Goal: Task Accomplishment & Management: Manage account settings

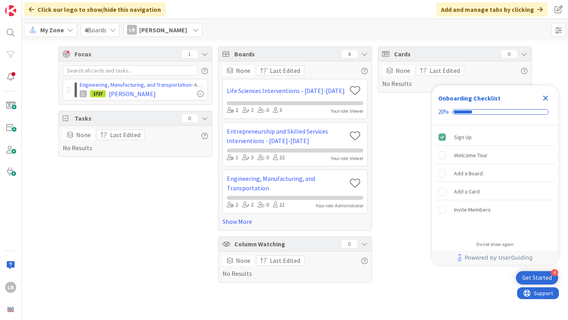
click at [546, 100] on icon "Close Checklist" at bounding box center [544, 97] width 9 height 9
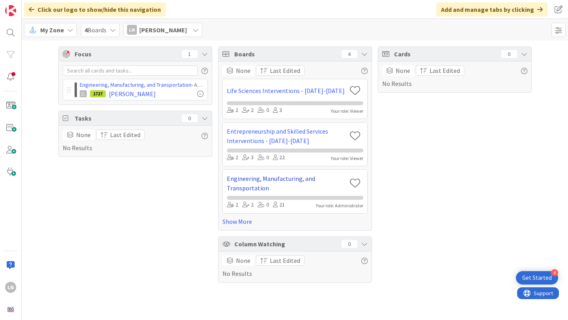
click at [276, 179] on link "Engineering, Manufacturing, and Transportation" at bounding box center [286, 183] width 119 height 19
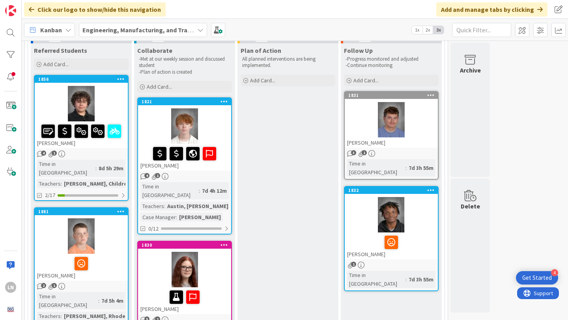
scroll to position [72, 0]
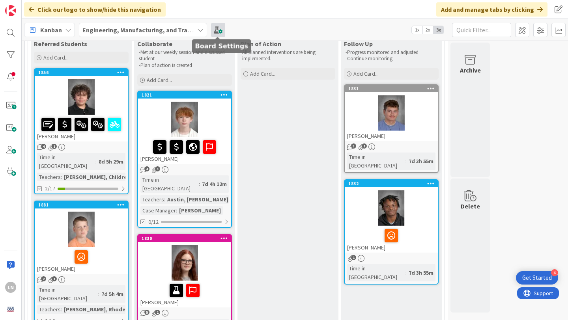
click at [218, 32] on span at bounding box center [218, 30] width 14 height 14
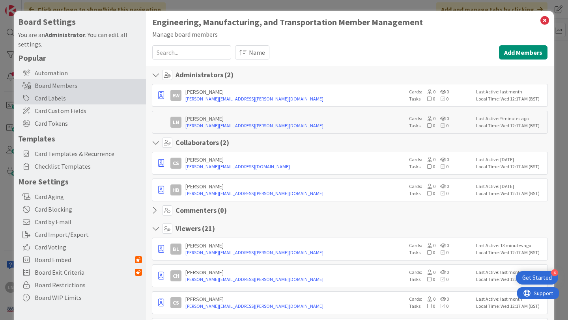
click at [77, 102] on div "Card Labels" at bounding box center [80, 98] width 132 height 13
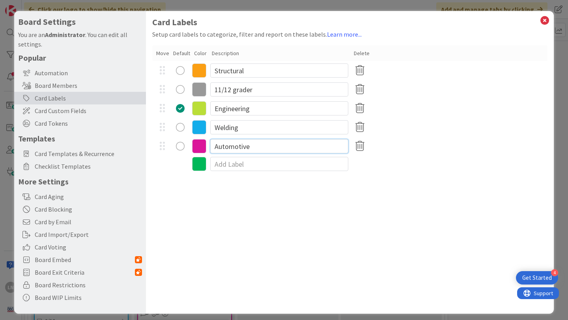
click at [246, 146] on input "Automotive" at bounding box center [279, 146] width 138 height 14
type input "Transportation"
click at [296, 206] on div "Card Labels Setup card labels to categorize, filter and report on these labels.…" at bounding box center [350, 162] width 408 height 303
click at [544, 22] on icon at bounding box center [544, 20] width 10 height 11
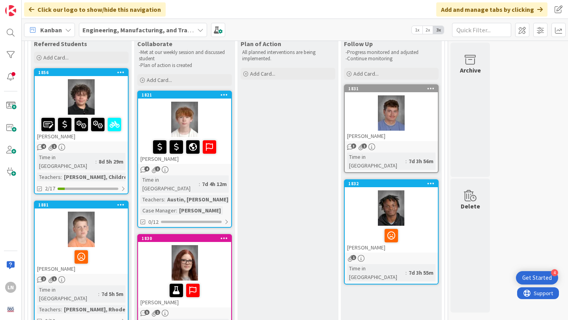
click at [216, 259] on div at bounding box center [184, 262] width 93 height 35
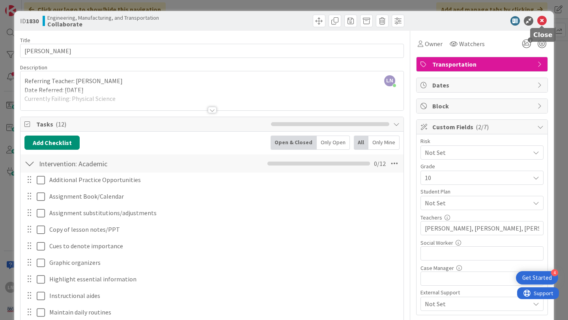
click at [543, 20] on icon at bounding box center [541, 20] width 9 height 9
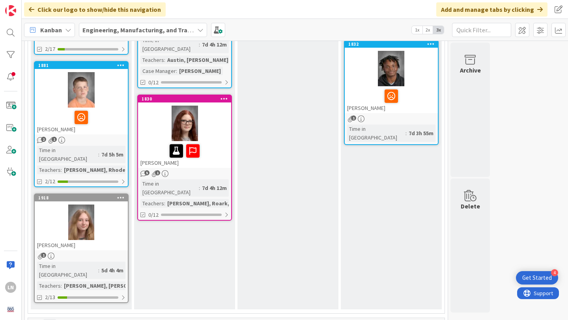
scroll to position [212, 0]
click at [98, 207] on div at bounding box center [81, 221] width 93 height 35
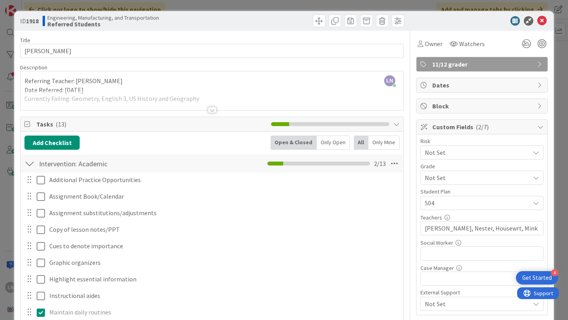
click at [97, 99] on div at bounding box center [211, 100] width 383 height 20
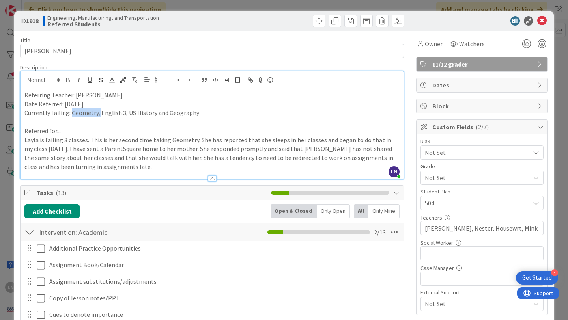
drag, startPoint x: 99, startPoint y: 114, endPoint x: 71, endPoint y: 114, distance: 27.6
click at [71, 114] on p "Currently Failing: Geometry, English 3, US History and Geography" at bounding box center [211, 112] width 375 height 9
click at [174, 127] on p "Referred for..." at bounding box center [211, 131] width 375 height 9
click at [65, 139] on p "Layla is failing 3 classes. This is her second time taking Geometry. She has re…" at bounding box center [211, 154] width 375 height 36
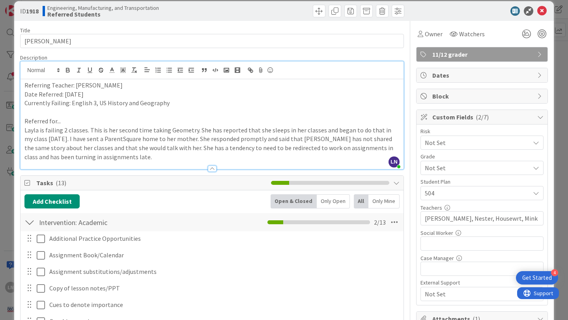
scroll to position [10, 0]
click at [528, 35] on icon at bounding box center [526, 33] width 14 height 14
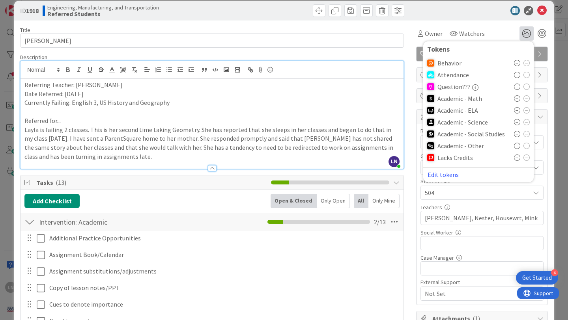
click at [516, 109] on icon at bounding box center [517, 110] width 6 height 6
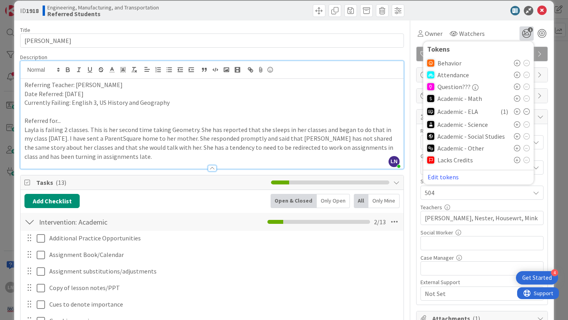
click at [518, 136] on icon at bounding box center [517, 136] width 6 height 6
click at [544, 13] on icon at bounding box center [541, 10] width 9 height 9
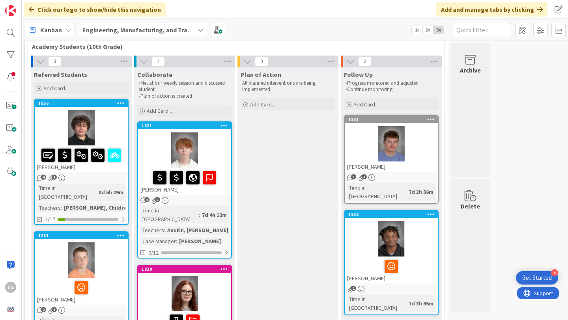
scroll to position [34, 0]
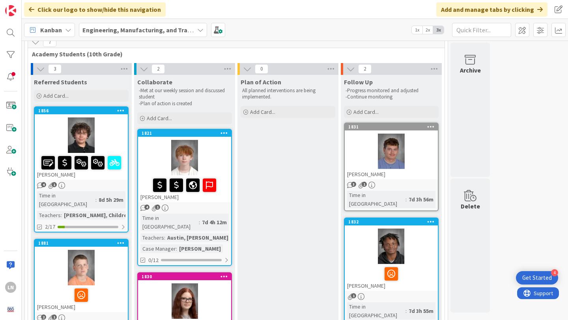
click at [223, 157] on div at bounding box center [184, 157] width 93 height 35
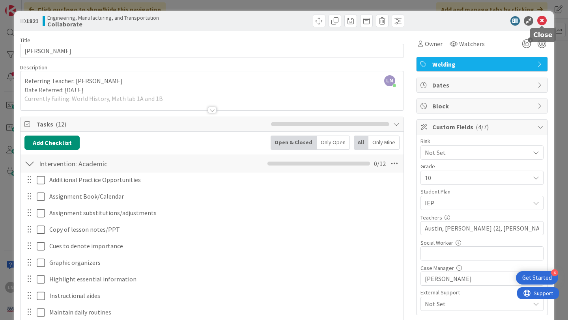
click at [540, 20] on icon at bounding box center [541, 20] width 9 height 9
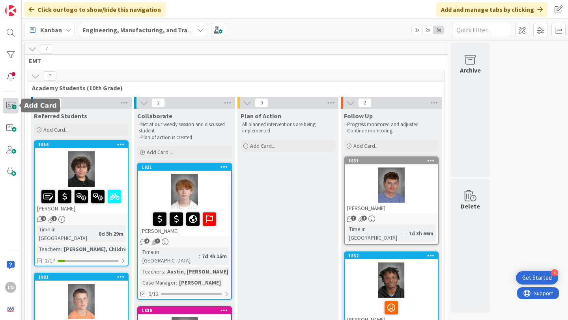
click at [10, 108] on span at bounding box center [11, 106] width 16 height 16
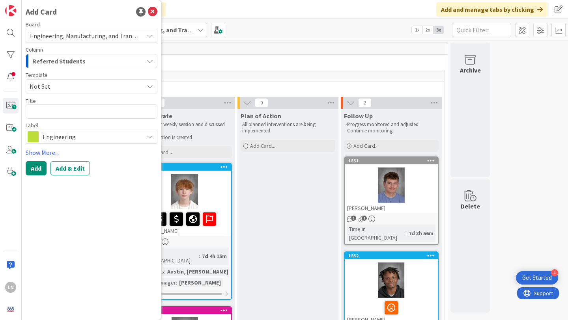
click at [101, 63] on div "Referred Students" at bounding box center [86, 61] width 113 height 13
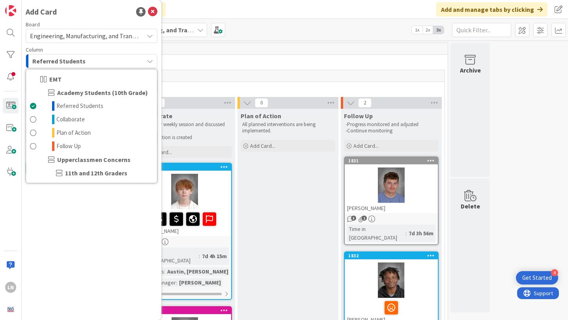
click at [101, 63] on div "Referred Students" at bounding box center [86, 61] width 113 height 13
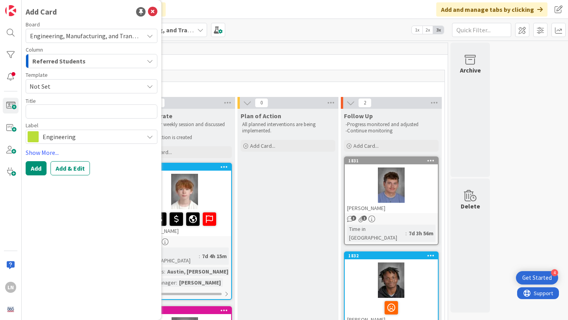
click at [101, 81] on span "Not Set" at bounding box center [84, 86] width 108 height 10
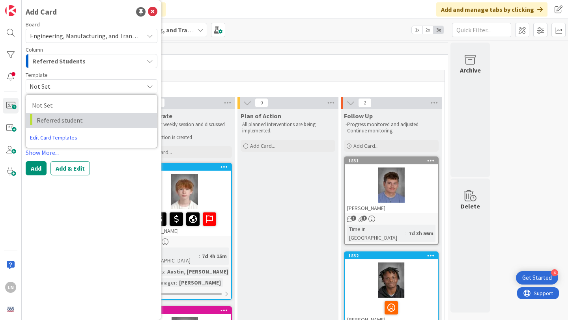
click at [101, 114] on link "Referred student" at bounding box center [91, 120] width 131 height 15
type textarea "x"
type textarea "Referred student"
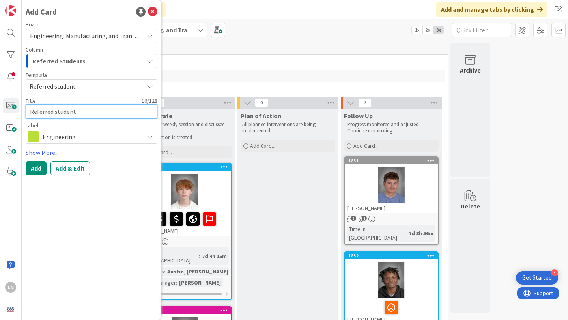
click at [92, 114] on textarea "Referred student" at bounding box center [92, 111] width 132 height 14
type textarea "x"
type textarea "G"
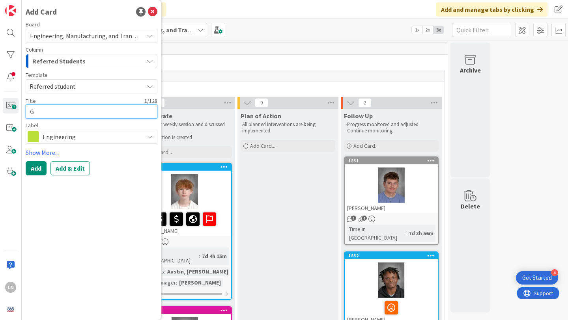
type textarea "x"
type textarea "Ga"
type textarea "x"
type textarea "Gab"
type textarea "x"
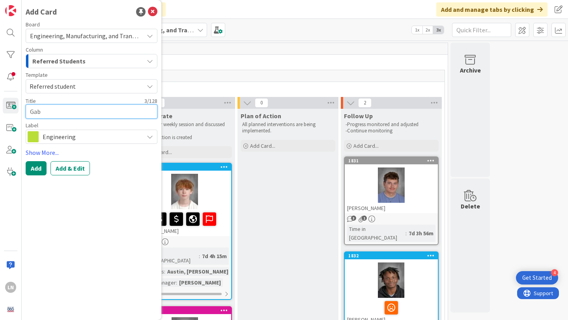
type textarea "Gabb"
type textarea "x"
type textarea "Gabby"
type textarea "x"
type textarea "Gabby"
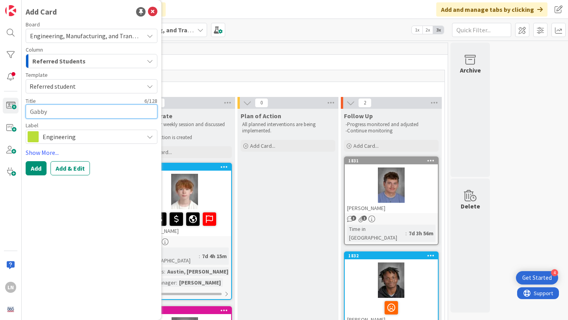
type textarea "x"
type textarea "Gabby he"
type textarea "x"
type textarea "Gabby her"
type textarea "x"
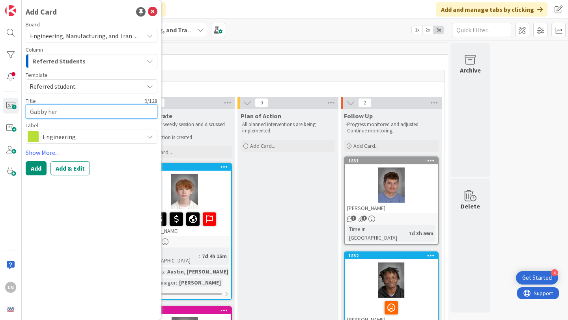
type textarea "[PERSON_NAME]"
type textarea "x"
type textarea "Gabby her"
type textarea "x"
type textarea "Gabby he"
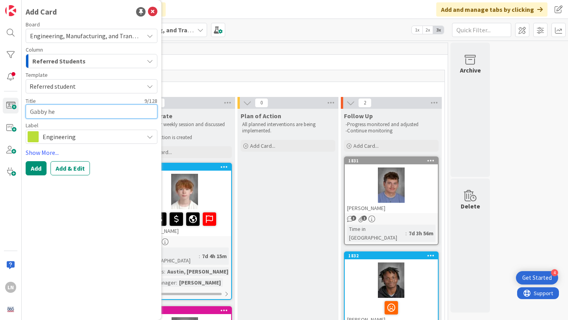
type textarea "x"
type textarea "Gabby h"
type textarea "x"
type textarea "Gabby"
type textarea "x"
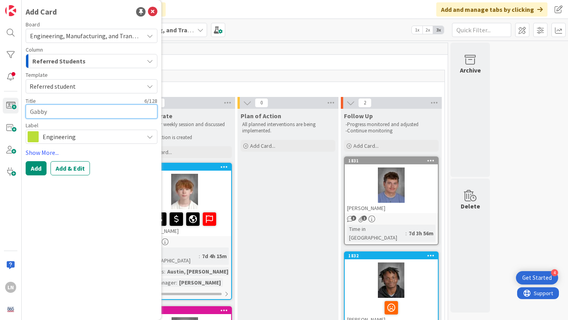
type textarea "[PERSON_NAME]"
type textarea "x"
type textarea "Gabby He"
type textarea "x"
type textarea "Gabby Her"
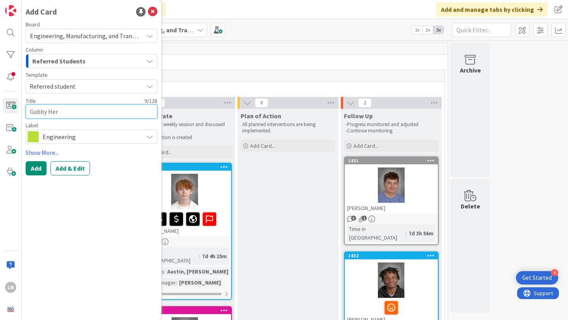
type textarea "x"
type textarea "[PERSON_NAME]"
type textarea "x"
type textarea "[PERSON_NAME]"
type textarea "x"
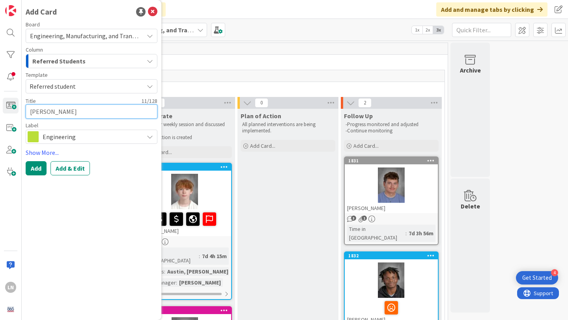
type textarea "[PERSON_NAME]"
type textarea "x"
type textarea "[PERSON_NAME]"
type textarea "x"
type textarea "[PERSON_NAME]"
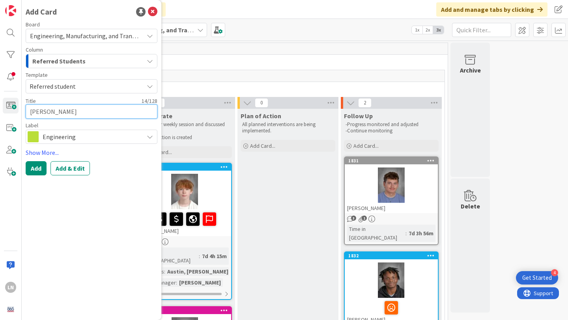
type textarea "x"
type textarea "[PERSON_NAME]"
type textarea "x"
type textarea "[PERSON_NAME]"
type textarea "x"
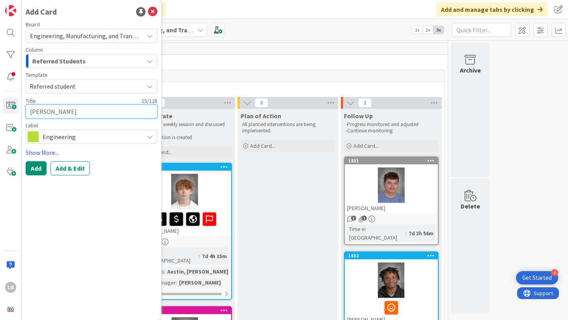
type textarea "[PERSON_NAME]"
type textarea "x"
type textarea "[PERSON_NAME]"
type textarea "x"
type textarea "[PERSON_NAME]"
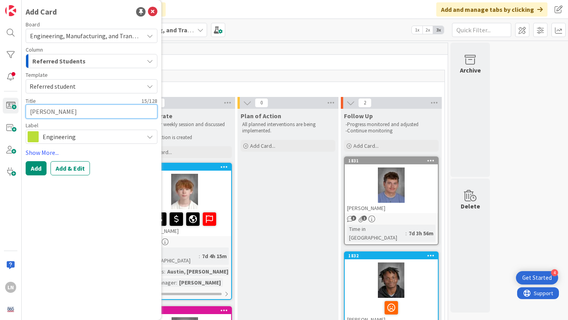
type textarea "x"
type textarea "[PERSON_NAME]-"
type textarea "x"
type textarea "[PERSON_NAME]-F"
type textarea "x"
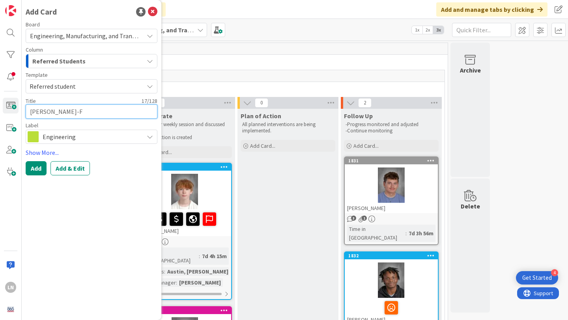
type textarea "[PERSON_NAME]-Fl"
type textarea "x"
type textarea "[PERSON_NAME]-Flo"
type textarea "x"
type textarea "[PERSON_NAME]"
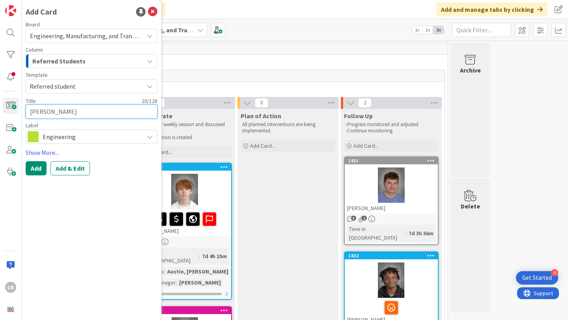
type textarea "x"
type textarea "[PERSON_NAME]"
type textarea "x"
type textarea "[PERSON_NAME]"
click at [143, 135] on div "Engineering" at bounding box center [92, 137] width 132 height 14
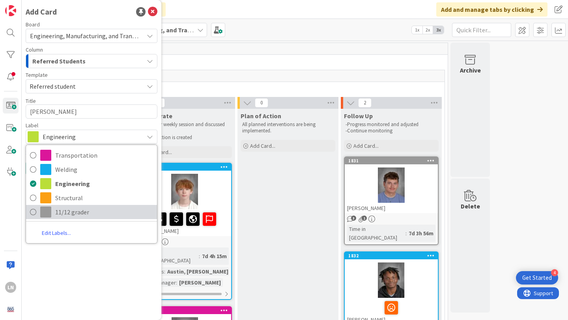
click at [34, 210] on icon at bounding box center [33, 212] width 6 height 12
type textarea "x"
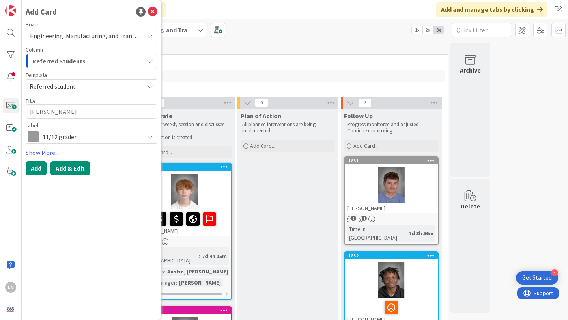
click at [58, 169] on button "Add & Edit" at bounding box center [69, 168] width 39 height 14
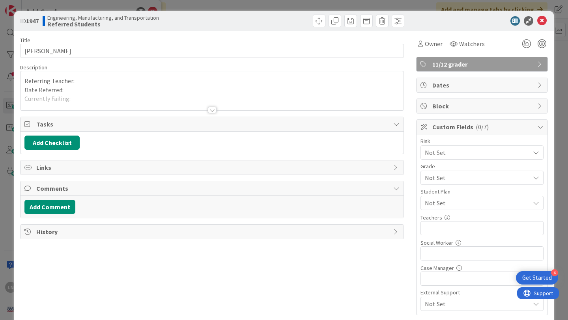
click at [91, 76] on div "Referring Teacher: Date Referred: Currently Failing: Referred for... -" at bounding box center [211, 90] width 383 height 39
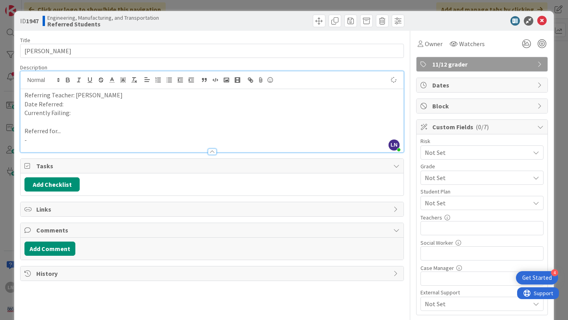
click at [88, 103] on p "Date Referred:" at bounding box center [211, 104] width 375 height 9
click at [71, 135] on p "Referred for..." at bounding box center [211, 131] width 375 height 9
click at [50, 142] on p "-" at bounding box center [211, 140] width 375 height 9
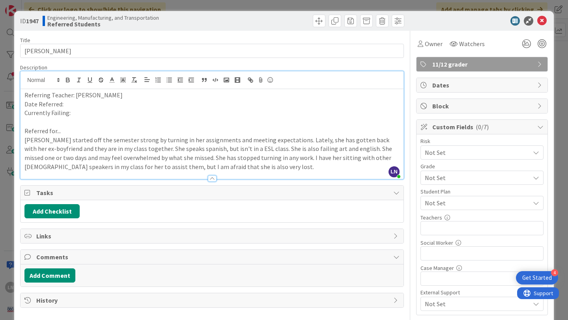
click at [82, 103] on p "Date Referred:" at bounding box center [211, 104] width 375 height 9
click at [75, 113] on p "Currently Failing:" at bounding box center [211, 112] width 375 height 9
click at [538, 43] on div at bounding box center [541, 43] width 9 height 9
click at [541, 42] on div at bounding box center [541, 43] width 9 height 9
click at [528, 44] on icon at bounding box center [526, 44] width 14 height 14
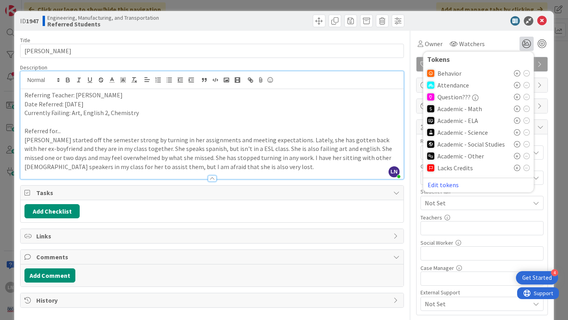
click at [518, 156] on icon at bounding box center [517, 156] width 6 height 6
click at [517, 121] on icon at bounding box center [517, 120] width 6 height 6
click at [516, 136] on icon at bounding box center [517, 135] width 6 height 6
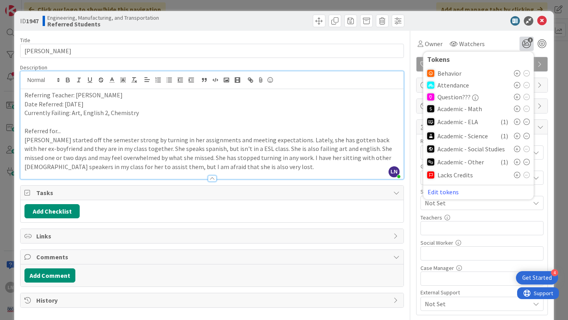
click at [361, 62] on div "Title 22 / 128 [PERSON_NAME] Description LN [PERSON_NAME] just joined Referring…" at bounding box center [212, 316] width 384 height 570
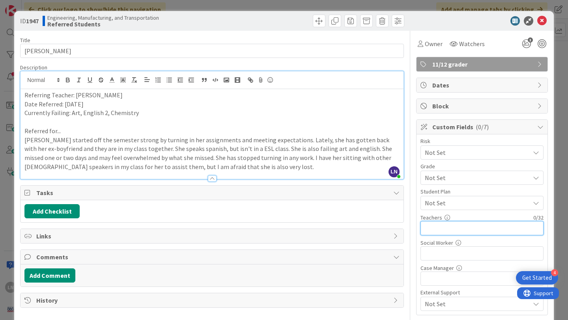
click at [465, 227] on input "text" at bounding box center [481, 228] width 123 height 14
click at [469, 225] on input "[PERSON_NAME], [PERSON_NAME], [PERSON_NAME], [PERSON_NAME]" at bounding box center [481, 228] width 123 height 14
type input "[PERSON_NAME], [PERSON_NAME], LWoods, [PERSON_NAME]"
click at [48, 210] on button "Add Checklist" at bounding box center [51, 211] width 55 height 14
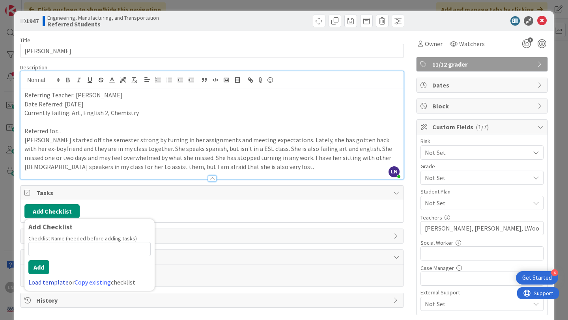
click at [56, 283] on link "Load template" at bounding box center [48, 282] width 40 height 8
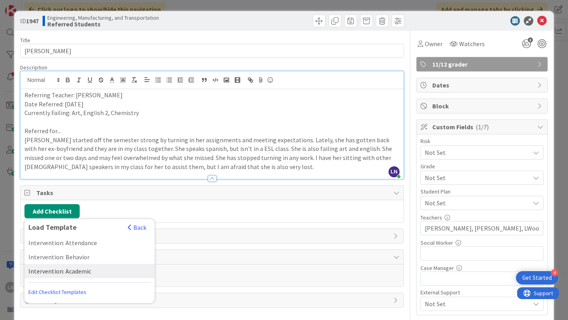
click at [70, 270] on div "Intervention: Academic" at bounding box center [89, 271] width 130 height 14
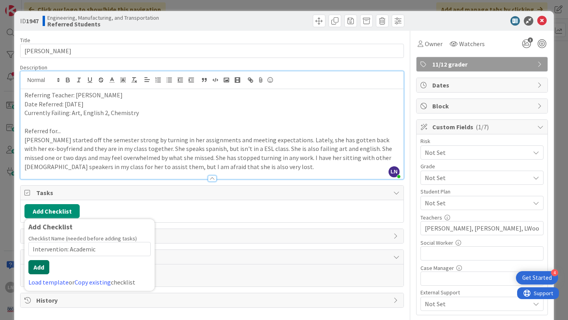
click at [45, 264] on button "Add" at bounding box center [38, 267] width 21 height 14
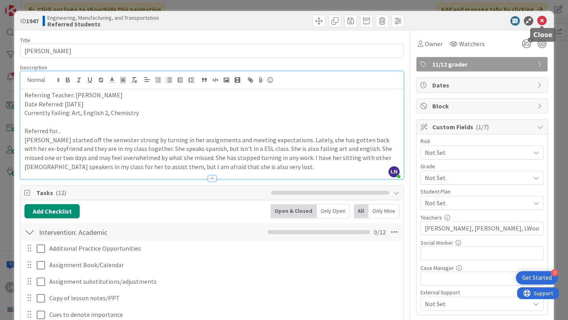
click at [543, 20] on icon at bounding box center [541, 20] width 9 height 9
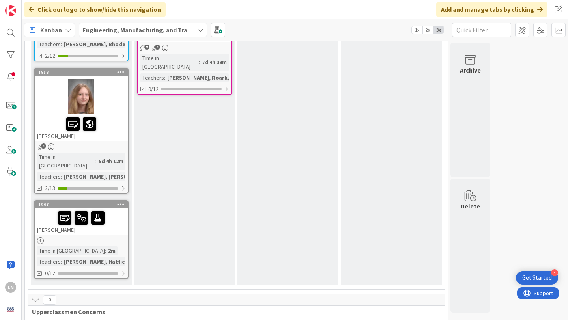
scroll to position [341, 0]
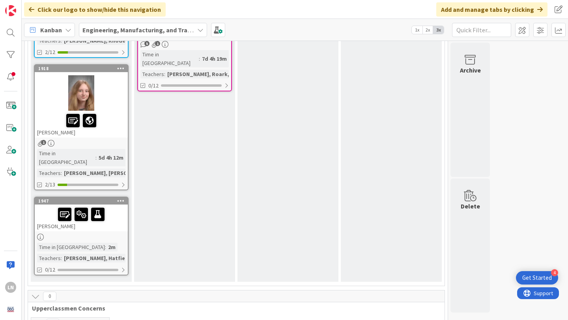
click at [116, 206] on div at bounding box center [81, 214] width 88 height 17
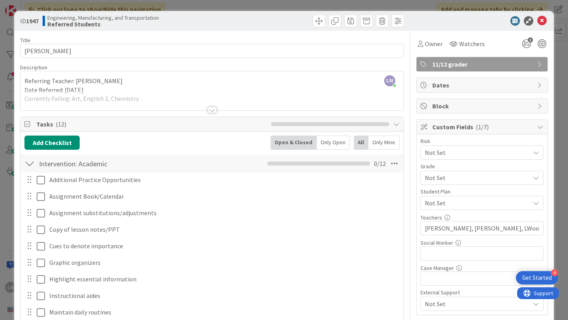
click at [485, 127] on span "( 1/7 )" at bounding box center [481, 127] width 13 height 8
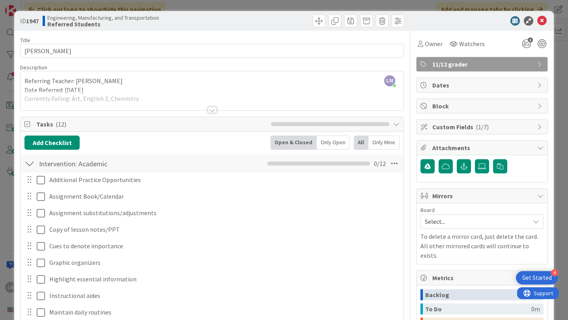
click at [485, 127] on span "( 1/7 )" at bounding box center [481, 127] width 13 height 8
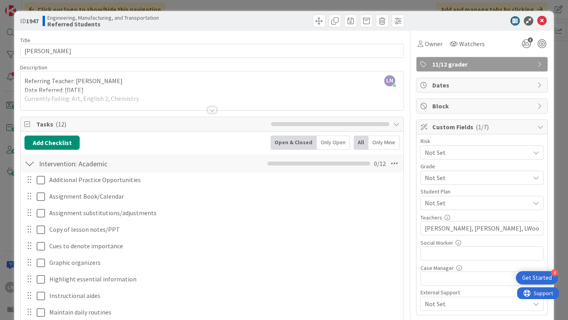
click at [485, 127] on span "( 1/7 )" at bounding box center [481, 127] width 13 height 8
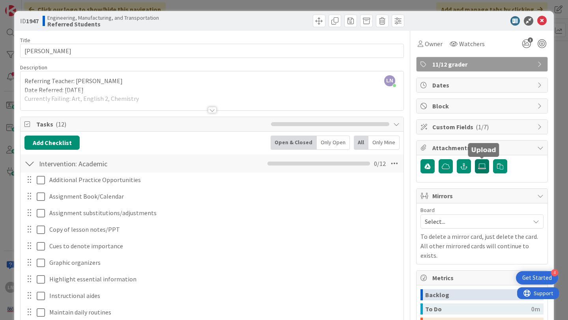
click at [479, 169] on icon at bounding box center [482, 166] width 8 height 6
click at [475, 159] on input "file" at bounding box center [475, 159] width 0 height 0
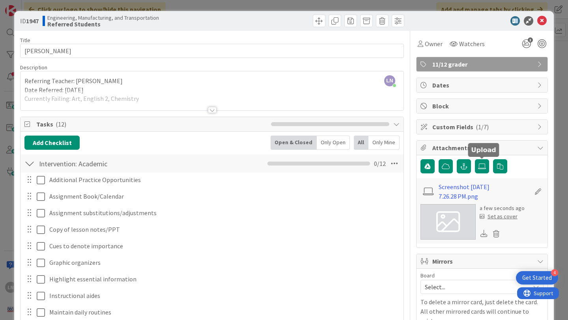
click at [503, 218] on div "Set as cover" at bounding box center [498, 216] width 38 height 8
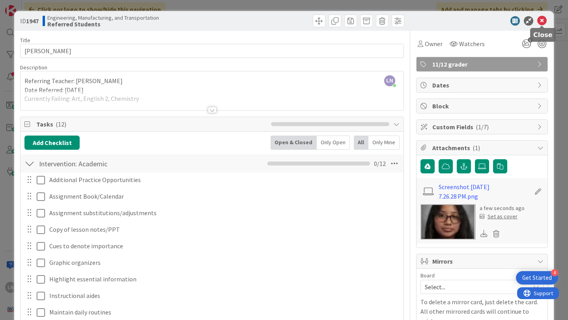
click at [541, 23] on icon at bounding box center [541, 20] width 9 height 9
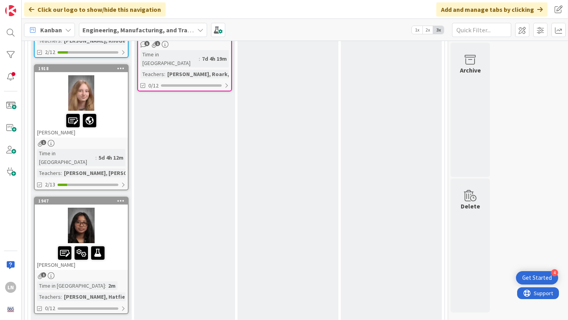
click at [100, 208] on div at bounding box center [81, 225] width 93 height 35
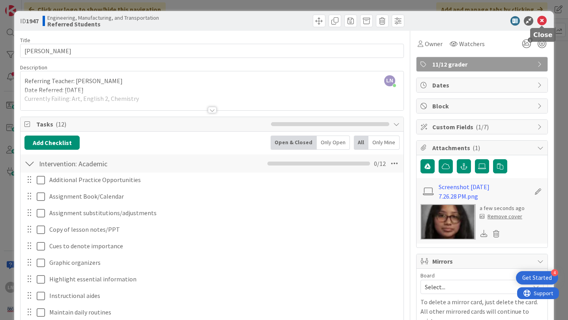
click at [546, 19] on icon at bounding box center [541, 20] width 9 height 9
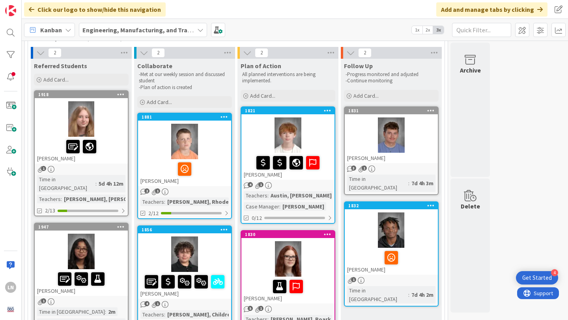
scroll to position [50, 0]
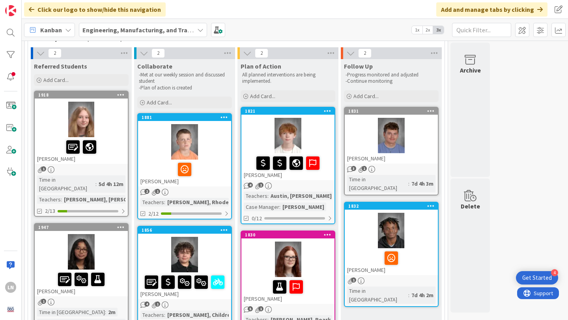
drag, startPoint x: 212, startPoint y: 219, endPoint x: 484, endPoint y: 1, distance: 349.1
click at [113, 246] on div at bounding box center [81, 251] width 93 height 35
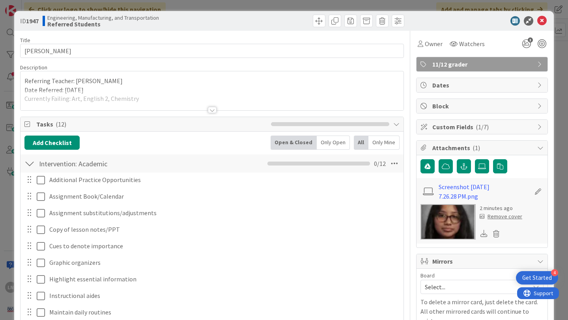
click at [213, 106] on div at bounding box center [211, 100] width 383 height 20
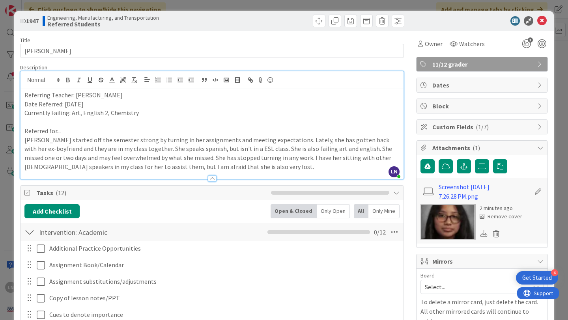
scroll to position [18, 0]
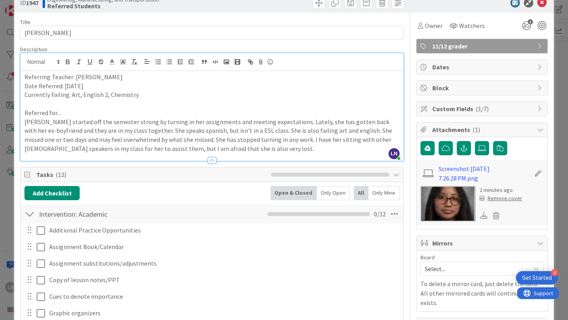
click at [229, 151] on p "[PERSON_NAME] started off the semester strong by turning in her assignments and…" at bounding box center [211, 135] width 375 height 36
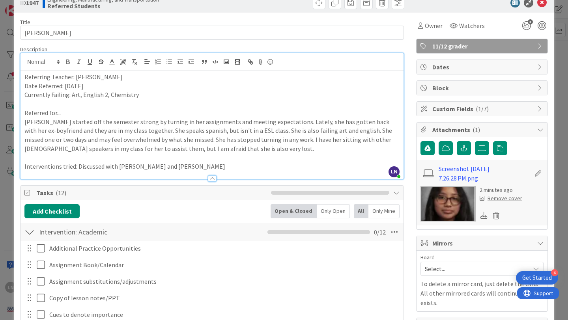
scroll to position [0, 0]
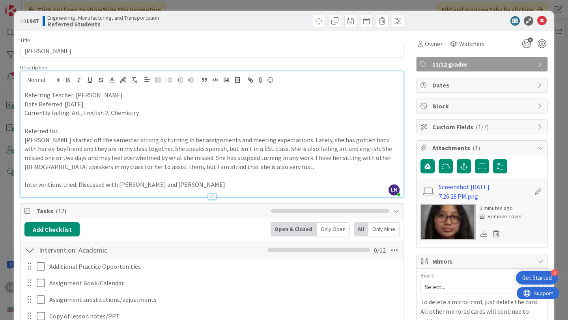
click at [355, 101] on p "Date Referred: [DATE]" at bounding box center [211, 104] width 375 height 9
click at [541, 20] on icon at bounding box center [541, 20] width 9 height 9
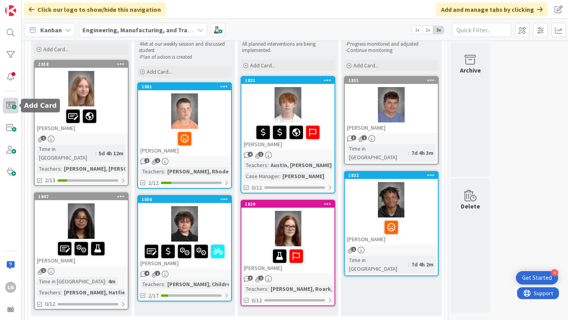
click at [11, 106] on span at bounding box center [11, 106] width 16 height 16
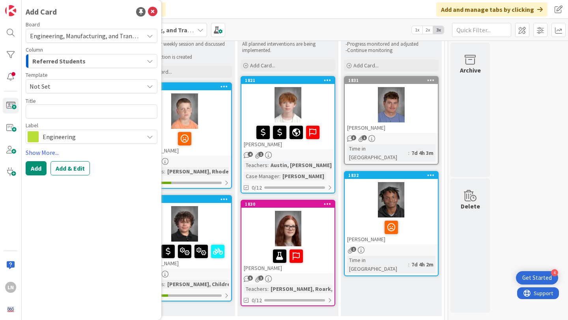
click at [90, 87] on span "Not Set" at bounding box center [84, 86] width 108 height 10
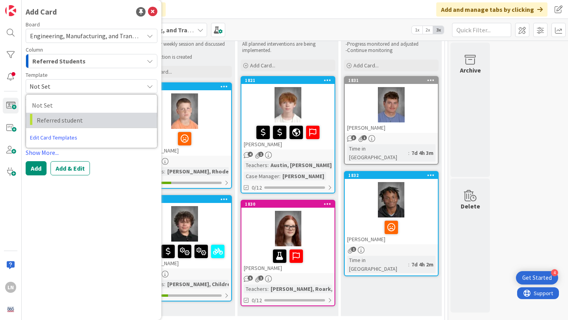
click at [82, 117] on span "Referred student" at bounding box center [94, 120] width 114 height 10
type textarea "x"
type textarea "Referred student"
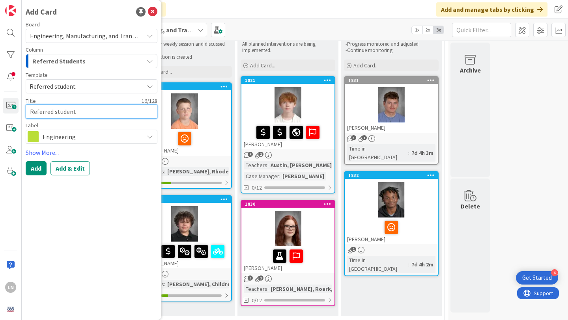
click at [81, 110] on textarea "Referred student" at bounding box center [92, 111] width 132 height 14
type textarea "x"
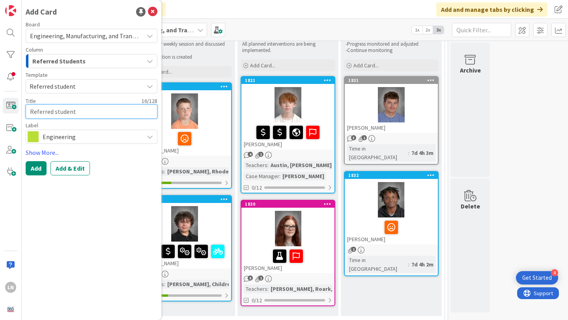
type textarea "B"
type textarea "x"
type textarea "Br"
type textarea "x"
type textarea "Bra"
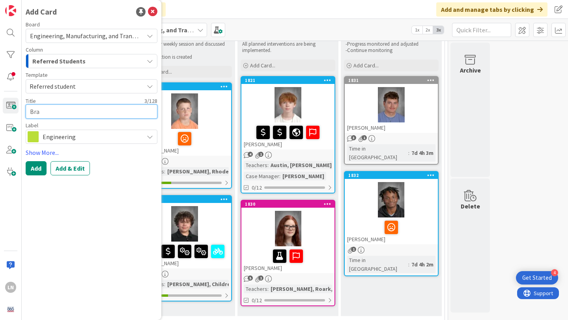
type textarea "x"
type textarea "Bran"
type textarea "x"
type textarea "Brand"
type textarea "x"
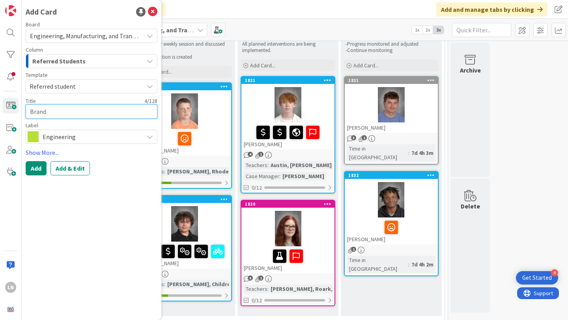
type textarea "[PERSON_NAME]"
type textarea "x"
type textarea "[PERSON_NAME]"
type textarea "x"
type textarea "[PERSON_NAME]"
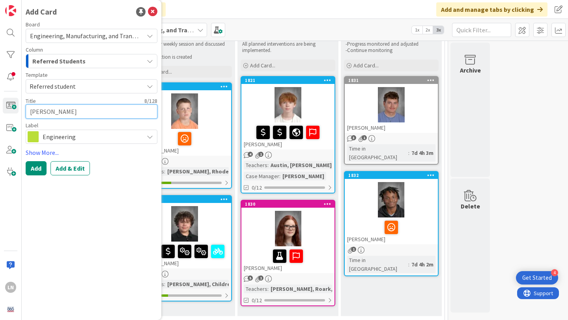
type textarea "x"
type textarea "[PERSON_NAME]"
type textarea "x"
type textarea "[PERSON_NAME]"
type textarea "x"
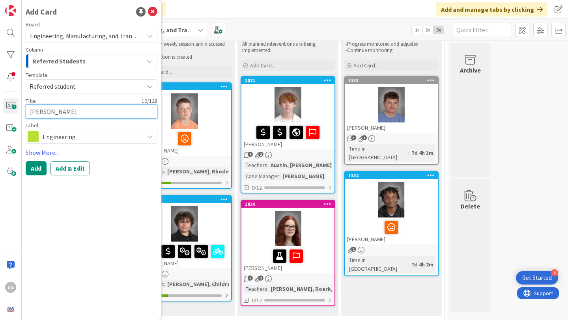
type textarea "[PERSON_NAME]"
type textarea "x"
type textarea "[PERSON_NAME]"
type textarea "x"
type textarea "[PERSON_NAME]"
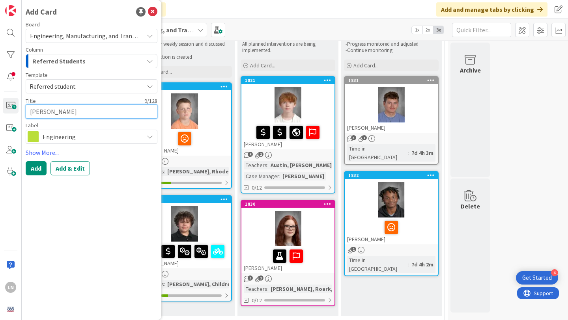
type textarea "x"
type textarea "[PERSON_NAME]"
type textarea "x"
type textarea "[PERSON_NAME]"
type textarea "x"
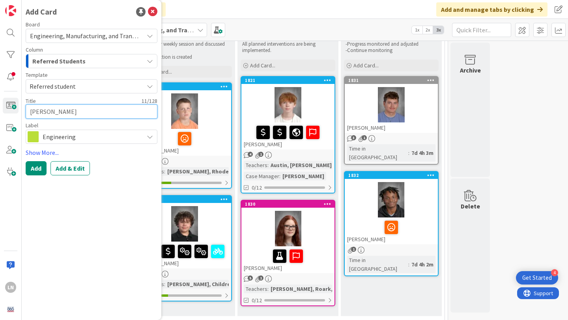
type textarea "[PERSON_NAME]"
type textarea "x"
type textarea "[PERSON_NAME]"
type textarea "x"
type textarea "[PERSON_NAME]"
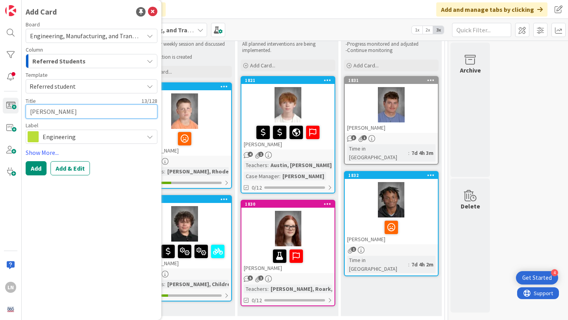
type textarea "x"
type textarea "[PERSON_NAME]"
type textarea "x"
type textarea "[PERSON_NAME]"
type textarea "x"
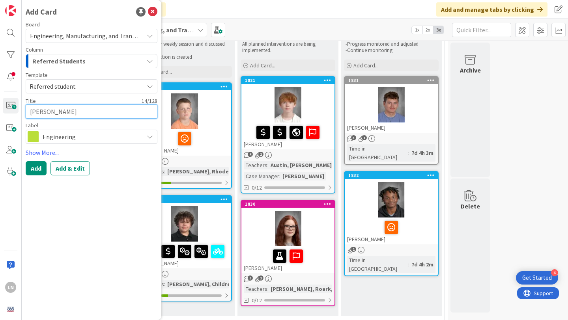
type textarea "[PERSON_NAME] A"
type textarea "x"
type textarea "[PERSON_NAME]"
type textarea "x"
type textarea "[PERSON_NAME]"
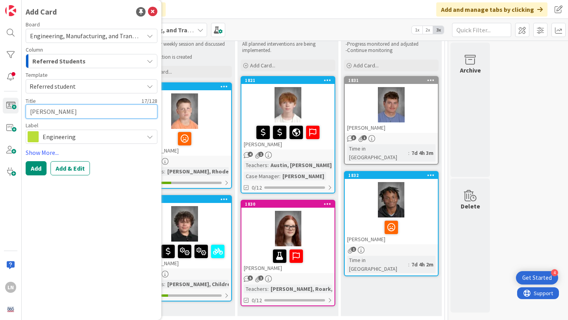
type textarea "x"
type textarea "[PERSON_NAME]"
type textarea "x"
type textarea "[PERSON_NAME] [PERSON_NAME]"
type textarea "x"
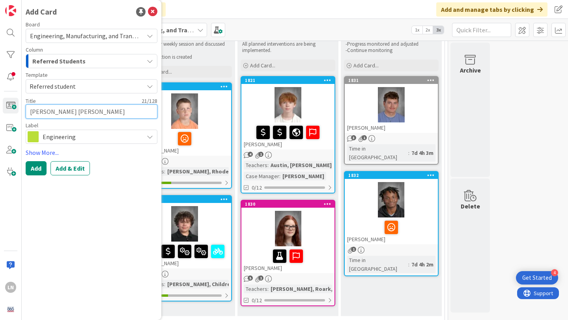
type textarea "[PERSON_NAME] [PERSON_NAME]"
click at [135, 140] on span "Engineering" at bounding box center [91, 136] width 97 height 11
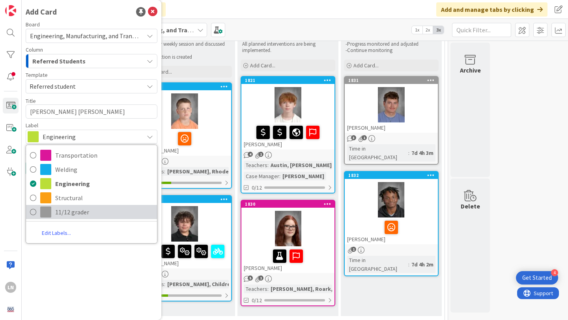
click at [112, 211] on span "11/12 grader" at bounding box center [104, 212] width 98 height 12
type textarea "x"
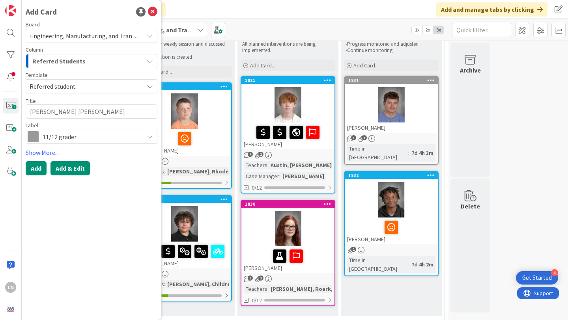
click at [65, 171] on button "Add & Edit" at bounding box center [69, 168] width 39 height 14
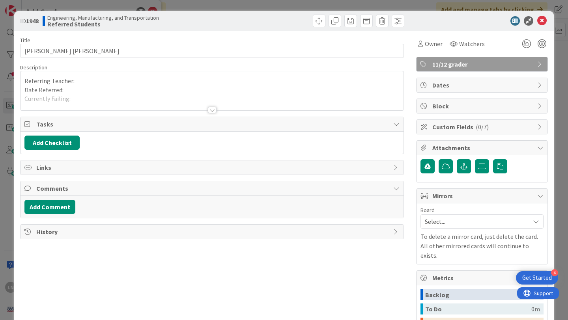
click at [114, 101] on div at bounding box center [211, 100] width 383 height 20
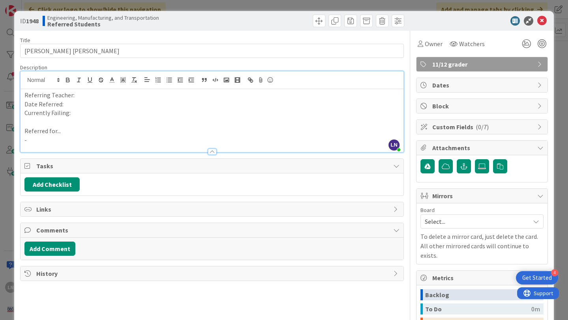
click at [76, 143] on p "-" at bounding box center [211, 140] width 375 height 9
paste div
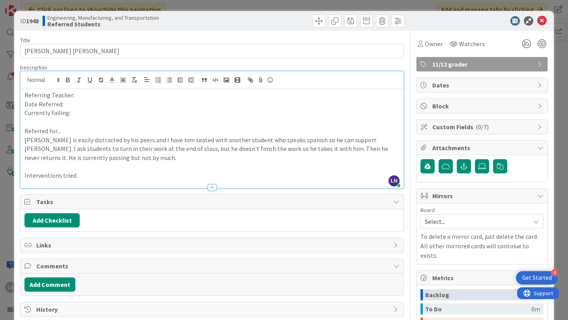
click at [85, 95] on p "Referring Teacher:" at bounding box center [211, 95] width 375 height 9
click at [78, 104] on p "Date Referred:" at bounding box center [211, 104] width 375 height 9
click at [85, 110] on p "Currently Failing:" at bounding box center [211, 112] width 375 height 9
click at [227, 178] on p "Interventions tried:" at bounding box center [211, 175] width 375 height 9
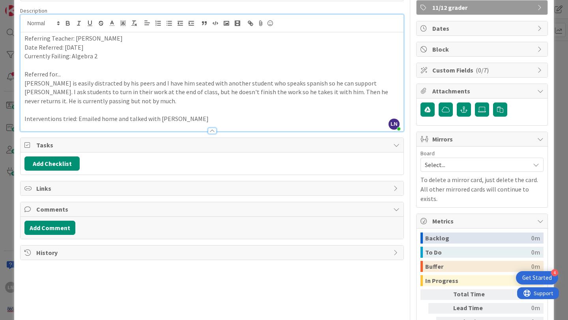
scroll to position [67, 0]
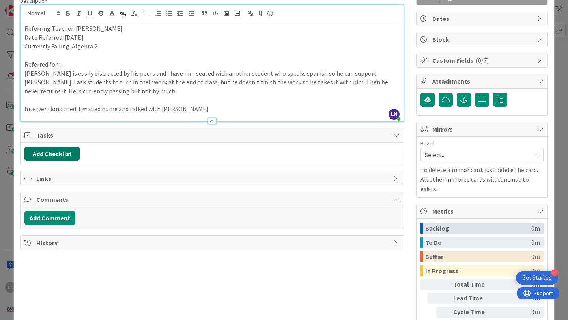
click at [61, 151] on button "Add Checklist" at bounding box center [51, 154] width 55 height 14
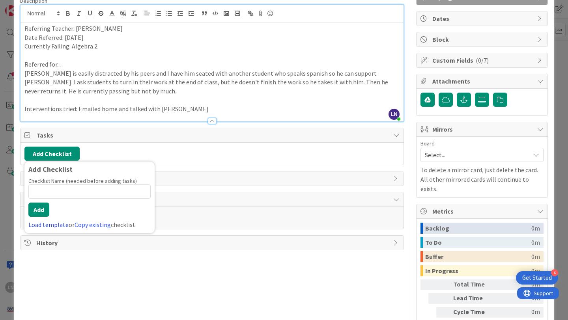
click at [48, 225] on link "Load template" at bounding box center [48, 225] width 40 height 8
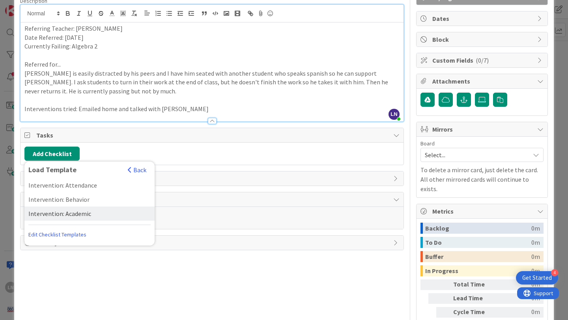
click at [61, 210] on div "Intervention: Academic" at bounding box center [89, 214] width 130 height 14
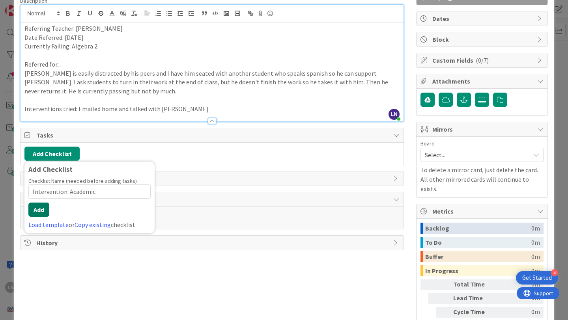
click at [45, 211] on button "Add" at bounding box center [38, 210] width 21 height 14
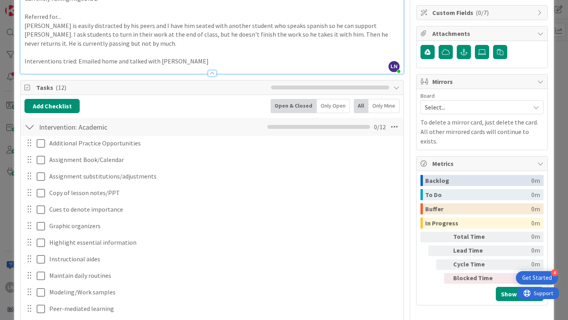
scroll to position [0, 0]
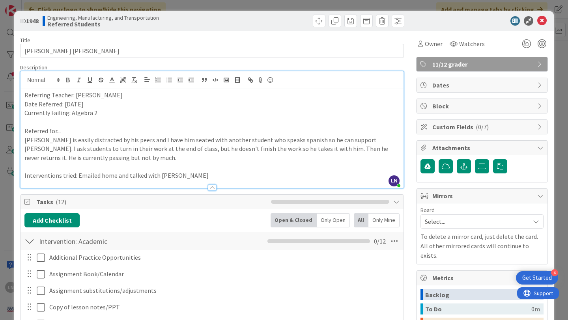
click at [497, 124] on span "Custom Fields ( 0/7 )" at bounding box center [482, 126] width 101 height 9
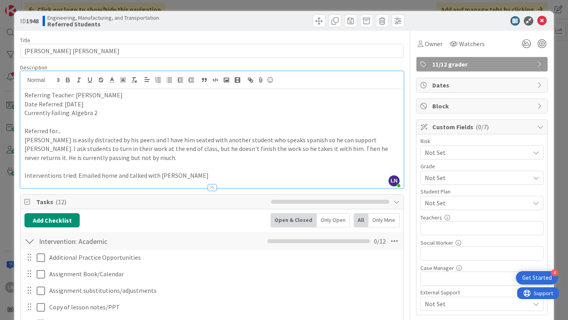
click at [469, 200] on span "Not Set" at bounding box center [477, 202] width 105 height 9
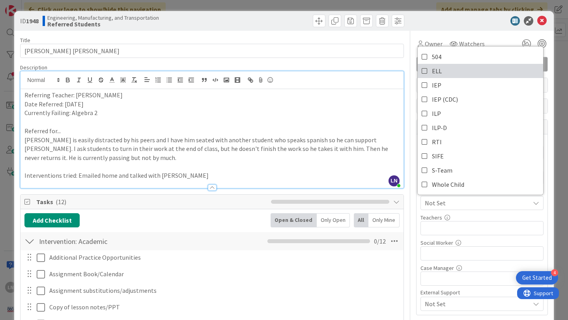
click at [425, 70] on icon at bounding box center [424, 71] width 6 height 12
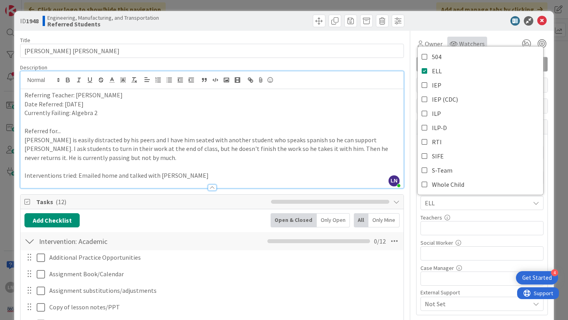
click at [455, 25] on div at bounding box center [478, 20] width 140 height 9
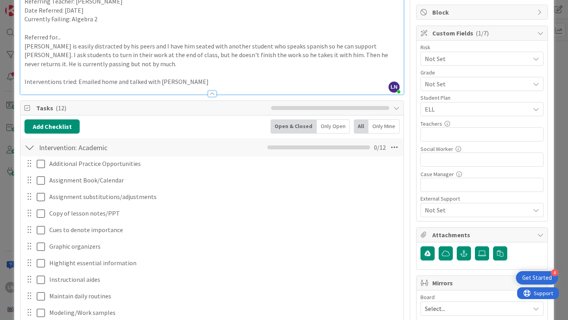
scroll to position [96, 0]
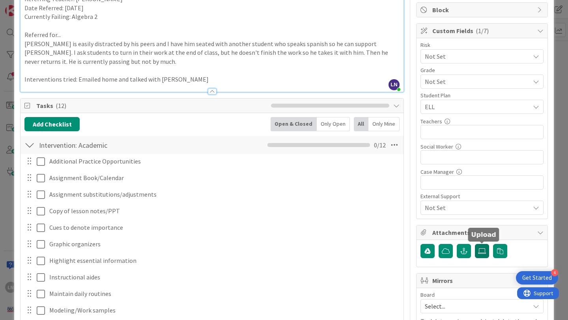
click at [479, 251] on icon at bounding box center [482, 251] width 8 height 6
click at [475, 244] on input "file" at bounding box center [475, 244] width 0 height 0
click at [480, 251] on icon at bounding box center [482, 251] width 8 height 6
click at [475, 244] on input "file" at bounding box center [475, 244] width 0 height 0
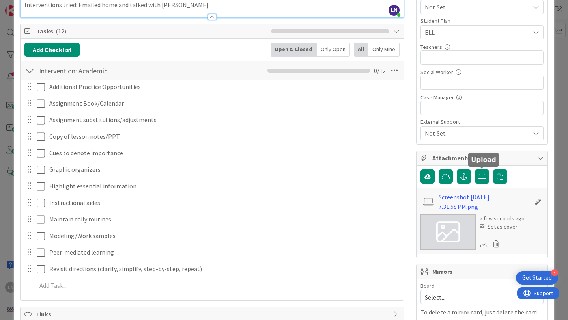
scroll to position [171, 0]
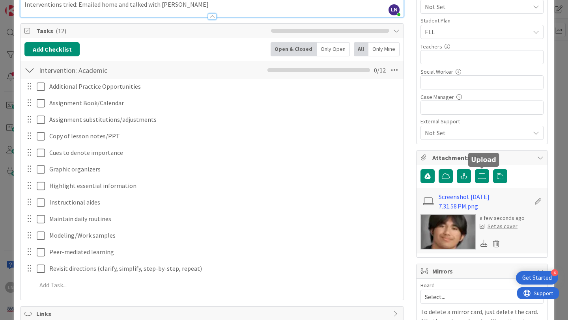
click at [511, 227] on div "Set as cover" at bounding box center [498, 226] width 38 height 8
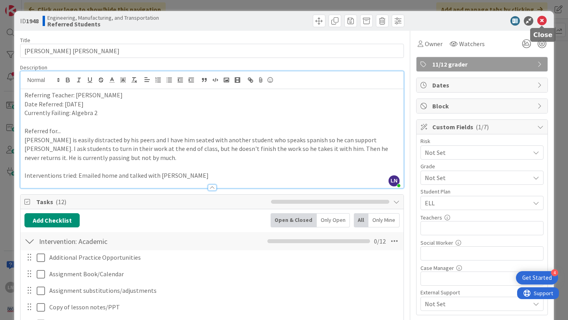
click at [541, 22] on icon at bounding box center [541, 20] width 9 height 9
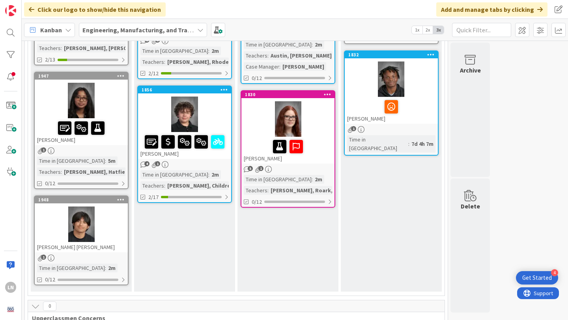
scroll to position [196, 0]
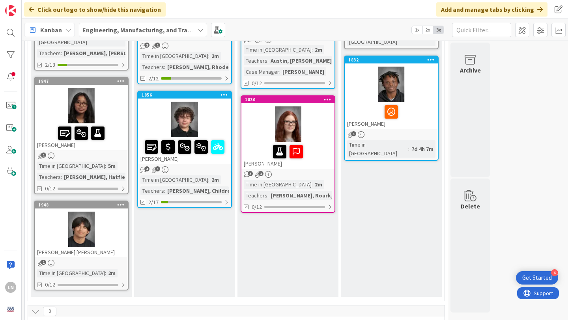
click at [102, 214] on div at bounding box center [81, 229] width 93 height 35
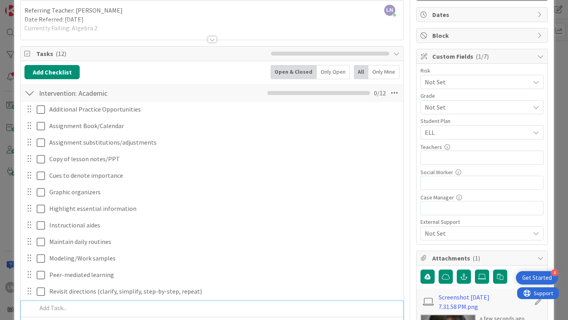
scroll to position [1, 0]
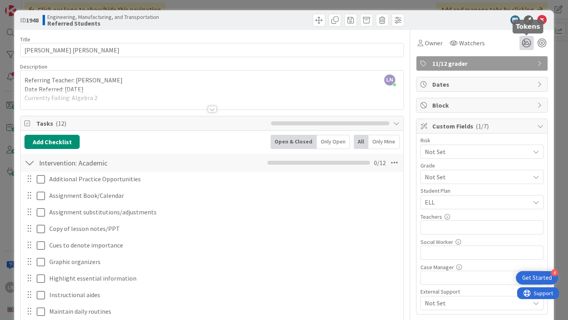
click at [524, 43] on icon at bounding box center [526, 43] width 14 height 14
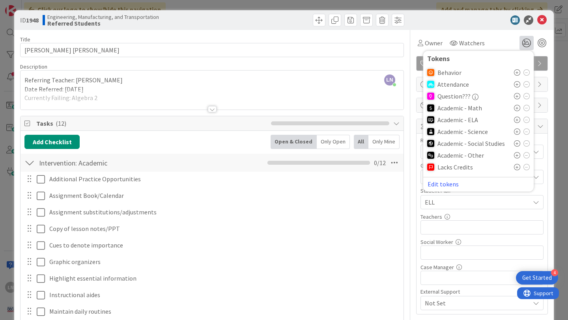
click at [516, 108] on icon at bounding box center [517, 108] width 6 height 6
click at [541, 22] on icon at bounding box center [541, 19] width 9 height 9
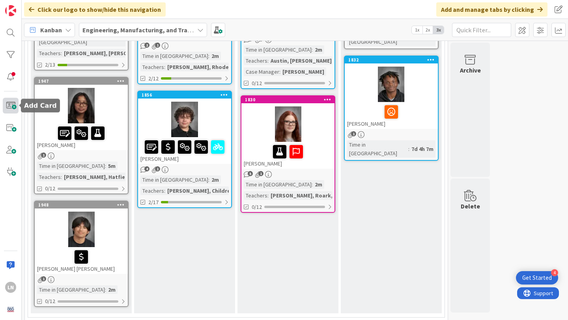
click at [9, 103] on span at bounding box center [11, 106] width 16 height 16
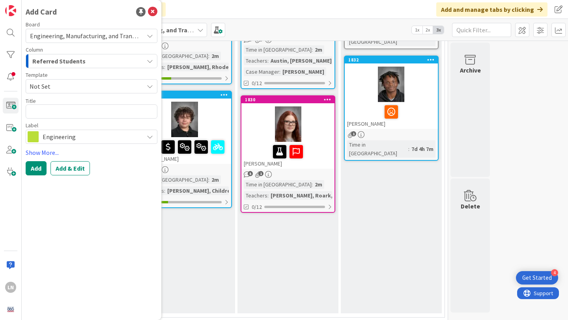
click at [91, 134] on span "Engineering" at bounding box center [91, 136] width 97 height 11
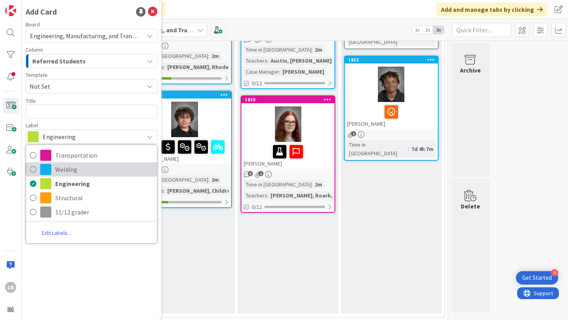
click at [95, 170] on span "Welding" at bounding box center [104, 170] width 98 height 12
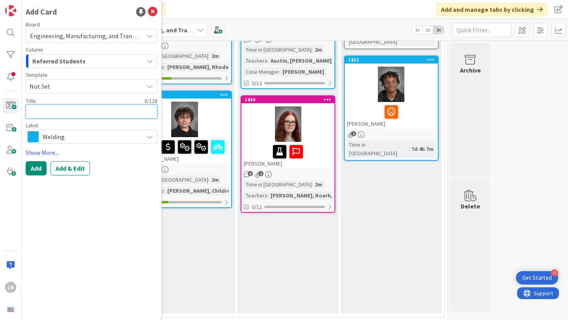
click at [60, 110] on textarea at bounding box center [92, 111] width 132 height 14
paste textarea "Ca'[PERSON_NAME]"
type textarea "x"
type textarea "Ca'[PERSON_NAME]"
click at [65, 83] on span "Not Set" at bounding box center [84, 86] width 108 height 10
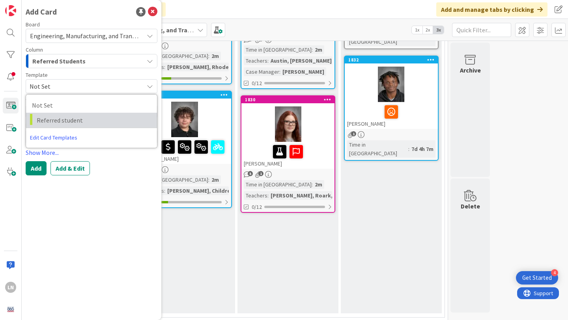
click at [64, 118] on span "Referred student" at bounding box center [94, 120] width 114 height 10
type textarea "x"
type textarea "Referred student"
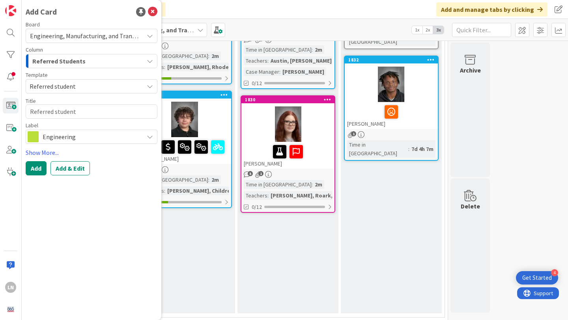
click at [55, 136] on span "Engineering" at bounding box center [91, 136] width 97 height 11
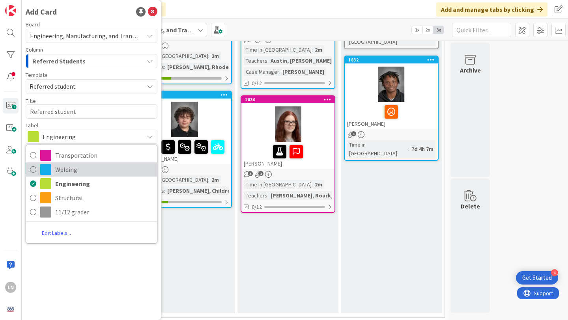
click at [60, 171] on span "Welding" at bounding box center [104, 170] width 98 height 12
type textarea "x"
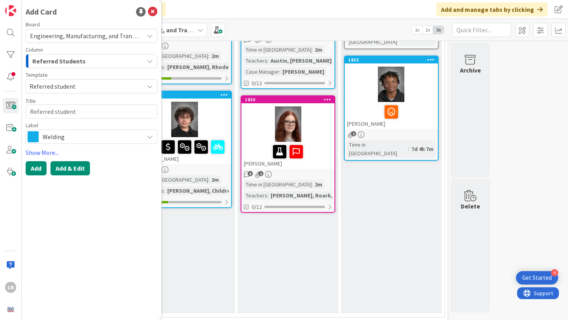
click at [67, 169] on button "Add & Edit" at bounding box center [69, 168] width 39 height 14
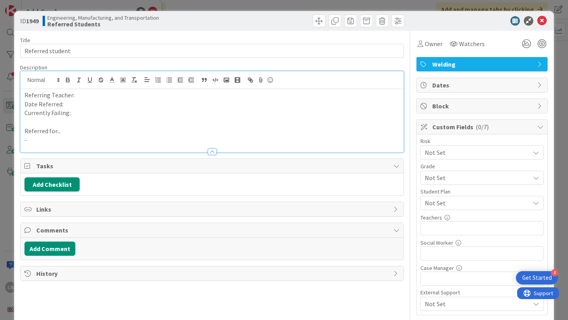
click at [84, 82] on div "Referring Teacher: Date Referred: Currently Failing: Referred for... -" at bounding box center [211, 111] width 383 height 81
click at [79, 102] on p "Date Referred:" at bounding box center [211, 104] width 375 height 9
click at [80, 114] on p "Currently Failing:" at bounding box center [211, 112] width 375 height 9
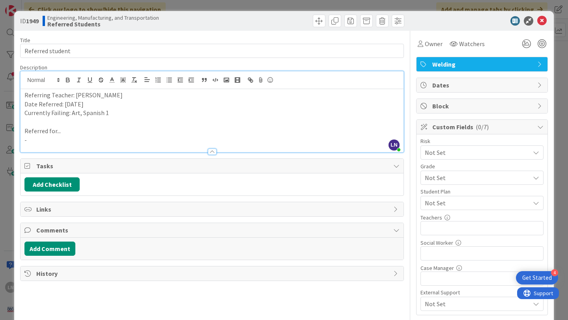
click at [197, 136] on p "-" at bounding box center [211, 140] width 375 height 9
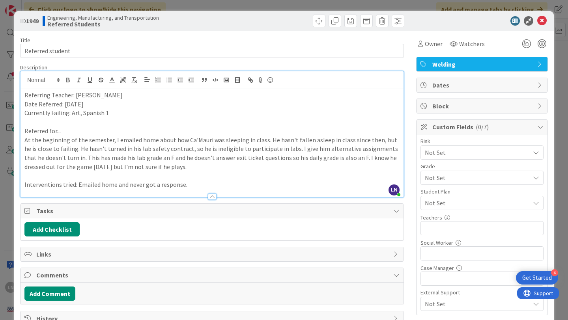
click at [464, 199] on span "Not Set" at bounding box center [477, 202] width 105 height 9
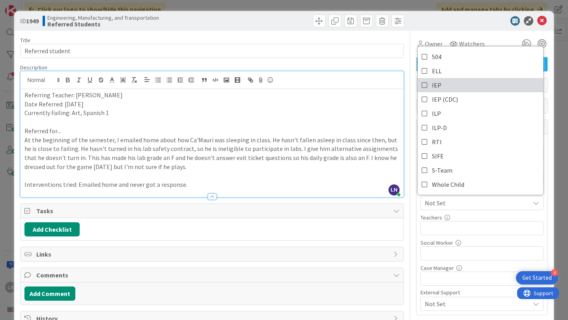
click at [439, 84] on span "IEP" at bounding box center [436, 85] width 9 height 12
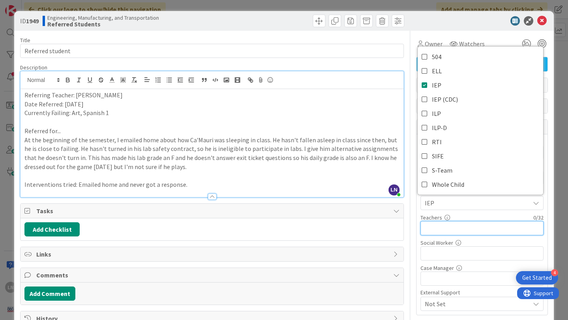
click at [439, 226] on input "text" at bounding box center [481, 228] width 123 height 14
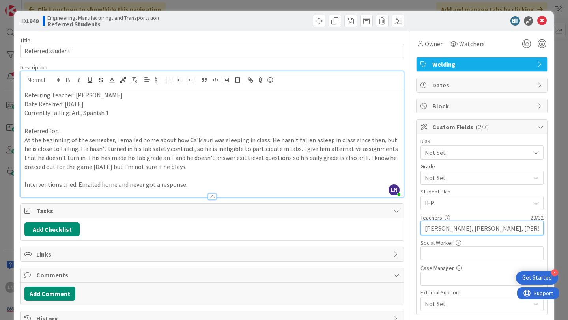
type input "[PERSON_NAME], [PERSON_NAME], [PERSON_NAME]"
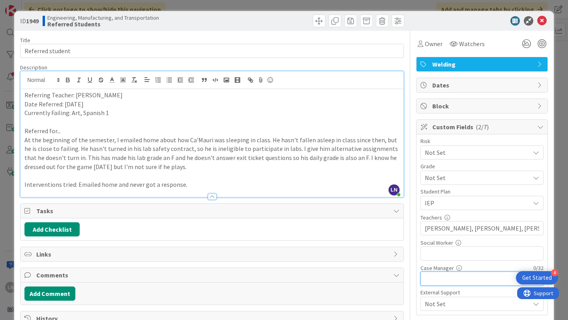
click at [433, 281] on input "text" at bounding box center [481, 279] width 123 height 14
type input "[PERSON_NAME]"
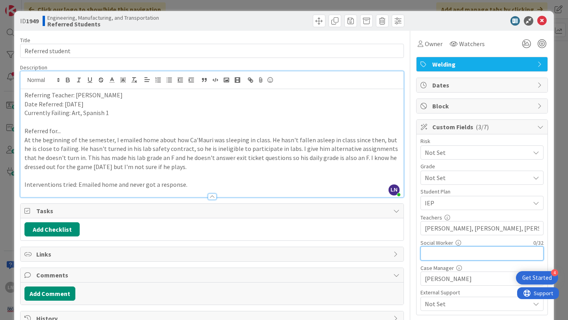
click at [480, 254] on input "text" at bounding box center [481, 253] width 123 height 14
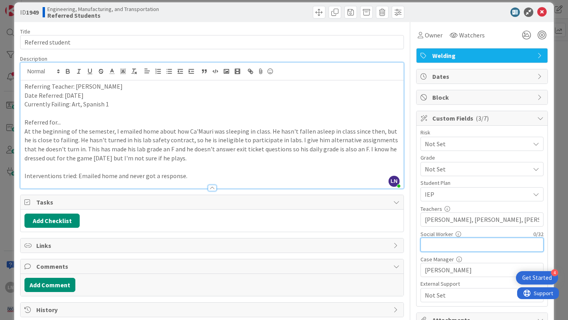
scroll to position [8, 0]
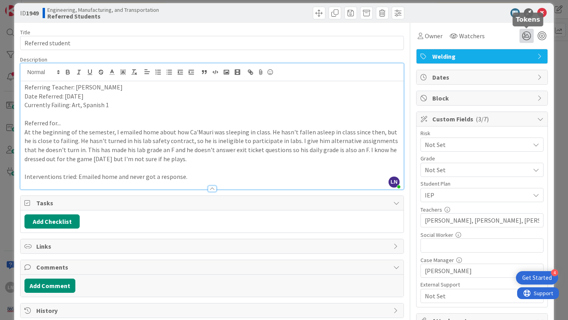
click at [527, 35] on icon at bounding box center [526, 36] width 14 height 14
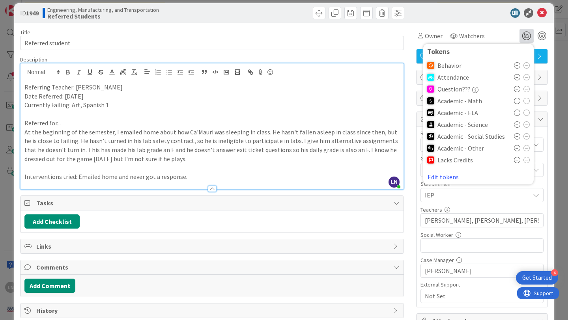
click at [517, 148] on icon at bounding box center [517, 148] width 6 height 6
click at [516, 149] on icon at bounding box center [517, 149] width 6 height 6
click at [58, 221] on button "Add Checklist" at bounding box center [51, 221] width 55 height 14
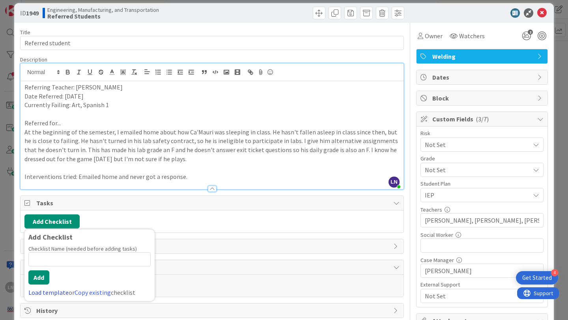
click at [49, 293] on link "Load template" at bounding box center [48, 293] width 40 height 8
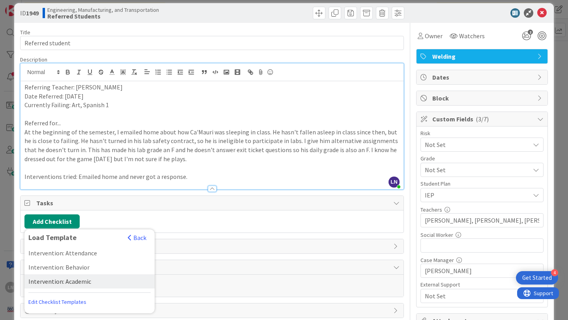
click at [87, 278] on div "Intervention: Academic" at bounding box center [89, 281] width 130 height 14
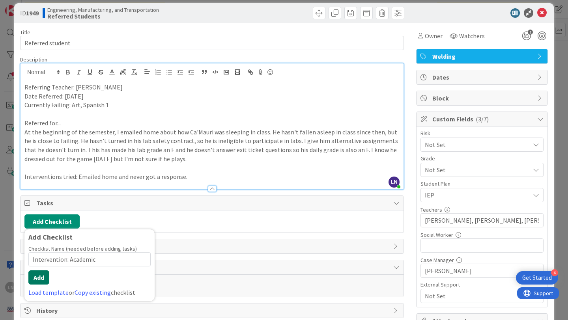
click at [33, 276] on button "Add" at bounding box center [38, 277] width 21 height 14
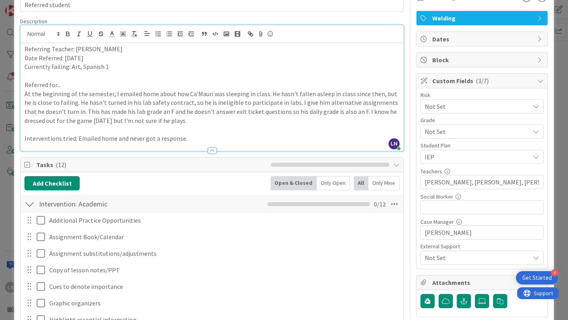
scroll to position [0, 0]
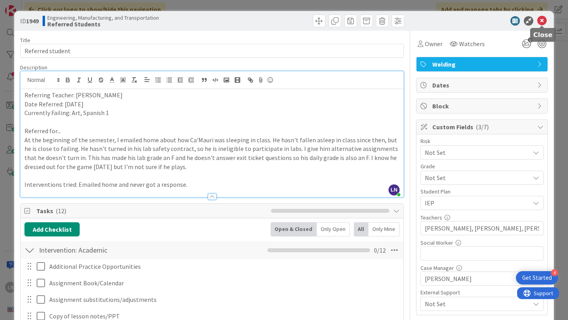
click at [542, 22] on icon at bounding box center [541, 20] width 9 height 9
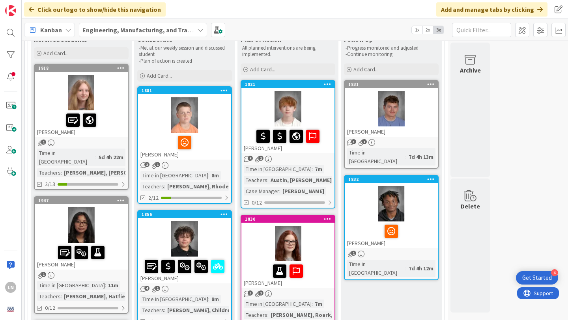
scroll to position [86, 0]
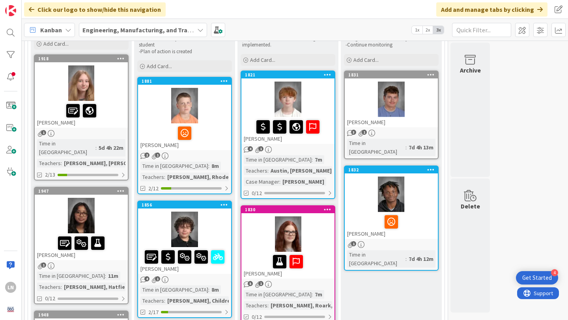
click at [108, 90] on div at bounding box center [81, 82] width 93 height 35
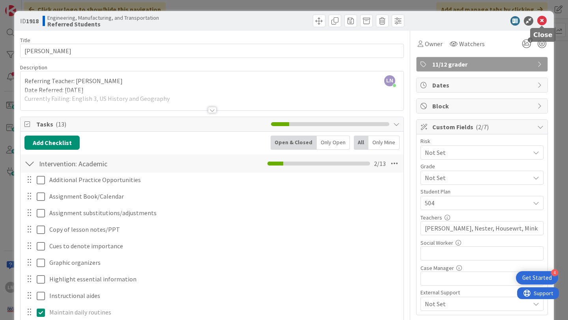
click at [542, 23] on icon at bounding box center [541, 20] width 9 height 9
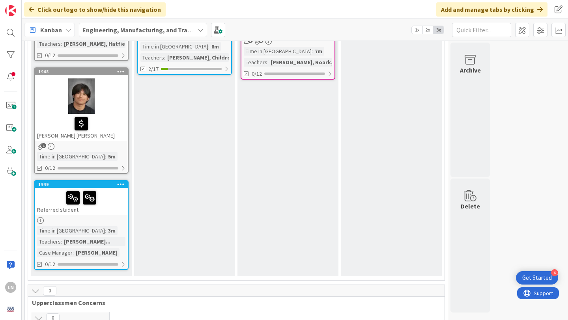
scroll to position [332, 0]
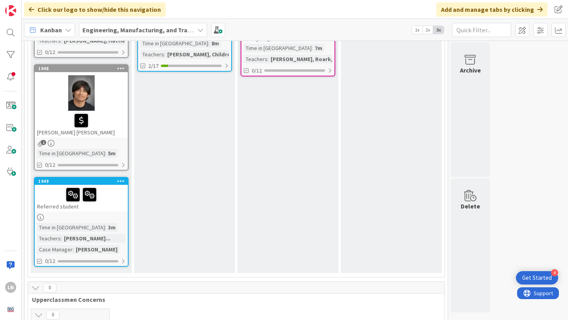
click at [113, 188] on div at bounding box center [81, 194] width 88 height 17
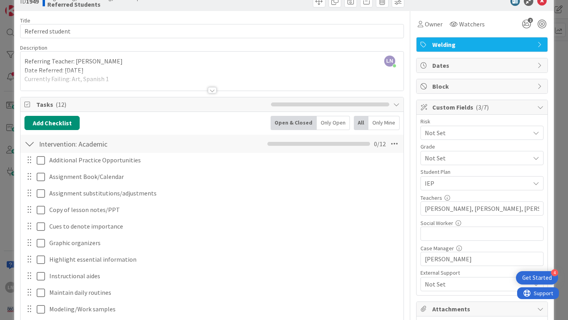
scroll to position [28, 0]
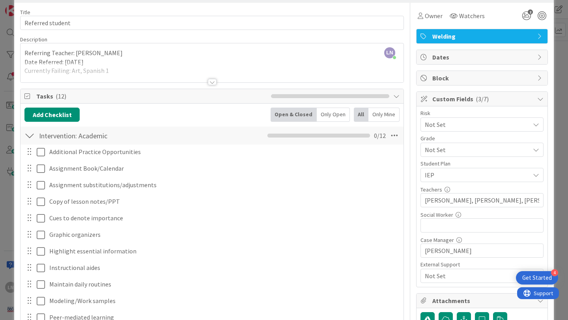
click at [148, 69] on div at bounding box center [211, 72] width 383 height 20
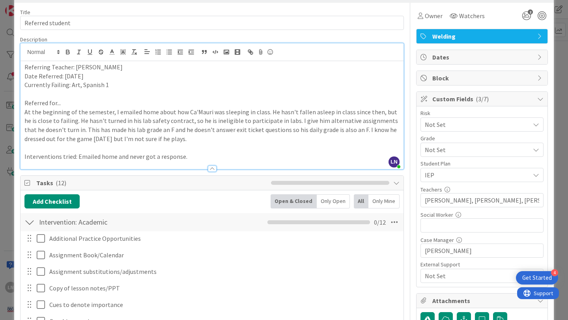
scroll to position [0, 0]
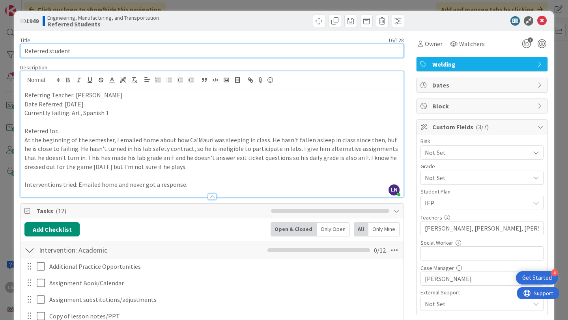
click at [90, 51] on input "Referred student" at bounding box center [212, 51] width 384 height 14
type input "Ca'[PERSON_NAME]"
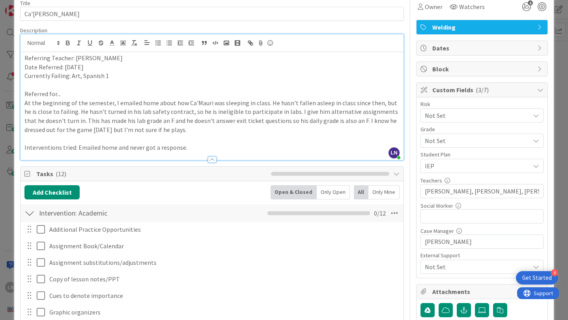
scroll to position [117, 0]
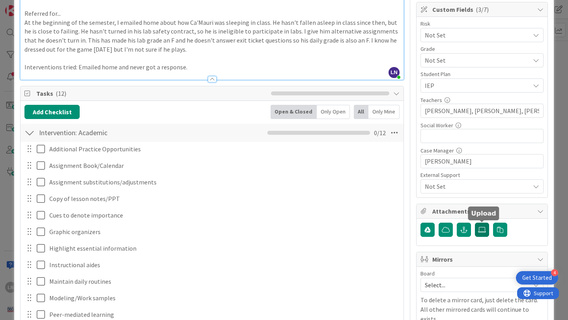
click at [482, 229] on icon at bounding box center [482, 230] width 8 height 6
click at [475, 223] on input "file" at bounding box center [475, 223] width 0 height 0
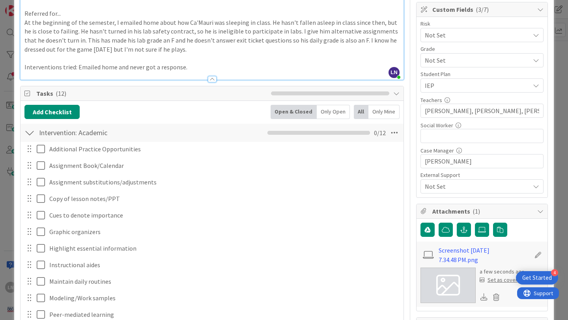
scroll to position [0, 0]
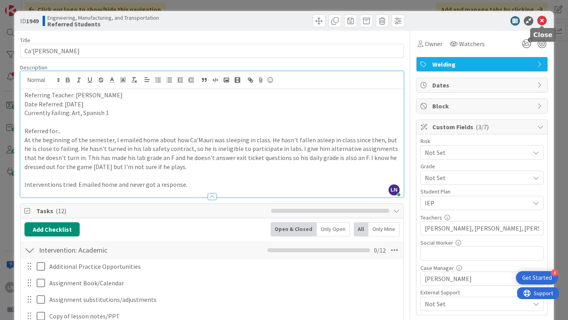
click at [542, 21] on icon at bounding box center [541, 20] width 9 height 9
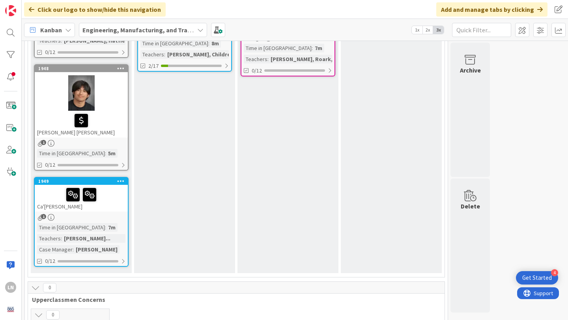
click at [115, 189] on div at bounding box center [81, 194] width 88 height 17
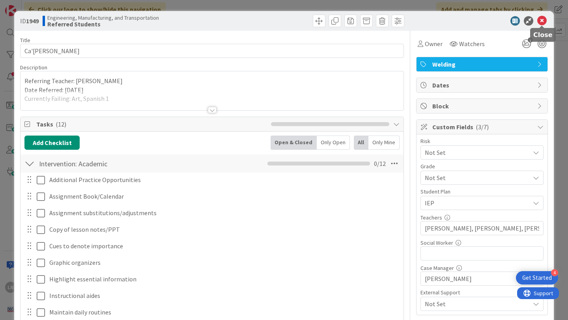
click at [542, 19] on icon at bounding box center [541, 20] width 9 height 9
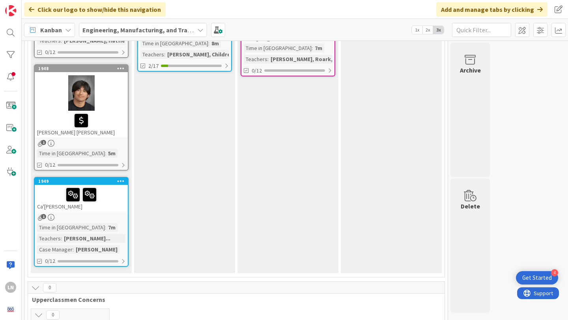
click at [114, 195] on div "Ca'[PERSON_NAME]" at bounding box center [81, 198] width 93 height 27
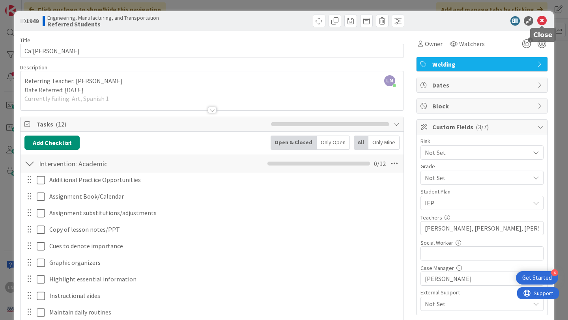
click at [541, 22] on icon at bounding box center [541, 20] width 9 height 9
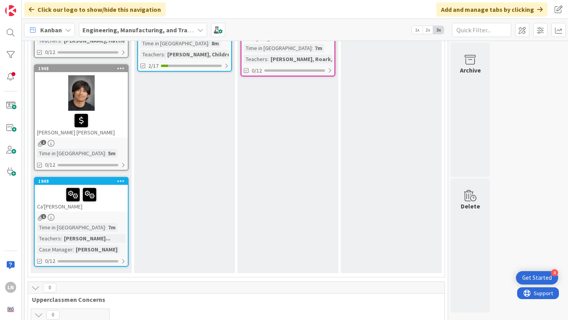
click at [111, 198] on div "Ca'[PERSON_NAME]" at bounding box center [81, 198] width 93 height 27
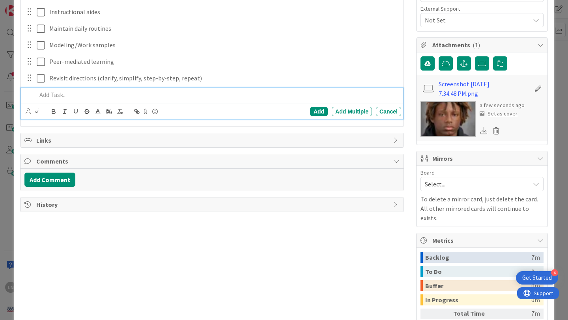
click at [503, 112] on div "Set as cover" at bounding box center [498, 114] width 38 height 8
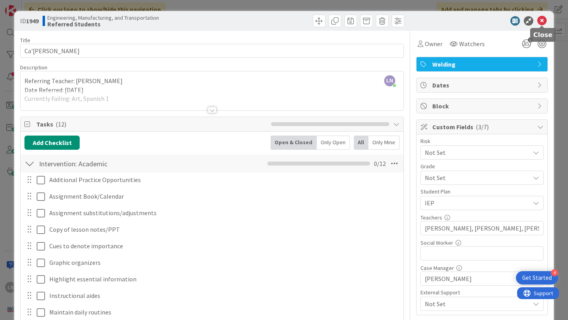
click at [543, 18] on icon at bounding box center [541, 20] width 9 height 9
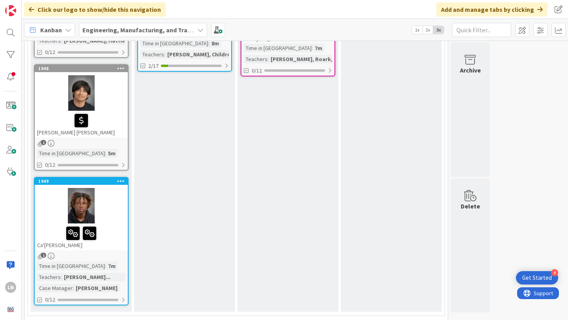
click at [110, 112] on div at bounding box center [81, 120] width 88 height 17
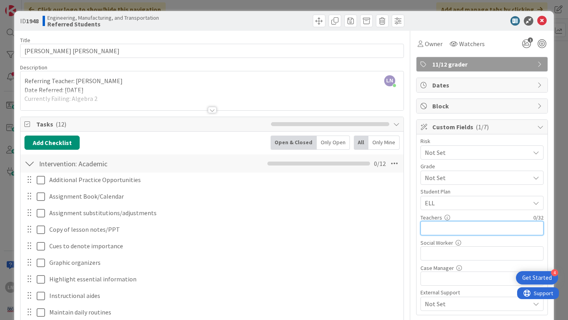
click at [444, 233] on input "text" at bounding box center [481, 228] width 123 height 14
click at [496, 231] on input "[PERSON_NAME], [PERSON_NAME], [PERSON_NAME]" at bounding box center [481, 228] width 123 height 14
type input "Carroll, Dockery, Buchnn, [GEOGRAPHIC_DATA]"
click at [542, 20] on icon at bounding box center [541, 20] width 9 height 9
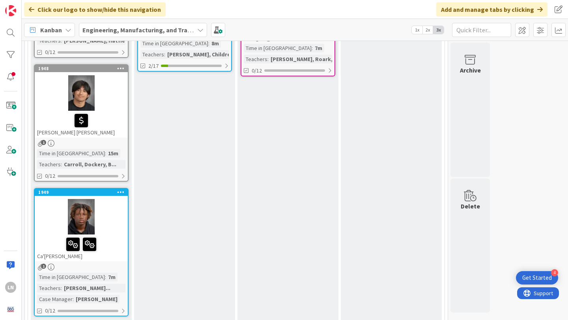
click at [115, 111] on div "[PERSON_NAME] [PERSON_NAME]" at bounding box center [81, 124] width 93 height 27
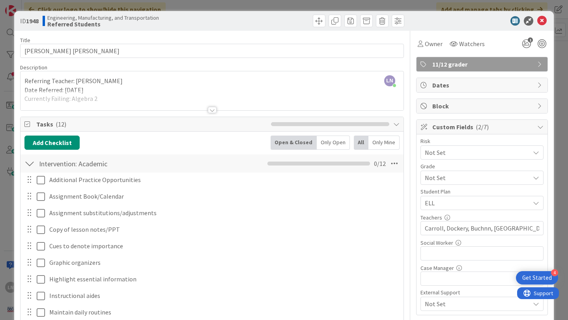
click at [211, 108] on div at bounding box center [212, 110] width 9 height 6
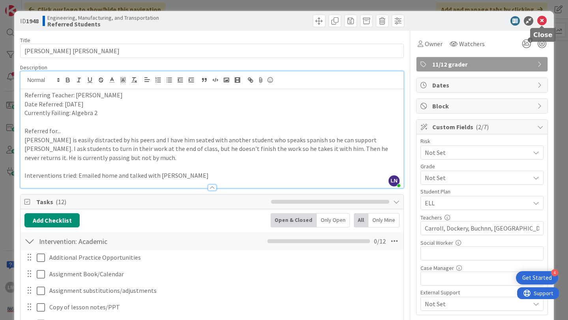
click at [542, 20] on icon at bounding box center [541, 20] width 9 height 9
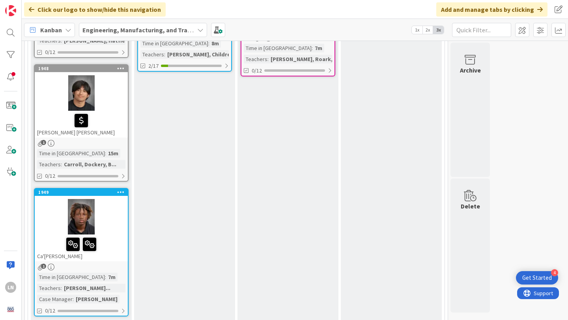
click at [119, 213] on div at bounding box center [81, 216] width 93 height 35
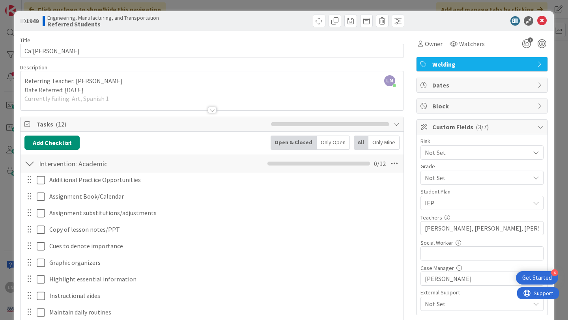
click at [212, 109] on div at bounding box center [212, 110] width 9 height 6
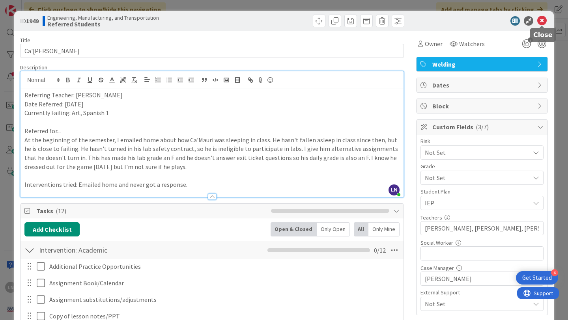
click at [542, 22] on icon at bounding box center [541, 20] width 9 height 9
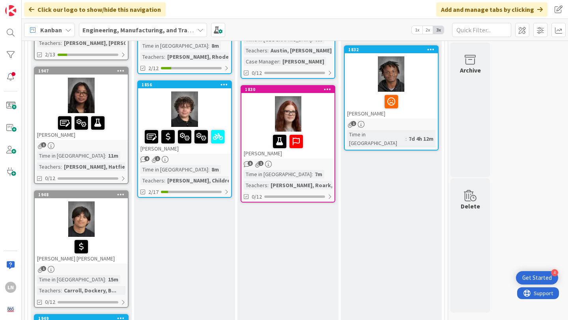
scroll to position [199, 0]
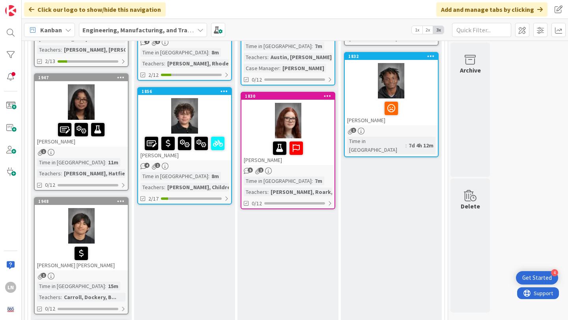
click at [114, 93] on div at bounding box center [81, 101] width 93 height 35
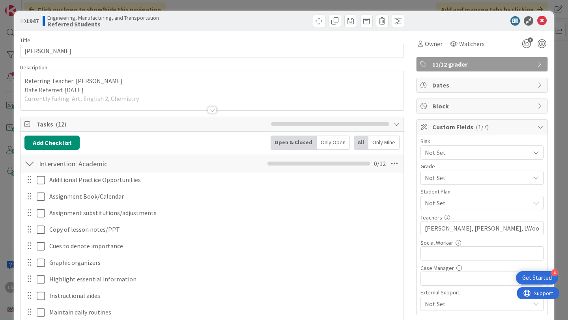
click at [325, 90] on div at bounding box center [211, 100] width 383 height 20
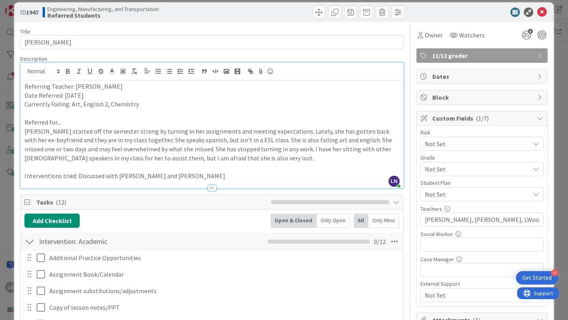
scroll to position [13, 0]
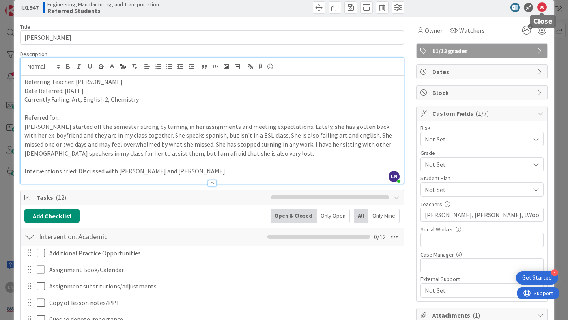
click at [542, 7] on icon at bounding box center [541, 7] width 9 height 9
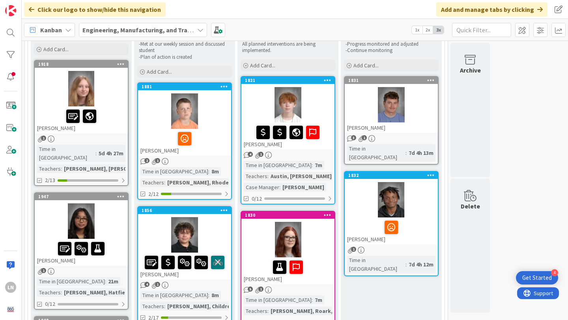
scroll to position [88, 0]
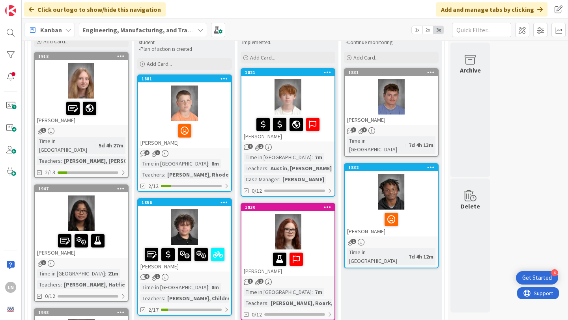
click at [115, 203] on div at bounding box center [81, 213] width 93 height 35
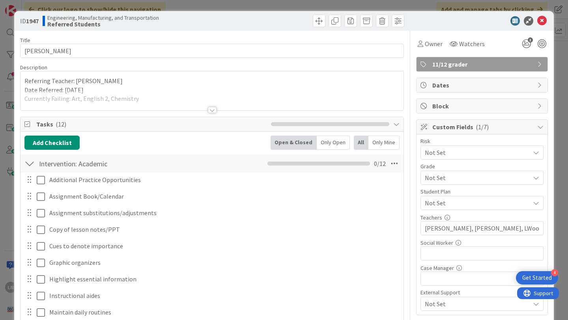
scroll to position [88, 0]
click at [543, 20] on icon at bounding box center [541, 20] width 9 height 9
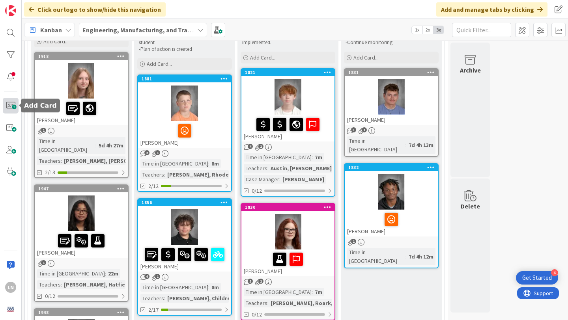
click at [9, 104] on span at bounding box center [11, 106] width 16 height 16
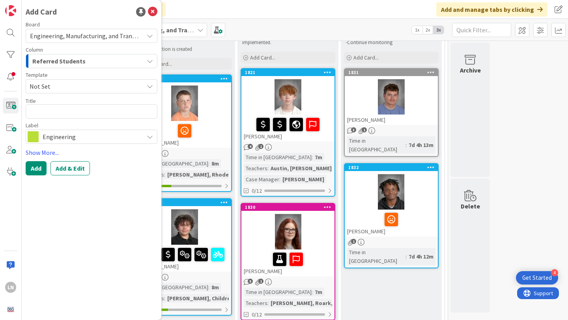
click at [81, 88] on span "Not Set" at bounding box center [84, 86] width 108 height 10
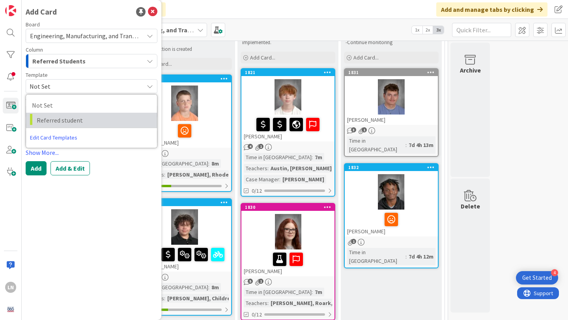
click at [80, 120] on span "Referred student" at bounding box center [94, 120] width 114 height 10
type textarea "x"
type textarea "Referred student"
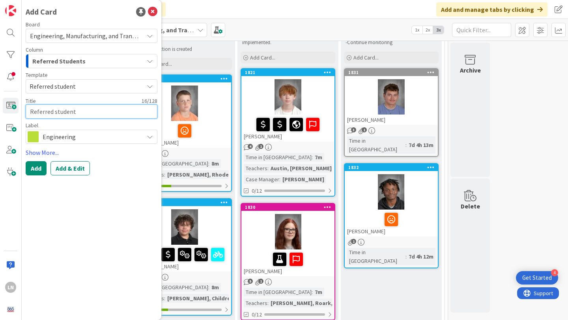
click at [68, 111] on textarea "Referred student" at bounding box center [92, 111] width 132 height 14
type textarea "x"
type textarea "A"
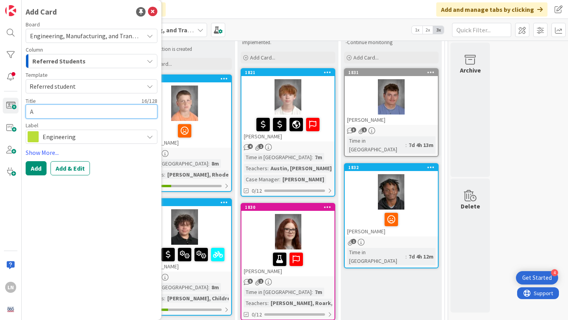
type textarea "x"
type textarea "And"
type textarea "x"
type textarea "Andr"
type textarea "x"
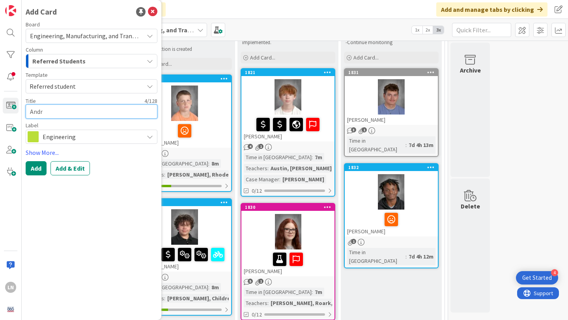
type textarea "Andre"
type textarea "x"
type textarea "Andrew"
type textarea "x"
type textarea "Andrew"
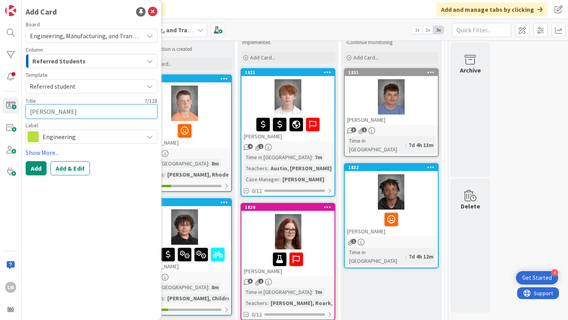
type textarea "x"
type textarea "Andrew m"
type textarea "x"
type textarea "Andrew"
type textarea "x"
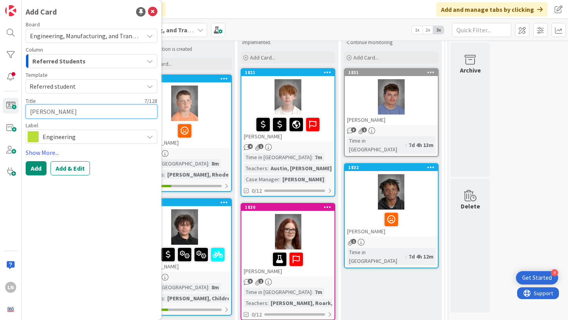
type textarea "Andrew M"
type textarea "x"
type textarea "Andrew Ma"
type textarea "x"
type textarea "Andrew Man"
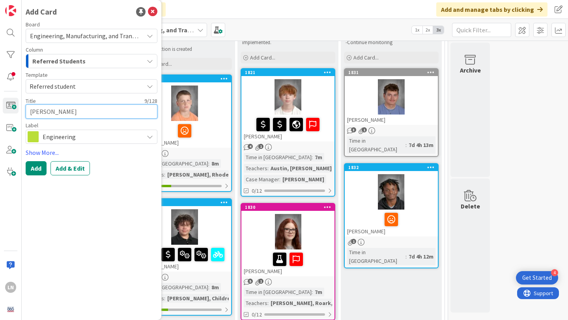
type textarea "x"
type textarea "Andrew Mani"
type textarea "x"
type textarea "Andrew Manis"
click at [69, 135] on span "Engineering" at bounding box center [91, 136] width 97 height 11
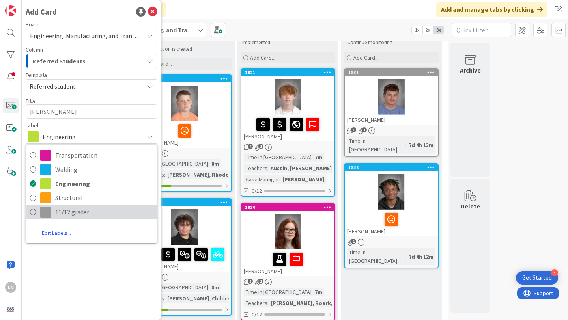
click at [32, 211] on icon at bounding box center [33, 212] width 6 height 12
type textarea "x"
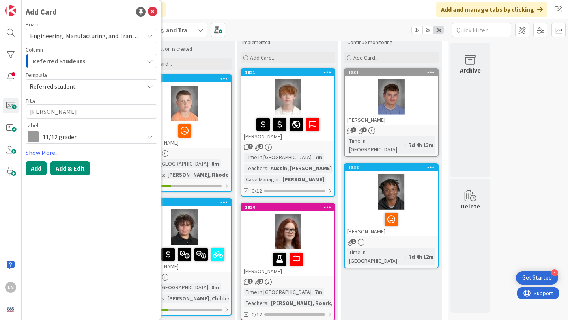
click at [64, 166] on button "Add & Edit" at bounding box center [69, 168] width 39 height 14
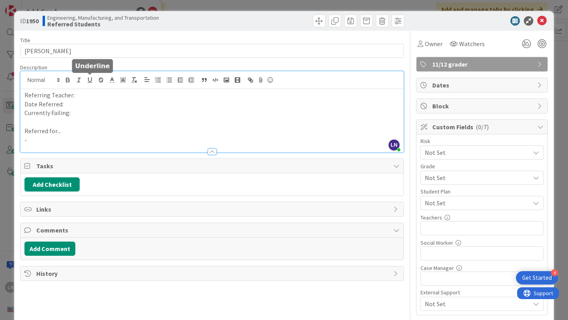
click at [86, 79] on div "LN Logan Nester just joined Referring Teacher: Date Referred: Currently Failing…" at bounding box center [211, 111] width 383 height 81
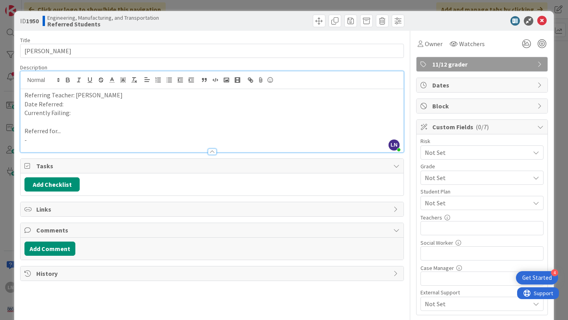
click at [98, 106] on p "Date Referred:" at bounding box center [211, 104] width 375 height 9
click at [88, 134] on p "Referred for..." at bounding box center [211, 131] width 375 height 9
click at [82, 139] on p "-" at bounding box center [211, 140] width 375 height 9
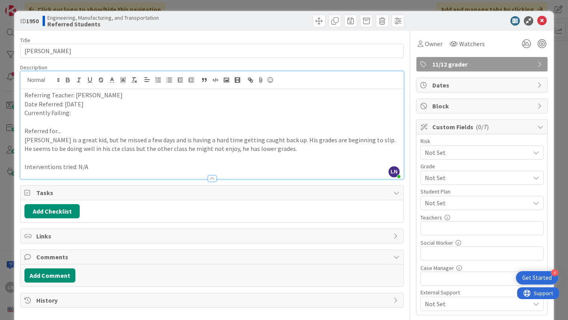
click at [122, 115] on p "Currently Failing:" at bounding box center [211, 112] width 375 height 9
click at [545, 20] on icon at bounding box center [541, 20] width 9 height 9
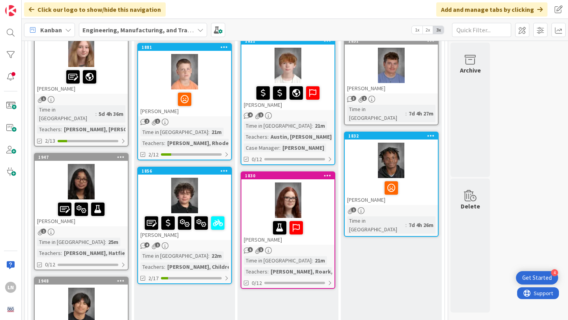
scroll to position [89, 0]
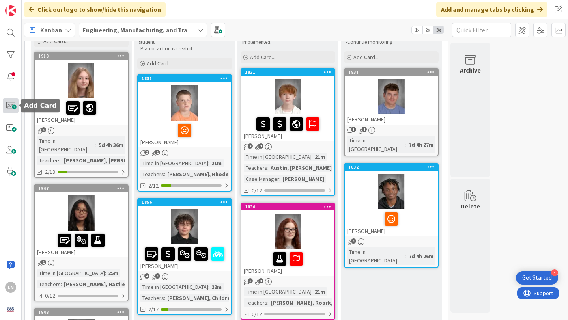
click at [12, 105] on span at bounding box center [11, 106] width 16 height 16
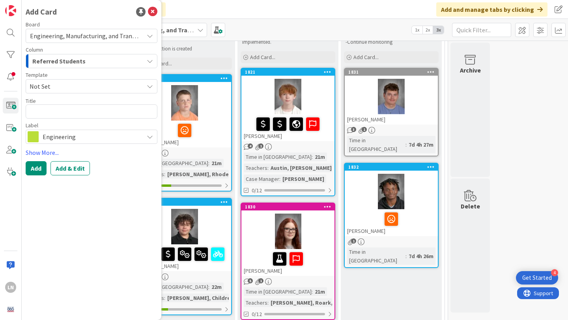
click at [73, 88] on span "Not Set" at bounding box center [84, 86] width 108 height 10
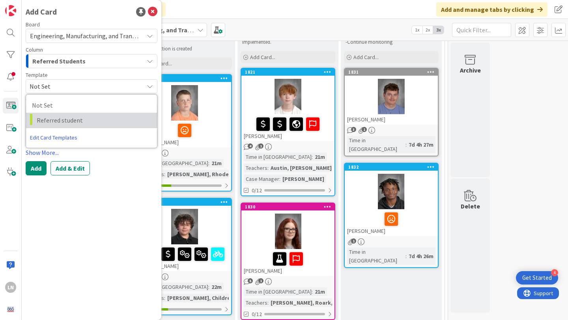
click at [77, 115] on span "Referred student" at bounding box center [94, 120] width 114 height 10
type textarea "x"
type textarea "Referred student"
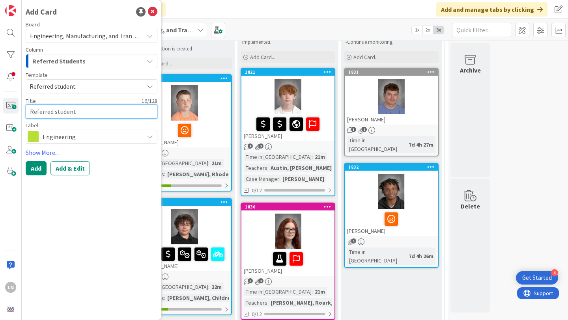
click at [69, 111] on textarea "Referred student" at bounding box center [92, 111] width 132 height 14
click at [68, 116] on textarea "Referred student" at bounding box center [92, 111] width 132 height 14
drag, startPoint x: 68, startPoint y: 116, endPoint x: 68, endPoint y: 108, distance: 7.9
click at [68, 116] on textarea "Referred student" at bounding box center [92, 111] width 132 height 14
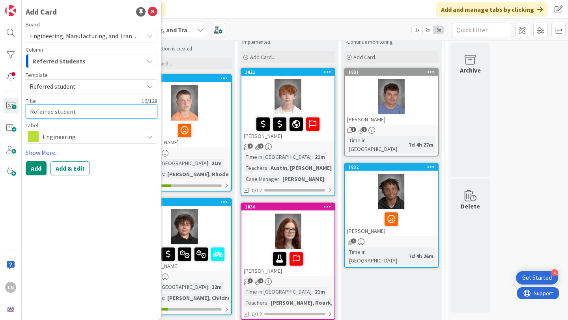
click at [68, 108] on textarea "Referred student" at bounding box center [92, 111] width 132 height 14
type textarea "x"
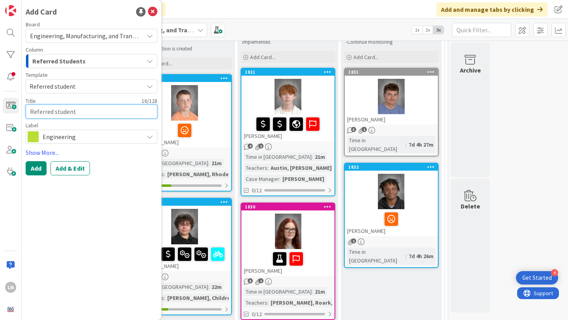
type textarea "N"
type textarea "x"
type textarea "Nat"
type textarea "x"
type textarea "Nath"
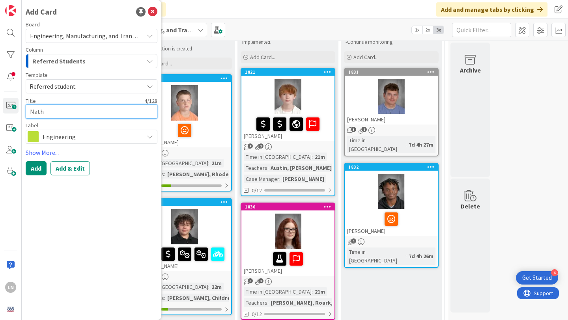
type textarea "x"
type textarea "Natho"
type textarea "x"
type textarea "Nathon"
type textarea "x"
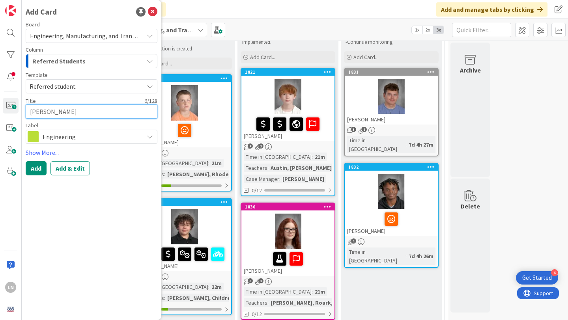
type textarea "Natho"
type textarea "x"
type textarea "Nath"
type textarea "x"
type textarea "Natha"
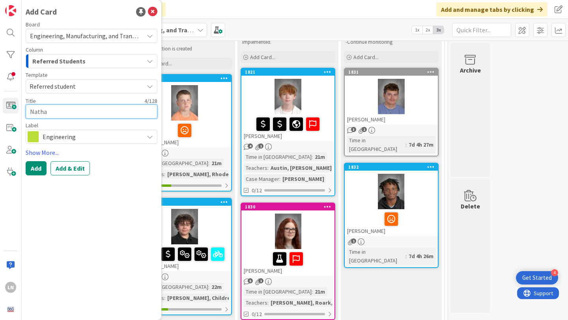
type textarea "x"
type textarea "Nathan"
type textarea "x"
type textarea "Nathan"
type textarea "x"
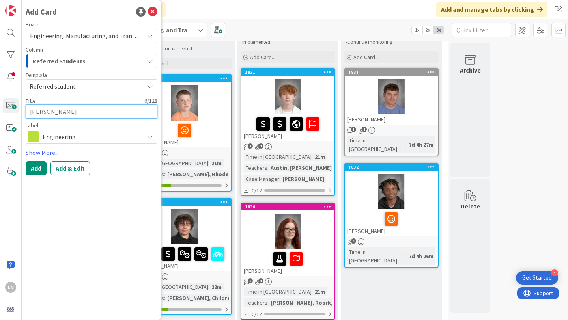
type textarea "Nathan L"
type textarea "x"
type textarea "Nathan Lo"
type textarea "x"
type textarea "Nathan Lon"
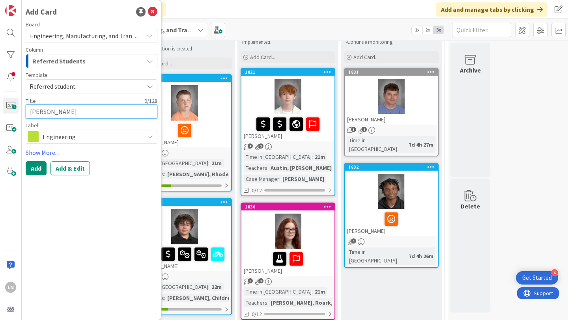
type textarea "x"
type textarea "Nathan Long"
click at [86, 136] on span "Engineering" at bounding box center [91, 136] width 97 height 11
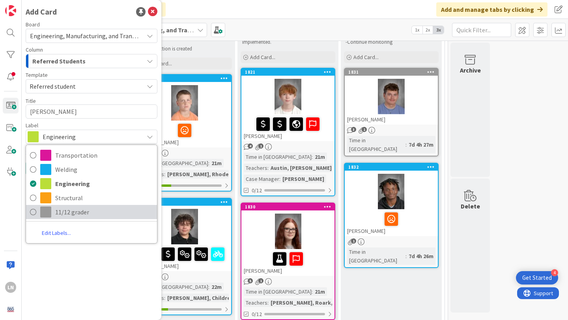
click at [36, 210] on icon at bounding box center [33, 212] width 6 height 12
type textarea "x"
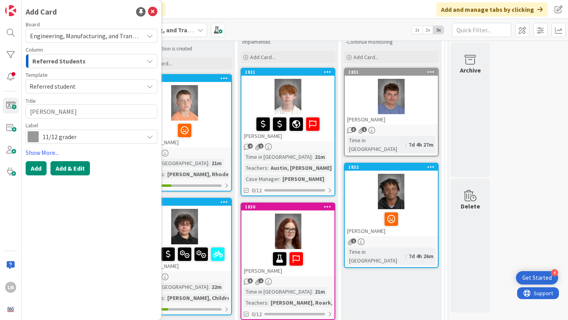
click at [70, 169] on button "Add & Edit" at bounding box center [69, 168] width 39 height 14
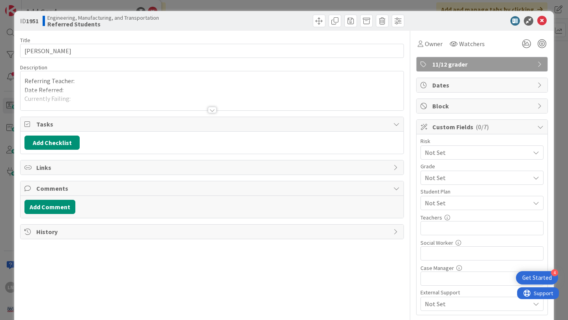
click at [118, 78] on div "Referring Teacher: Date Referred: Currently Failing: Referred for... -" at bounding box center [211, 90] width 383 height 39
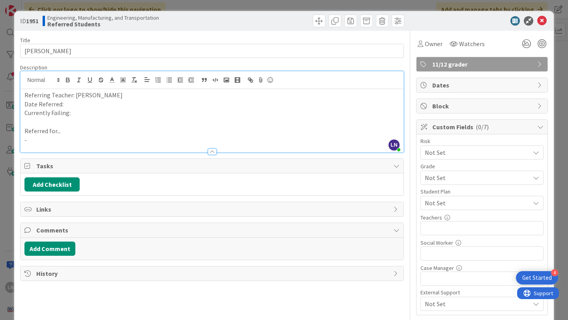
click at [104, 104] on p "Date Referred:" at bounding box center [211, 104] width 375 height 9
click at [204, 147] on div at bounding box center [211, 148] width 383 height 8
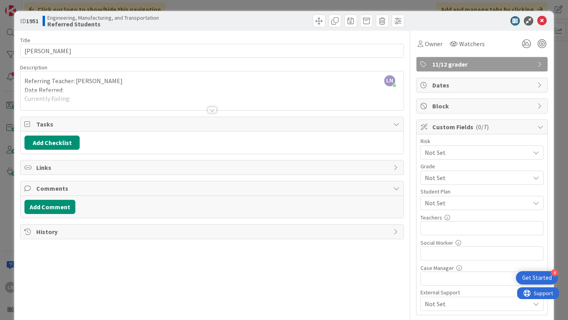
click at [140, 78] on p "Referring Teacher: [PERSON_NAME]" at bounding box center [211, 80] width 375 height 9
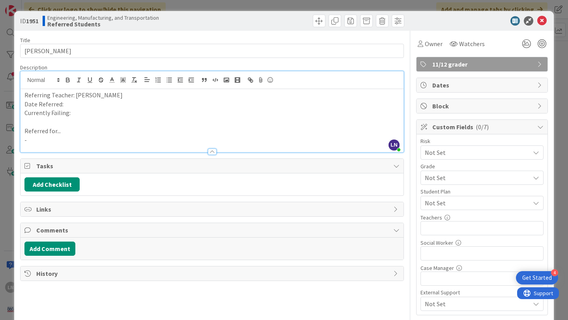
click at [36, 143] on p "-" at bounding box center [211, 140] width 375 height 9
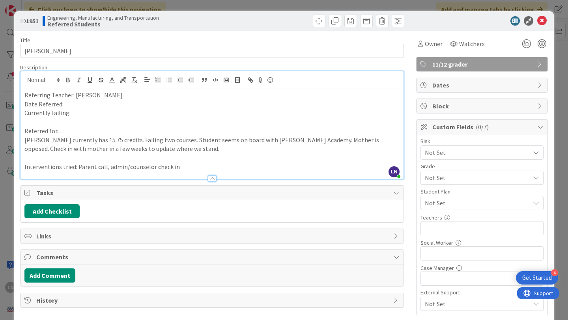
click at [94, 105] on p "Date Referred:" at bounding box center [211, 104] width 375 height 9
click at [81, 117] on p at bounding box center [211, 121] width 375 height 9
click at [81, 114] on p "Currently Failing:" at bounding box center [211, 112] width 375 height 9
click at [519, 230] on input "text" at bounding box center [481, 228] width 123 height 14
click at [188, 151] on p "Nathan currently has 15.75 credits. Failing two courses. Student seems on board…" at bounding box center [211, 145] width 375 height 18
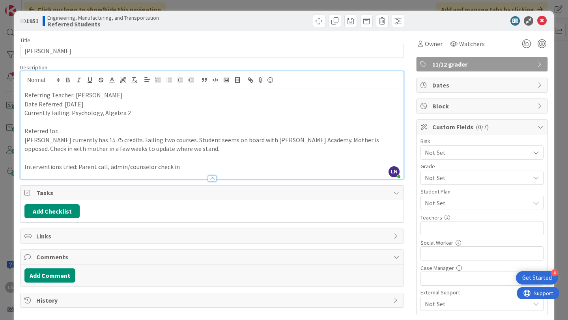
click at [199, 166] on p "Interventions tried: Parent call, admin/counselor check in" at bounding box center [211, 166] width 375 height 9
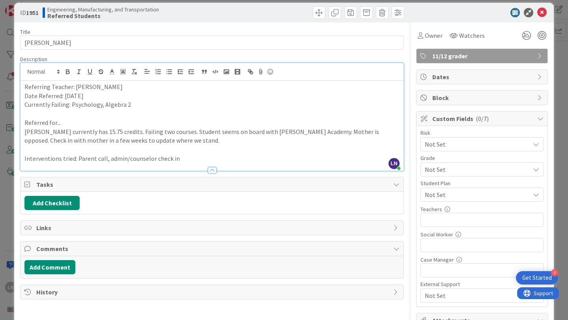
scroll to position [7, 0]
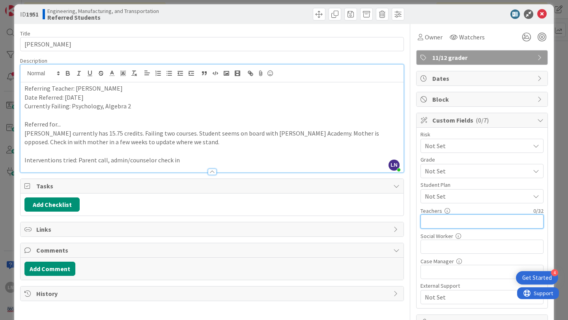
click at [445, 227] on input "text" at bounding box center [481, 221] width 123 height 14
click at [456, 222] on input "Steffey, Mchphet, Fitz, Andrews" at bounding box center [481, 221] width 123 height 14
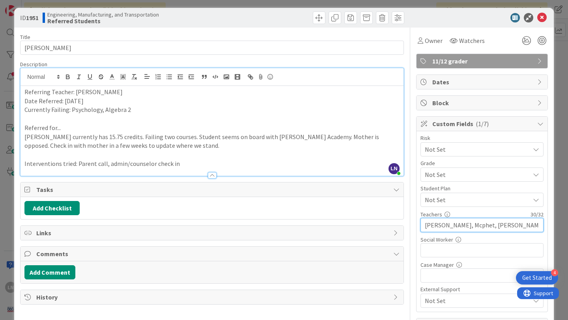
scroll to position [0, 0]
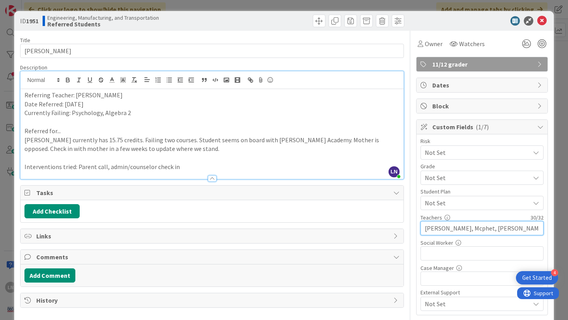
type input "Steffey, Mcphet, Fitz, Andrews"
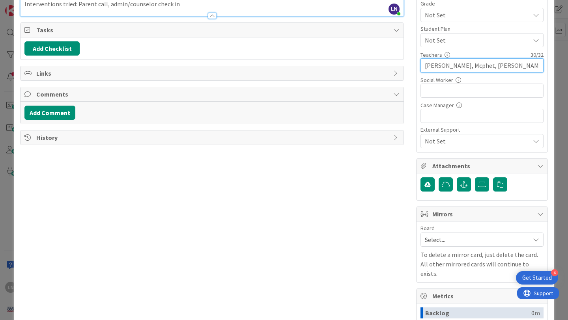
scroll to position [166, 0]
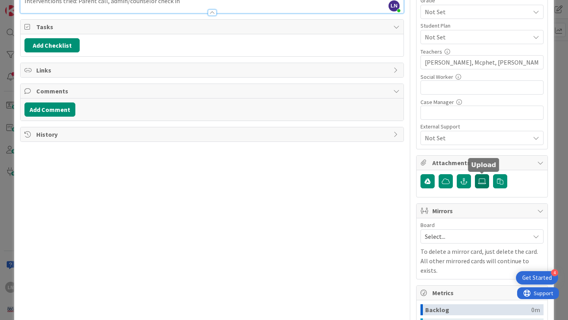
click at [482, 181] on icon at bounding box center [482, 181] width 8 height 6
click at [475, 174] on input "file" at bounding box center [475, 174] width 0 height 0
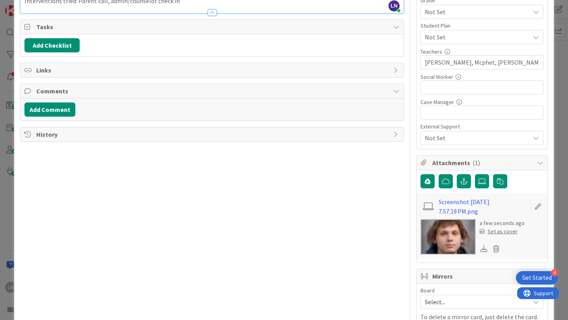
click at [504, 233] on div "Set as cover" at bounding box center [498, 231] width 38 height 8
click at [510, 233] on div "Set as cover" at bounding box center [498, 231] width 38 height 8
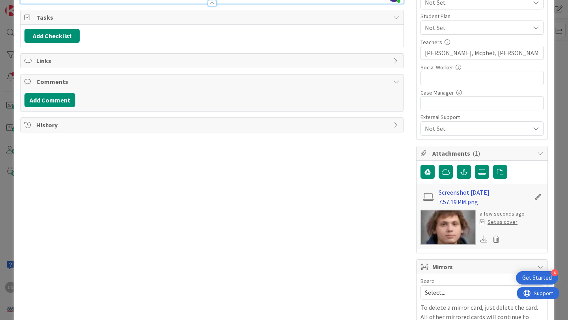
scroll to position [178, 0]
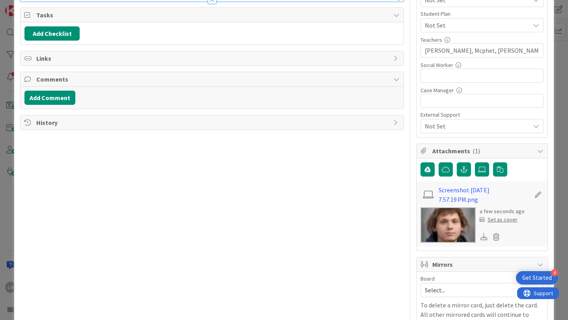
click at [499, 220] on div "Set as cover" at bounding box center [498, 220] width 38 height 8
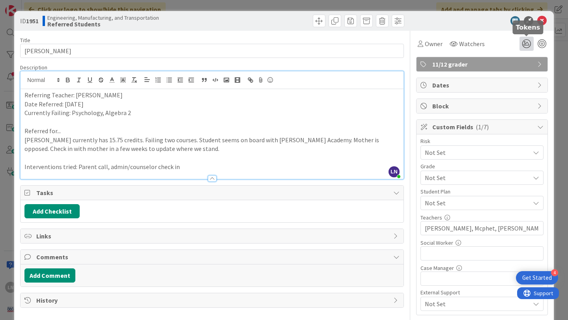
click at [527, 44] on icon at bounding box center [526, 44] width 14 height 14
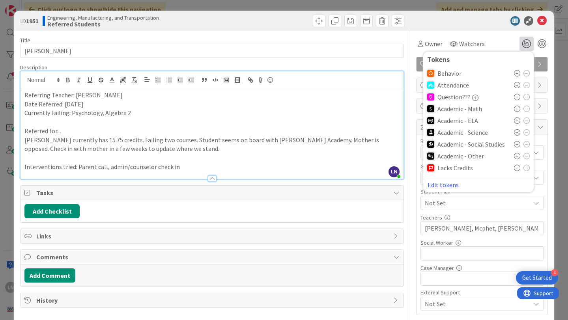
click at [516, 154] on icon at bounding box center [517, 156] width 6 height 6
click at [516, 108] on icon at bounding box center [517, 109] width 6 height 6
click at [544, 22] on icon at bounding box center [541, 20] width 9 height 9
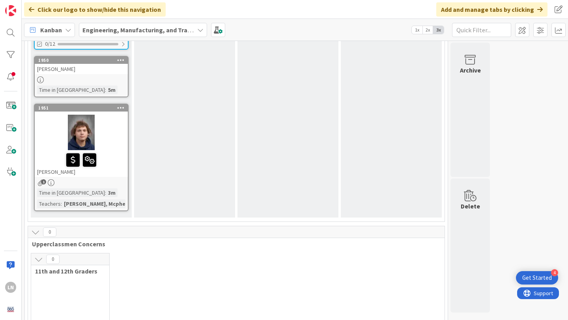
scroll to position [595, 0]
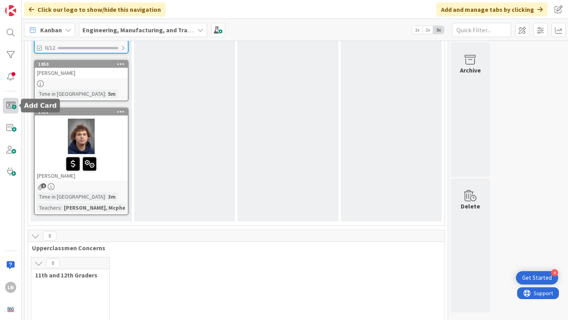
click at [11, 107] on span at bounding box center [11, 106] width 16 height 16
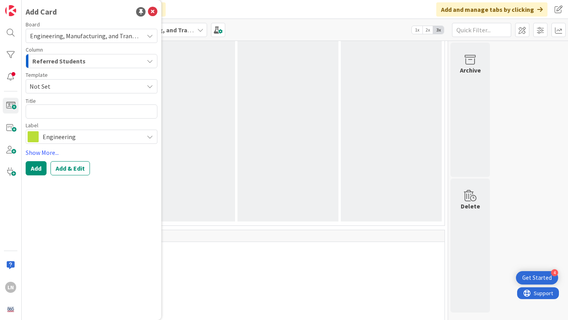
click at [76, 88] on span "Not Set" at bounding box center [84, 86] width 108 height 10
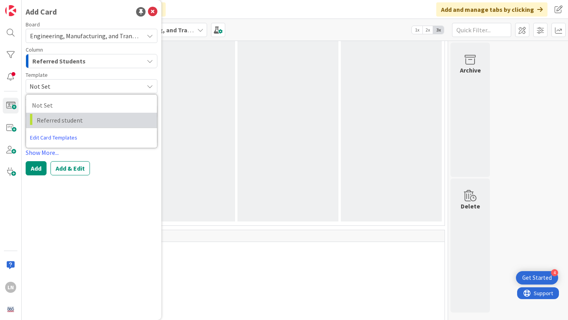
click at [75, 118] on span "Referred student" at bounding box center [94, 120] width 114 height 10
type textarea "x"
type textarea "Referred student"
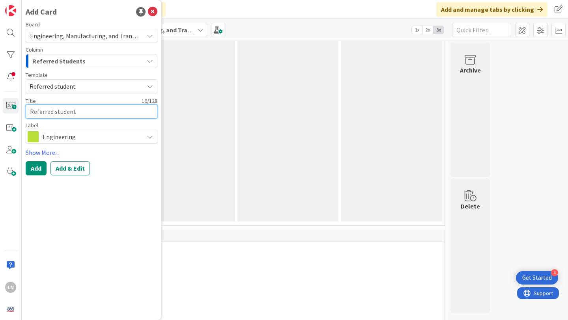
click at [73, 110] on textarea "Referred student" at bounding box center [92, 111] width 132 height 14
paste textarea "Keegan McKinney"
type textarea "x"
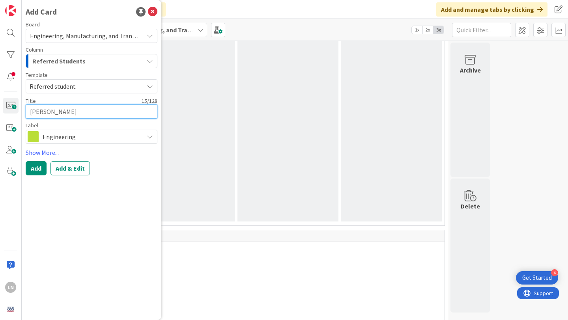
type textarea "Keegan McKinney"
click at [73, 142] on span "Engineering" at bounding box center [91, 136] width 97 height 11
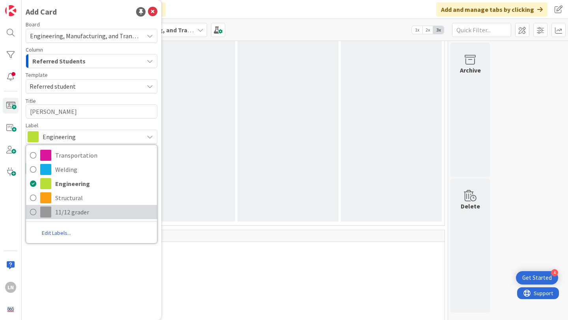
click at [36, 212] on link "11/12 grader" at bounding box center [91, 212] width 131 height 14
type textarea "x"
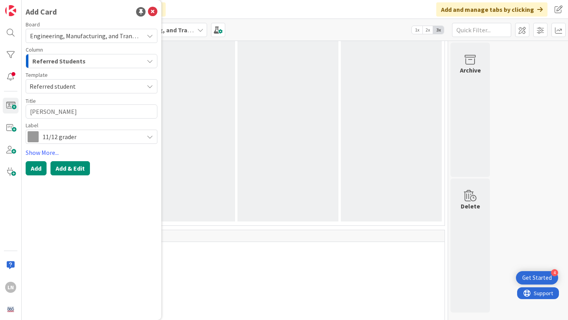
click at [67, 168] on button "Add & Edit" at bounding box center [69, 168] width 39 height 14
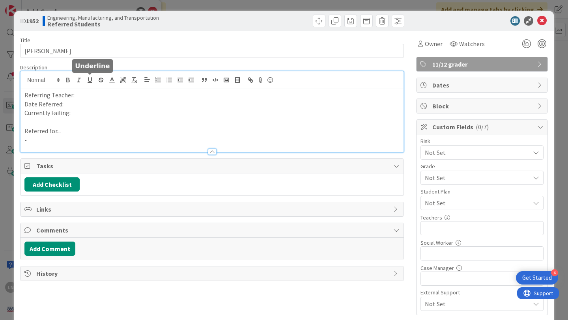
click at [86, 81] on div "Referring Teacher: Date Referred: Currently Failing: Referred for... -" at bounding box center [211, 111] width 383 height 81
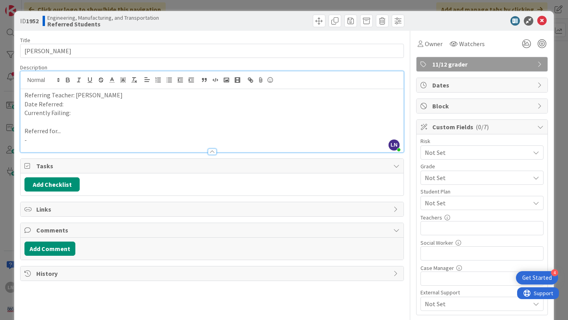
click at [90, 103] on p "Date Referred:" at bounding box center [211, 104] width 375 height 9
click at [90, 112] on p "Currently Failing:" at bounding box center [211, 112] width 375 height 9
click at [132, 146] on div at bounding box center [211, 148] width 383 height 8
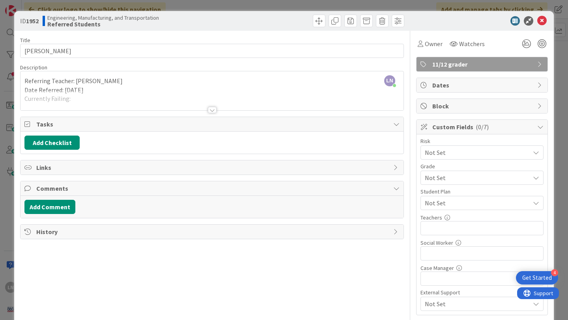
click at [96, 92] on div at bounding box center [211, 100] width 383 height 20
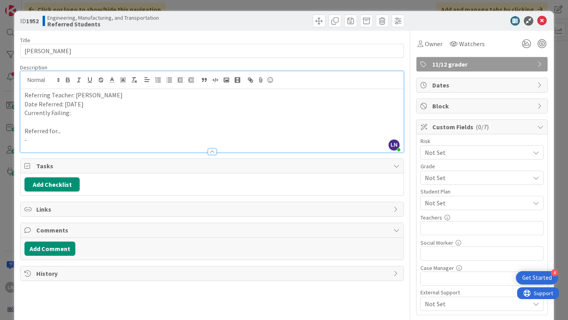
click at [53, 138] on p "-" at bounding box center [211, 140] width 375 height 9
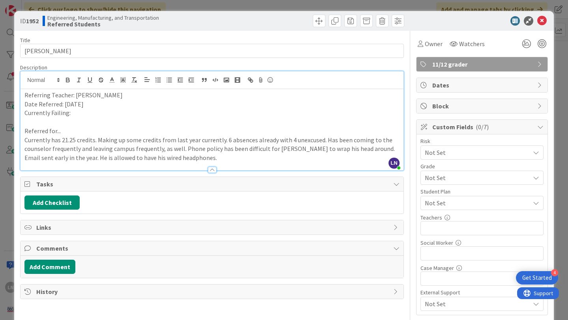
click at [110, 119] on p at bounding box center [211, 121] width 375 height 9
click at [103, 115] on p "Currently Failing:" at bounding box center [211, 112] width 375 height 9
click at [175, 153] on p "Currently has 21.25 credits. Making up some credits from last year currently. 6…" at bounding box center [211, 149] width 375 height 27
click at [192, 163] on div at bounding box center [211, 166] width 383 height 8
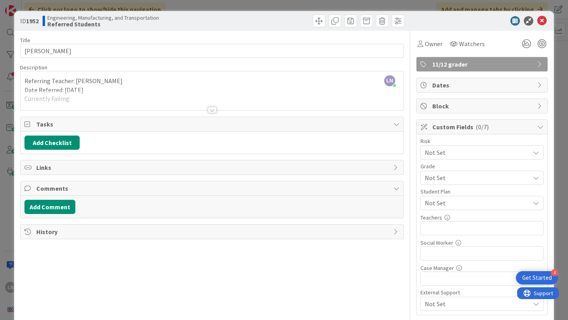
click at [187, 89] on p "Date Referred: 9/2/25" at bounding box center [211, 90] width 375 height 9
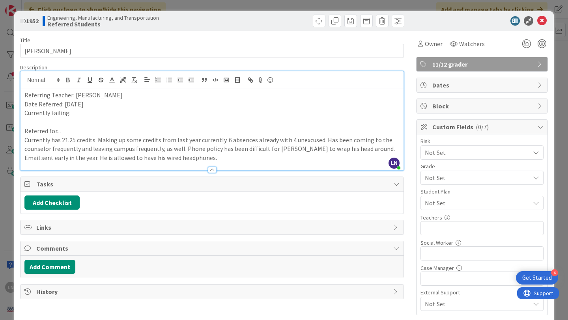
click at [206, 156] on p "Currently has 21.25 credits. Making up some credits from last year currently. 6…" at bounding box center [211, 149] width 375 height 27
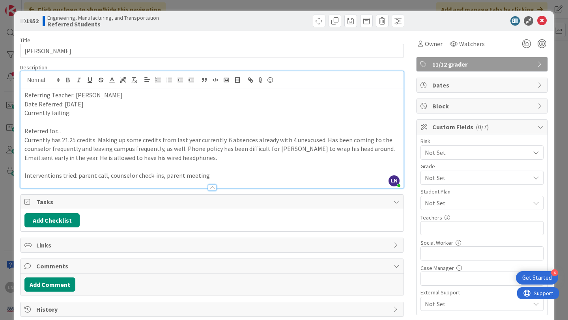
click at [140, 115] on p "Currently Failing:" at bounding box center [211, 112] width 375 height 9
click at [483, 158] on span "Not Set" at bounding box center [475, 152] width 101 height 11
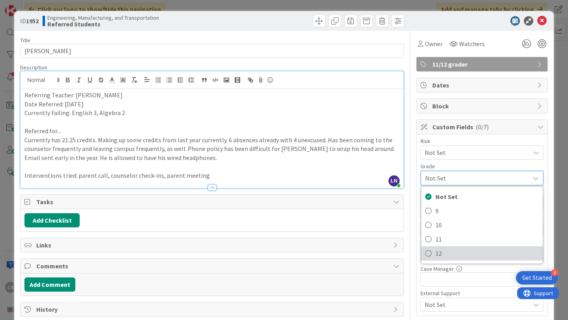
click at [452, 257] on span "12" at bounding box center [486, 254] width 103 height 12
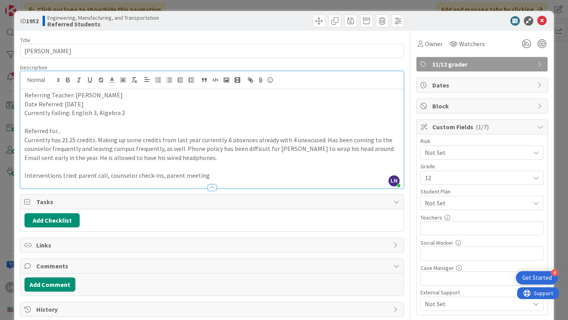
click at [460, 201] on span "Not Set" at bounding box center [477, 202] width 105 height 9
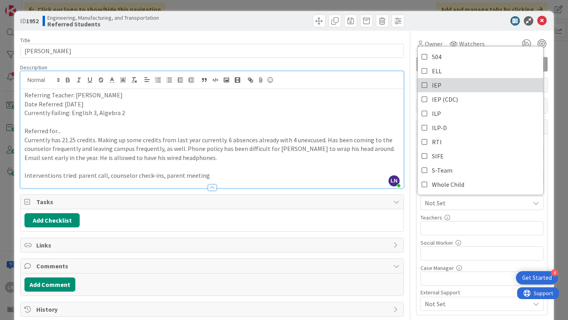
click at [436, 85] on span "IEP" at bounding box center [436, 85] width 9 height 12
click at [462, 201] on span "IEP" at bounding box center [477, 202] width 105 height 9
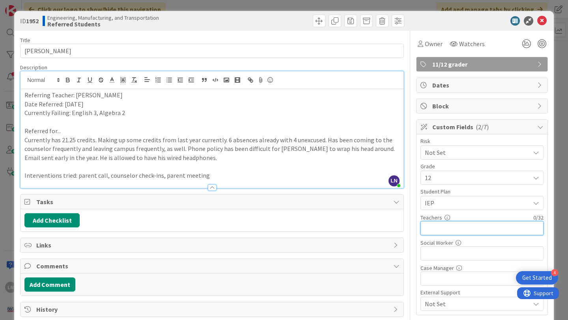
click at [456, 223] on input "text" at bounding box center [481, 228] width 123 height 14
type input "Georgo, Fitz, Anderson, Tampas"
click at [525, 41] on icon at bounding box center [526, 44] width 14 height 14
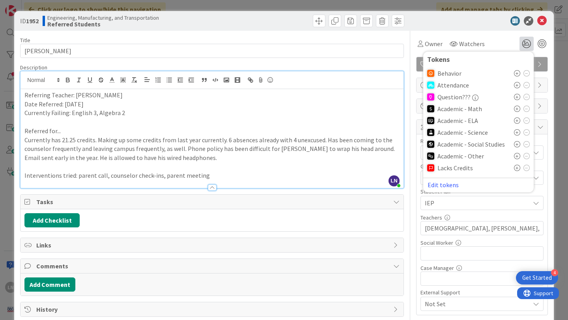
click at [515, 107] on icon at bounding box center [517, 109] width 6 height 6
click at [518, 121] on icon at bounding box center [517, 123] width 6 height 6
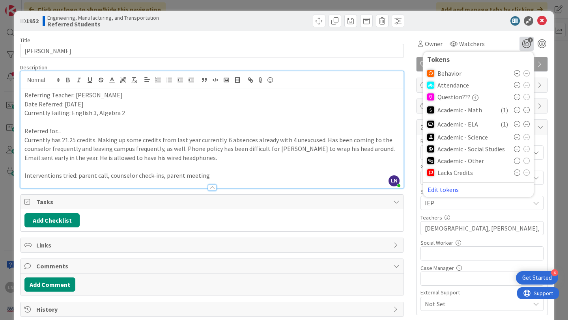
click at [481, 28] on div "ID 1952 Engineering, Manufacturing, and Transportation Referred Students" at bounding box center [283, 21] width 539 height 20
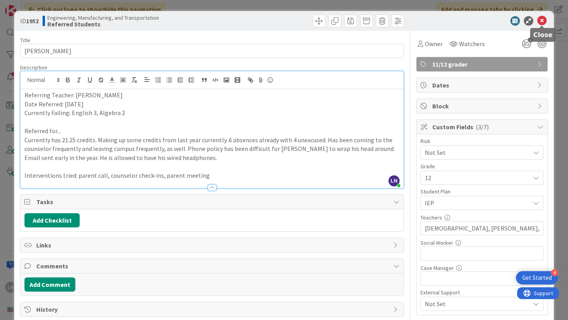
click at [542, 20] on icon at bounding box center [541, 20] width 9 height 9
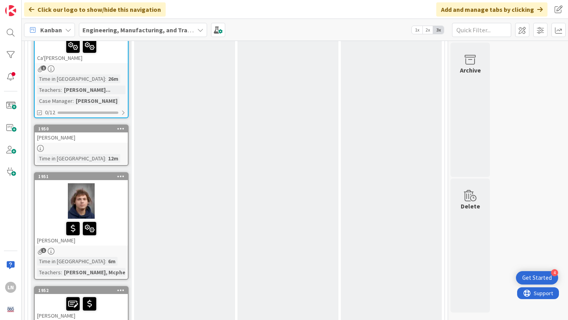
scroll to position [524, 0]
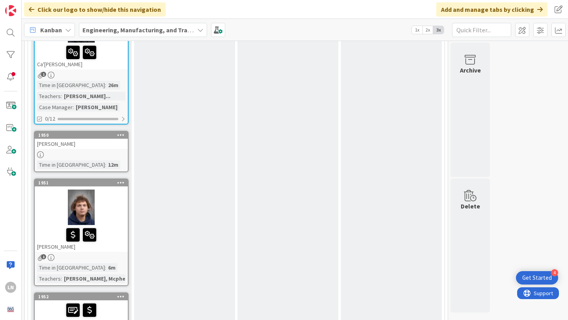
click at [120, 132] on icon at bounding box center [120, 135] width 7 height 6
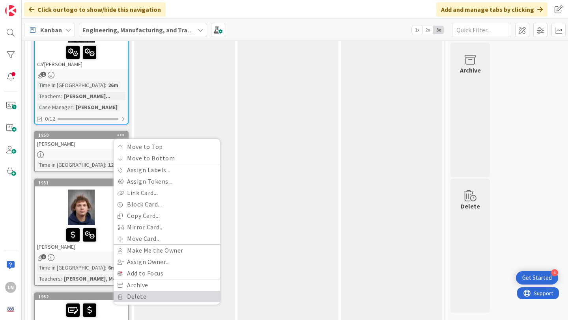
click at [155, 291] on link "Delete" at bounding box center [167, 296] width 106 height 11
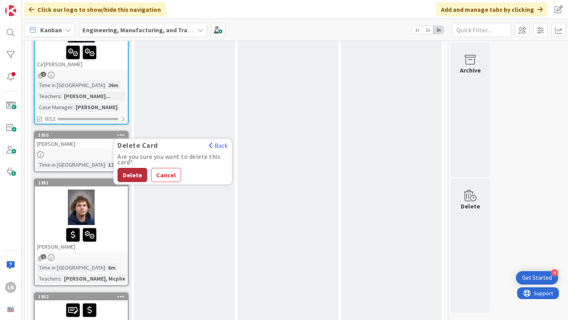
click at [135, 168] on button "Delete" at bounding box center [132, 175] width 30 height 14
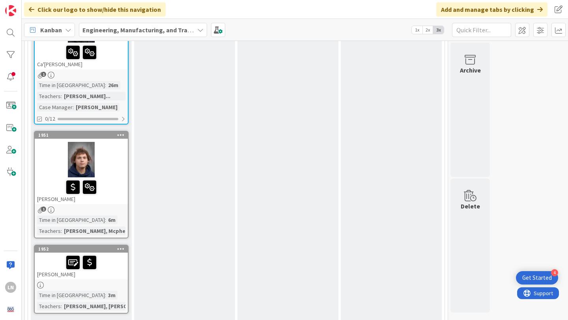
click at [116, 265] on div "Keegan McKinney" at bounding box center [81, 266] width 93 height 27
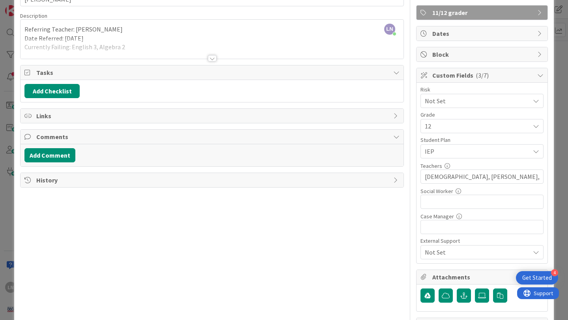
scroll to position [52, 0]
click at [482, 297] on icon at bounding box center [482, 295] width 8 height 6
click at [475, 288] on input "file" at bounding box center [475, 288] width 0 height 0
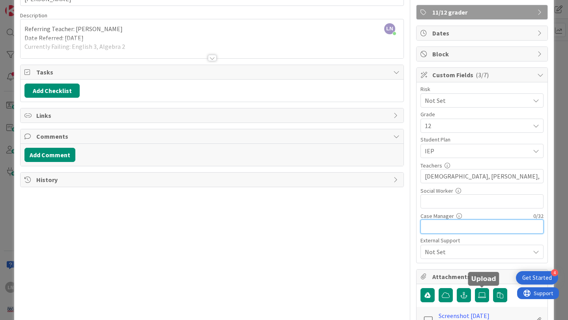
click at [432, 226] on input "text" at bounding box center [481, 227] width 123 height 14
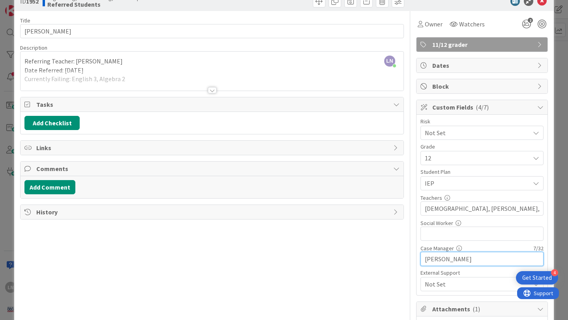
scroll to position [0, 0]
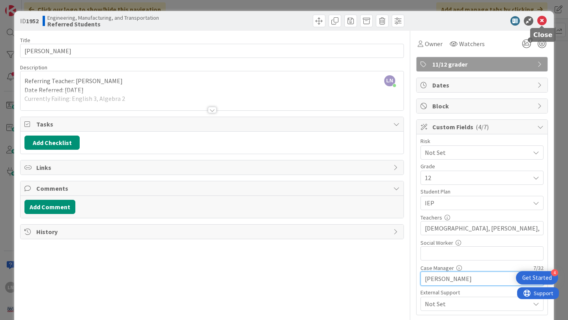
type input "[PERSON_NAME]"
click at [542, 21] on icon at bounding box center [541, 20] width 9 height 9
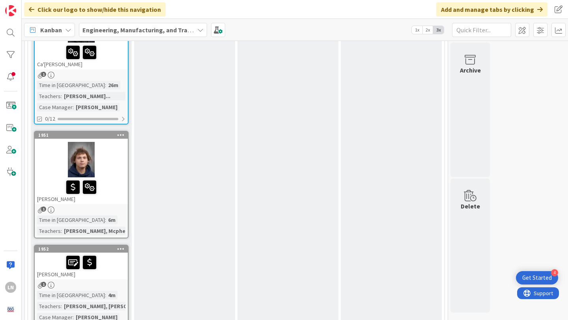
scroll to position [562, 0]
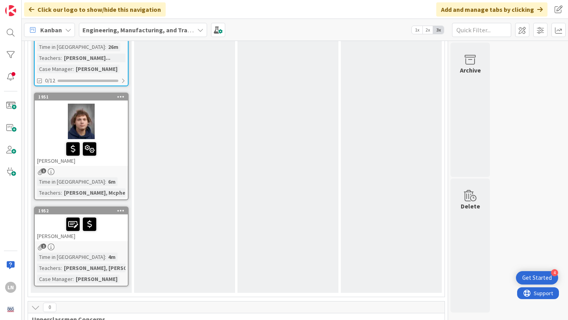
click at [121, 244] on div "1" at bounding box center [81, 247] width 93 height 7
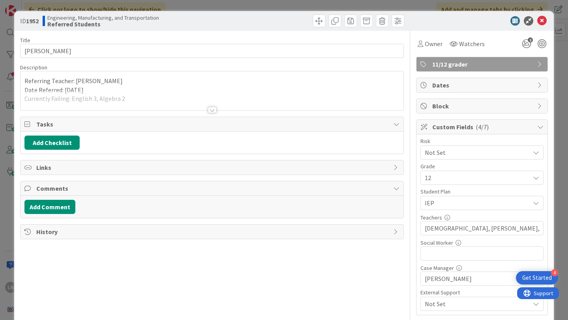
scroll to position [87, 0]
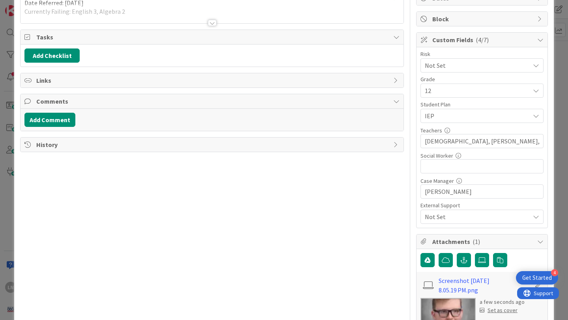
click at [499, 311] on div "Set as cover" at bounding box center [498, 310] width 38 height 8
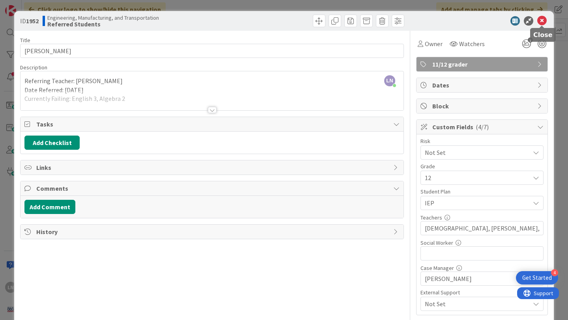
click at [538, 20] on icon at bounding box center [541, 20] width 9 height 9
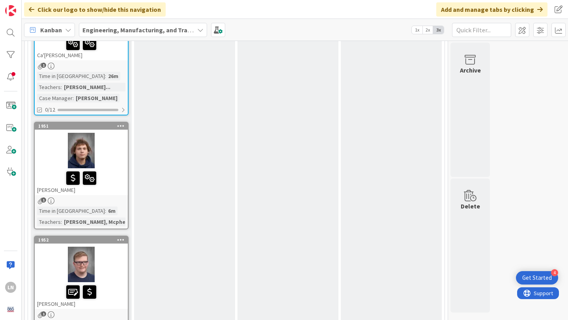
scroll to position [542, 0]
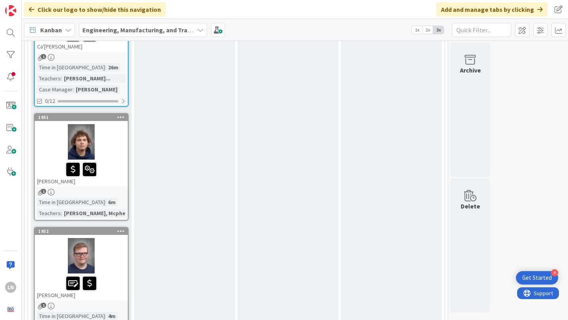
click at [115, 238] on div at bounding box center [81, 255] width 93 height 35
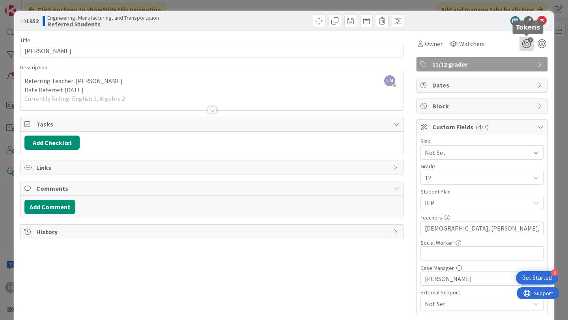
click at [528, 47] on icon "2" at bounding box center [526, 44] width 14 height 14
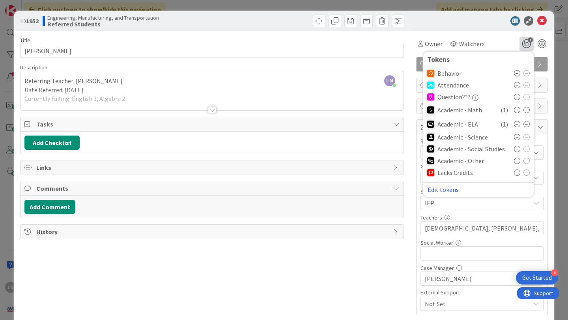
click at [515, 85] on icon at bounding box center [517, 85] width 6 height 6
click at [476, 30] on div "ID 1952 Engineering, Manufacturing, and Transportation Referred Students" at bounding box center [283, 21] width 539 height 20
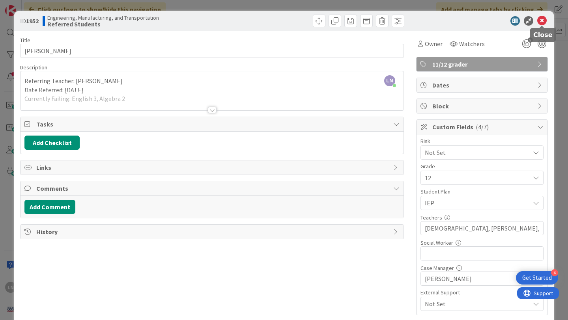
click at [541, 20] on icon at bounding box center [541, 20] width 9 height 9
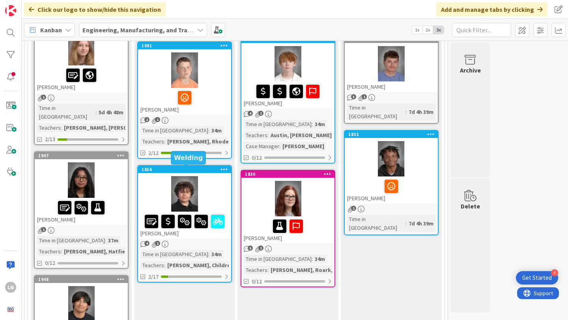
scroll to position [121, 0]
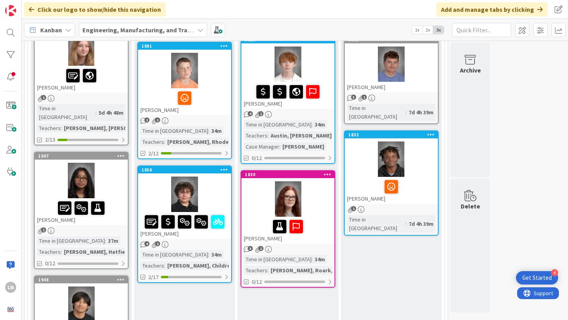
click at [322, 241] on div "[PERSON_NAME]" at bounding box center [287, 230] width 93 height 27
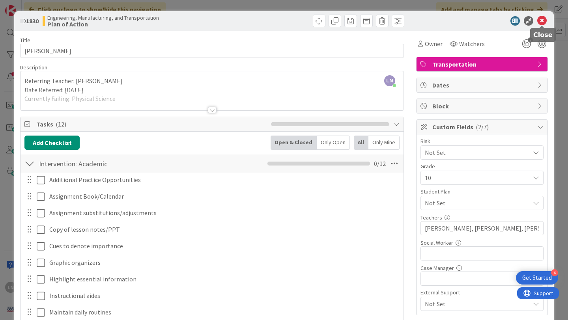
click at [543, 17] on icon at bounding box center [541, 20] width 9 height 9
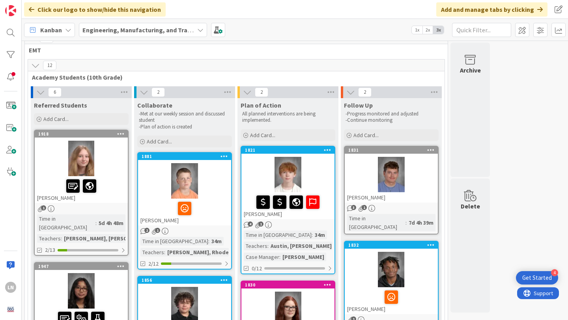
scroll to position [9, 0]
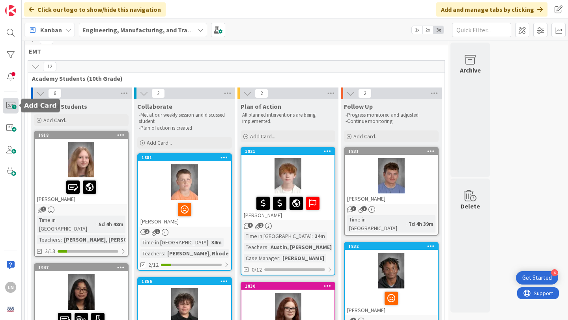
click at [9, 107] on span at bounding box center [11, 106] width 16 height 16
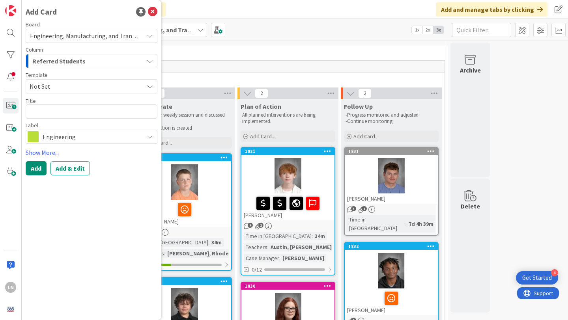
click at [47, 113] on textarea at bounding box center [92, 111] width 132 height 14
click at [58, 90] on span "Not Set" at bounding box center [84, 86] width 108 height 10
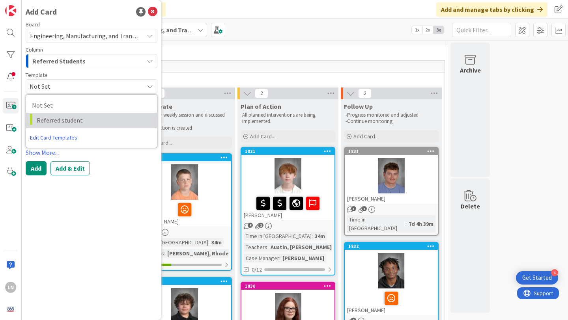
click at [57, 116] on span "Referred student" at bounding box center [94, 120] width 114 height 10
type textarea "x"
type textarea "Referred student"
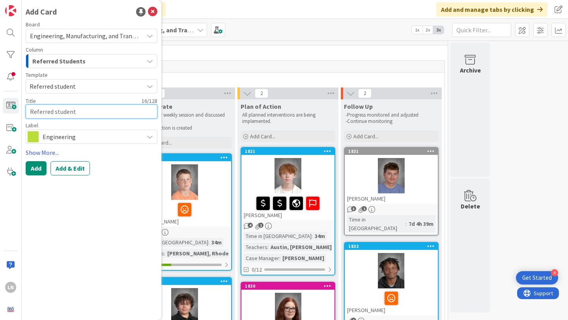
click at [55, 109] on textarea "Referred student" at bounding box center [92, 111] width 132 height 14
paste textarea "Anna Montgomery"
type textarea "x"
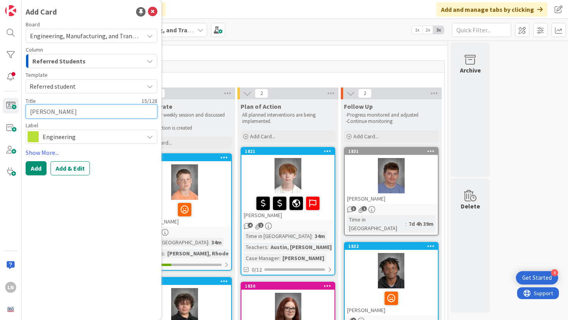
type textarea "Anna Montgomery"
click at [80, 141] on span "Engineering" at bounding box center [91, 136] width 97 height 11
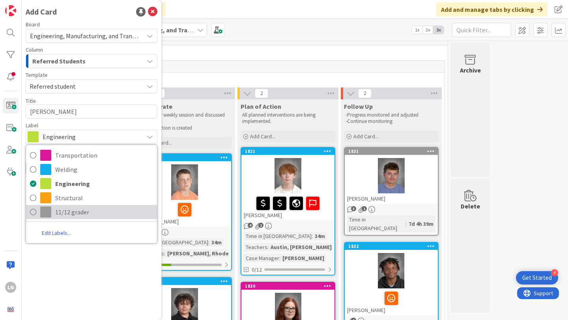
click at [34, 211] on icon at bounding box center [33, 212] width 6 height 12
type textarea "x"
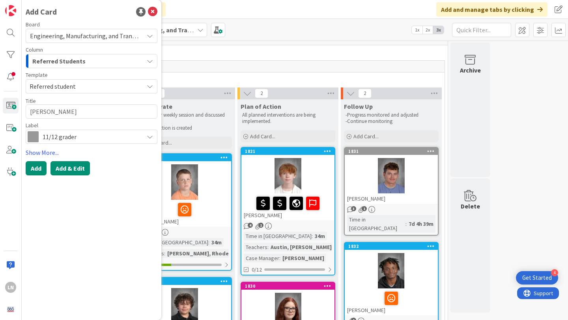
click at [74, 168] on button "Add & Edit" at bounding box center [69, 168] width 39 height 14
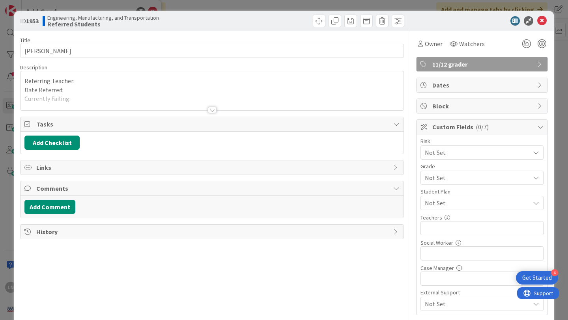
click at [157, 78] on p "Referring Teacher:" at bounding box center [211, 80] width 375 height 9
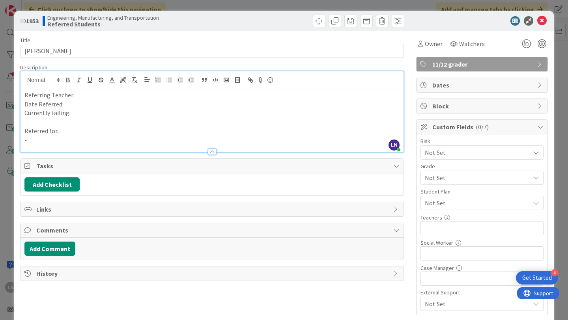
click at [137, 101] on p "Date Referred:" at bounding box center [211, 104] width 375 height 9
click at [135, 96] on p "Referring Teacher:" at bounding box center [211, 95] width 375 height 9
click at [130, 106] on p "Date Referred:" at bounding box center [211, 104] width 375 height 9
click at [129, 114] on p "Currently Failing:" at bounding box center [211, 112] width 375 height 9
click at [142, 138] on p "-" at bounding box center [211, 140] width 375 height 9
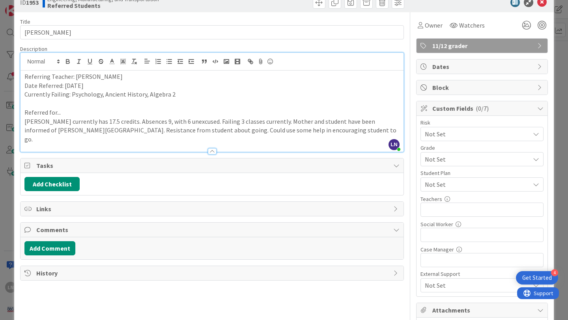
scroll to position [19, 0]
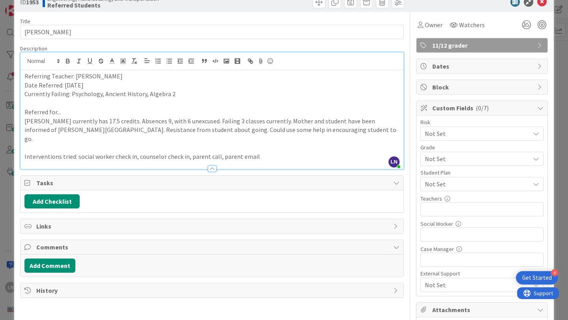
click at [459, 139] on span "Not Set" at bounding box center [475, 133] width 101 height 11
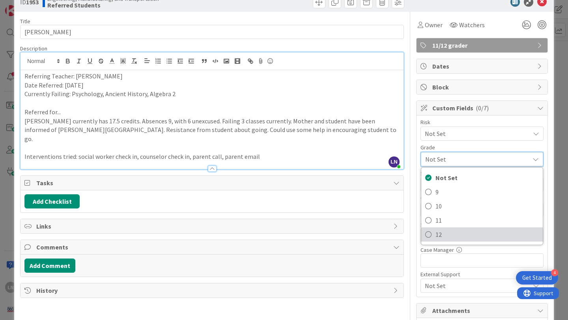
click at [432, 233] on link "12" at bounding box center [481, 234] width 121 height 14
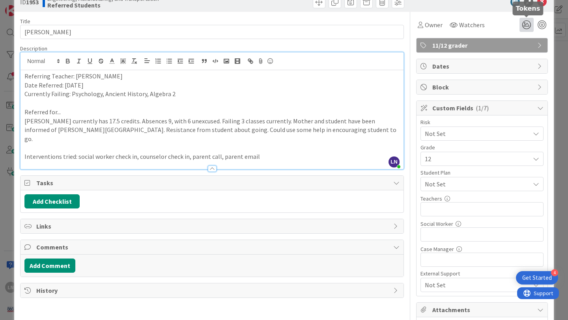
click at [525, 24] on icon at bounding box center [526, 25] width 14 height 14
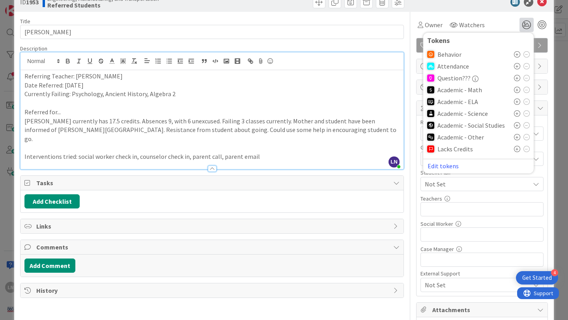
click at [516, 65] on icon at bounding box center [517, 66] width 6 height 6
click at [516, 92] on icon at bounding box center [517, 92] width 6 height 6
click at [516, 129] on icon at bounding box center [517, 130] width 6 height 6
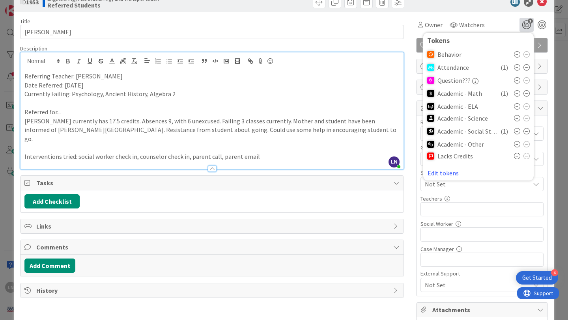
click at [517, 143] on icon at bounding box center [517, 144] width 6 height 6
click at [454, 236] on input "text" at bounding box center [481, 234] width 123 height 14
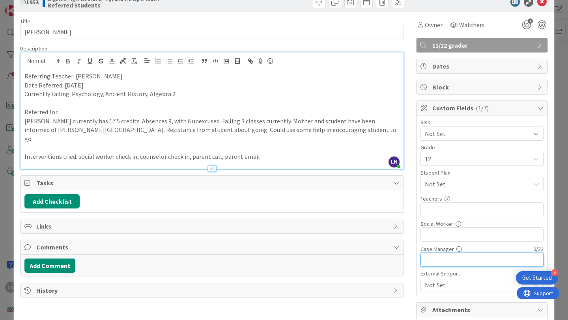
click at [451, 264] on input "text" at bounding box center [481, 260] width 123 height 14
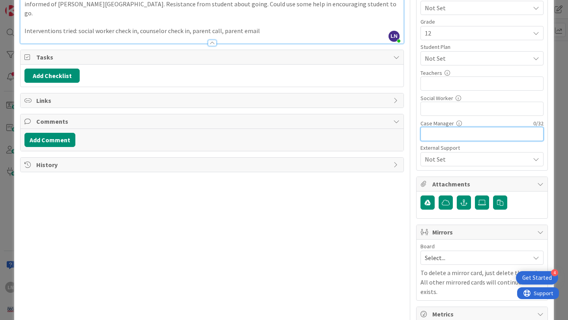
scroll to position [150, 0]
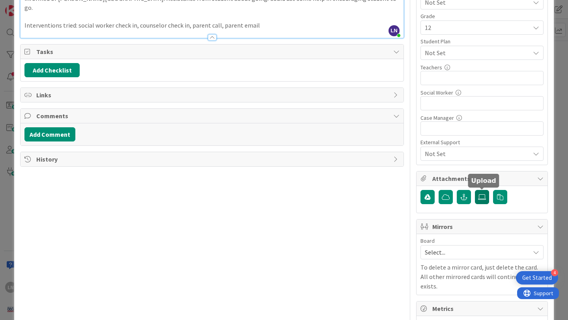
click at [482, 196] on icon at bounding box center [482, 197] width 8 height 6
click at [475, 190] on input "file" at bounding box center [475, 190] width 0 height 0
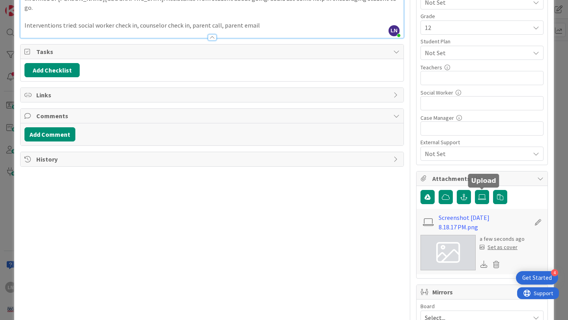
click at [503, 249] on div "Set as cover" at bounding box center [498, 247] width 38 height 8
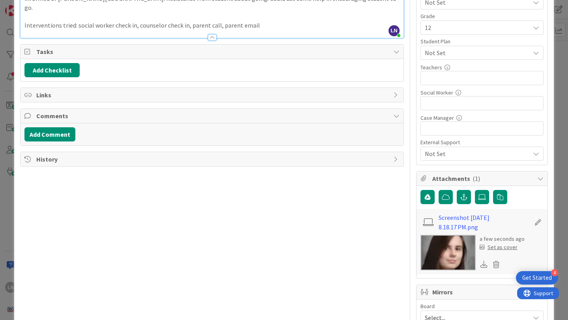
click at [508, 248] on div "Set as cover" at bounding box center [498, 247] width 38 height 8
click at [506, 248] on div "Set as cover" at bounding box center [498, 247] width 38 height 8
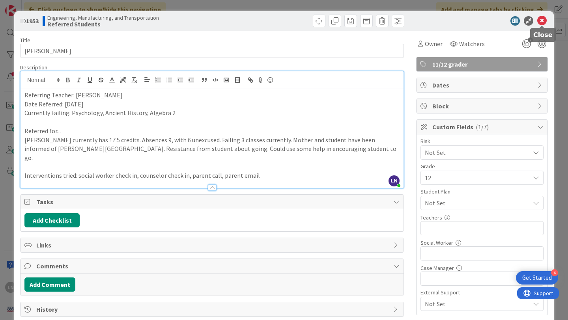
click at [542, 22] on icon at bounding box center [541, 20] width 9 height 9
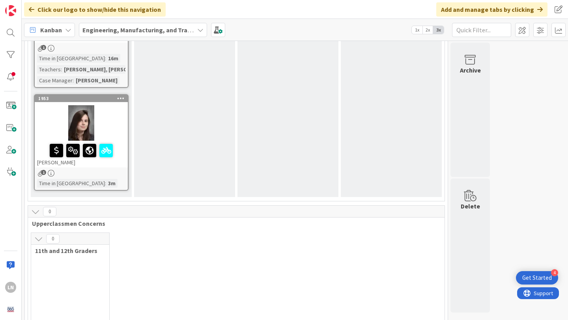
scroll to position [834, 0]
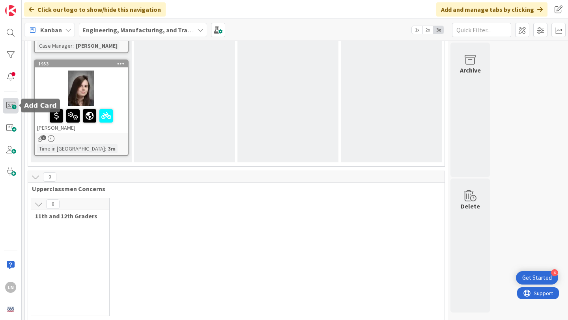
click at [9, 104] on span at bounding box center [11, 106] width 16 height 16
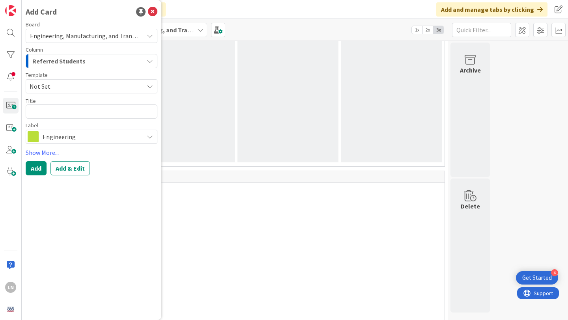
click at [87, 88] on span "Not Set" at bounding box center [84, 86] width 108 height 10
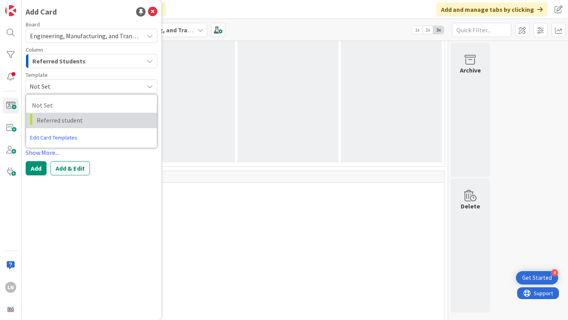
click at [82, 117] on span "Referred student" at bounding box center [94, 120] width 114 height 10
type textarea "x"
type textarea "Referred student"
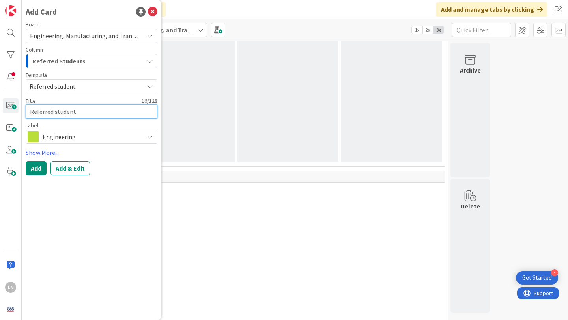
click at [82, 109] on textarea "Referred student" at bounding box center [92, 111] width 132 height 14
paste textarea "onald Montgomery"
type textarea "x"
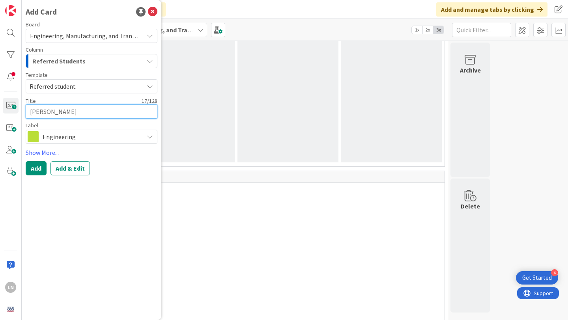
type textarea "Ronald Montgomery"
click at [99, 140] on span "Engineering" at bounding box center [91, 136] width 97 height 11
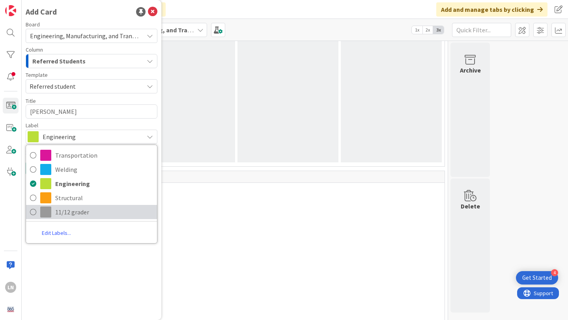
click at [58, 210] on span "11/12 grader" at bounding box center [104, 212] width 98 height 12
type textarea "x"
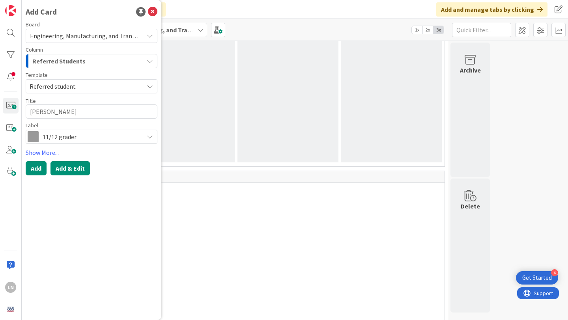
click at [73, 169] on button "Add & Edit" at bounding box center [69, 168] width 39 height 14
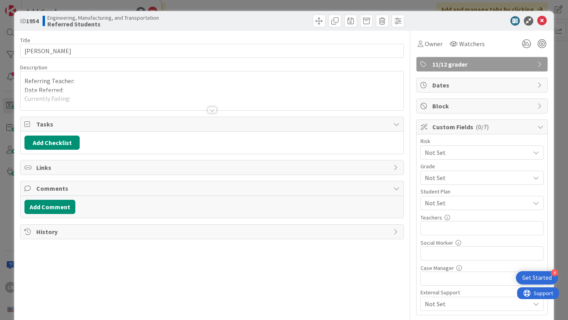
click at [130, 81] on p "Referring Teacher:" at bounding box center [211, 80] width 375 height 9
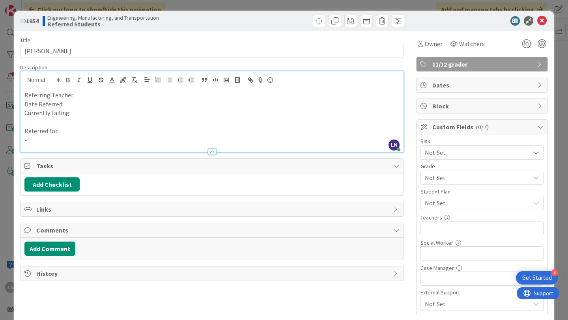
click at [119, 96] on p "Referring Teacher:" at bounding box center [211, 95] width 375 height 9
click at [113, 107] on p "Date Referred:" at bounding box center [211, 104] width 375 height 9
click at [107, 118] on p at bounding box center [211, 121] width 375 height 9
click at [101, 115] on p "Currently Failing:" at bounding box center [211, 112] width 375 height 9
click at [434, 228] on input "text" at bounding box center [481, 228] width 123 height 14
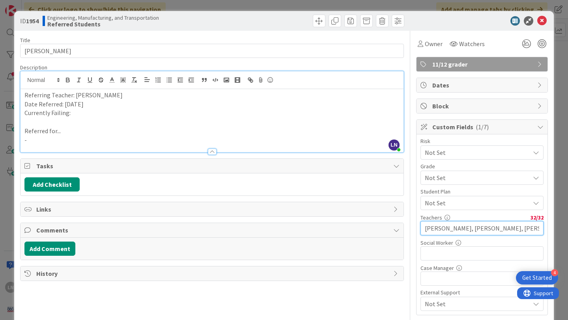
click at [457, 227] on input "Steffey, Shanton, Kimball, Orric" at bounding box center [481, 228] width 123 height 14
click at [503, 229] on input "Steffey, Webb, Kimball, Orric" at bounding box center [481, 228] width 123 height 14
type input "Steffey, Webb, Kimball, Orrick"
click at [92, 114] on p "Currently Failing:" at bounding box center [211, 112] width 375 height 9
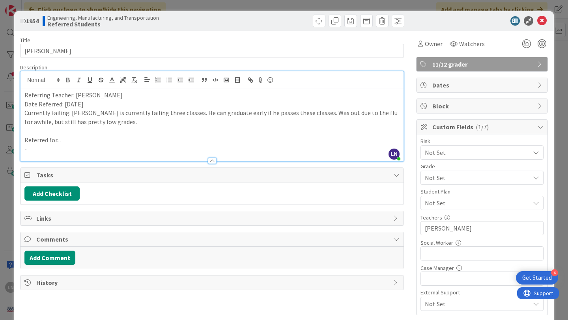
click at [86, 143] on p "Referred for..." at bounding box center [211, 140] width 375 height 9
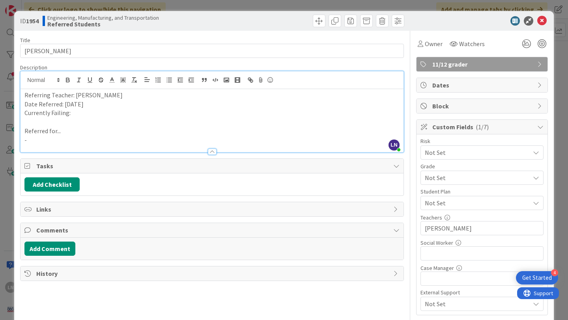
click at [52, 143] on p "-" at bounding box center [211, 140] width 375 height 9
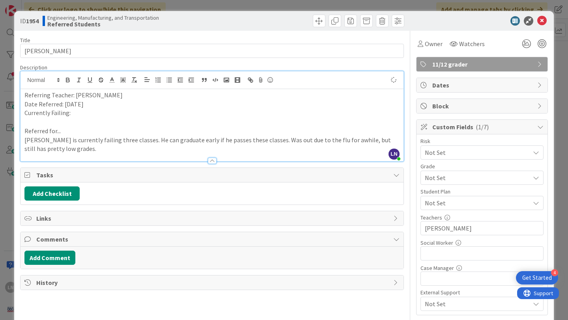
click at [78, 116] on p "Currently Failing:" at bounding box center [211, 112] width 375 height 9
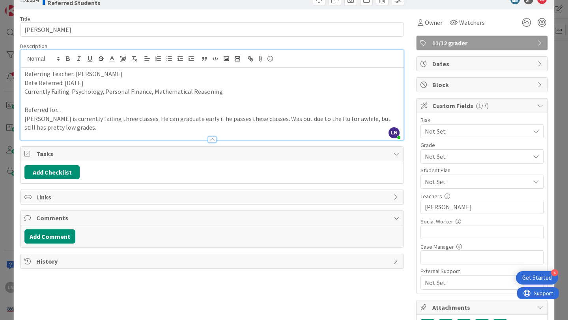
scroll to position [31, 0]
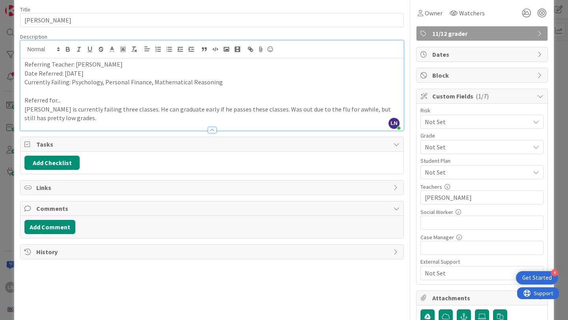
click at [469, 127] on span "Not Set" at bounding box center [475, 121] width 101 height 11
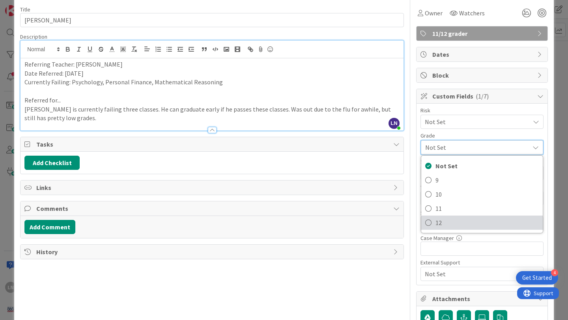
click at [437, 222] on span "12" at bounding box center [486, 223] width 103 height 12
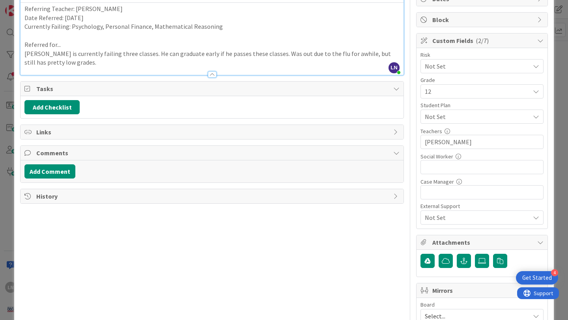
scroll to position [87, 0]
click at [483, 261] on icon at bounding box center [482, 260] width 8 height 6
click at [475, 253] on input "file" at bounding box center [475, 253] width 0 height 0
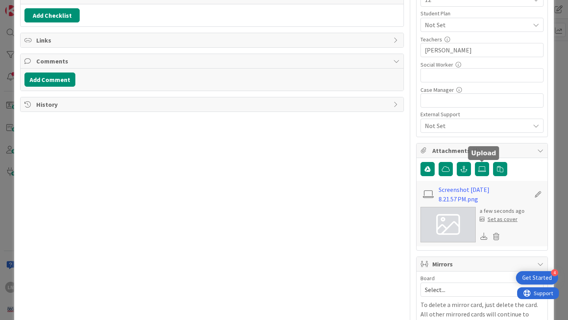
scroll to position [179, 0]
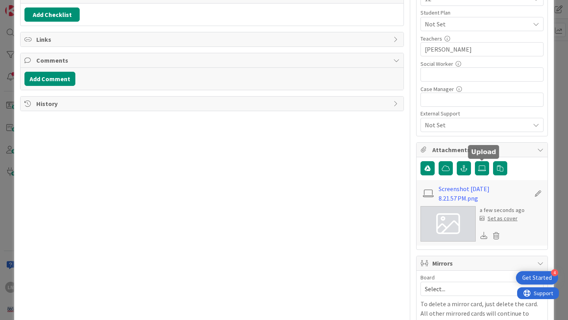
click at [501, 217] on div "Set as cover" at bounding box center [498, 218] width 38 height 8
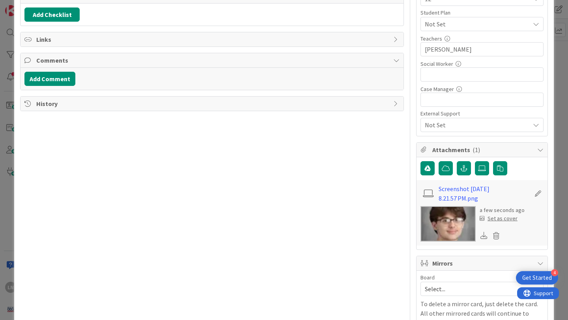
click at [505, 220] on div "Set as cover" at bounding box center [498, 218] width 38 height 8
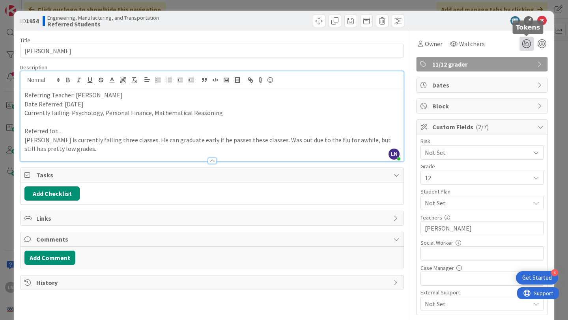
click at [525, 42] on icon at bounding box center [526, 44] width 14 height 14
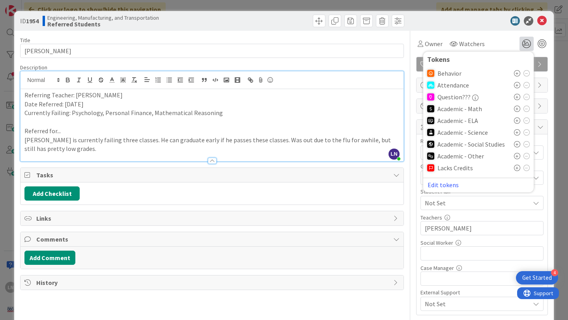
click at [516, 156] on icon at bounding box center [517, 156] width 6 height 6
click at [516, 156] on icon at bounding box center [517, 157] width 6 height 6
click at [518, 107] on icon at bounding box center [517, 109] width 6 height 6
click at [526, 158] on icon at bounding box center [526, 159] width 6 height 6
click at [518, 146] on icon at bounding box center [517, 146] width 6 height 6
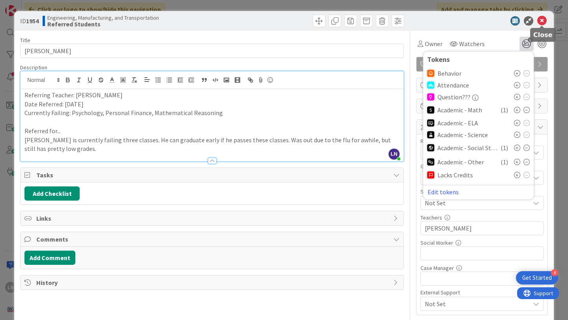
click at [543, 22] on icon at bounding box center [541, 20] width 9 height 9
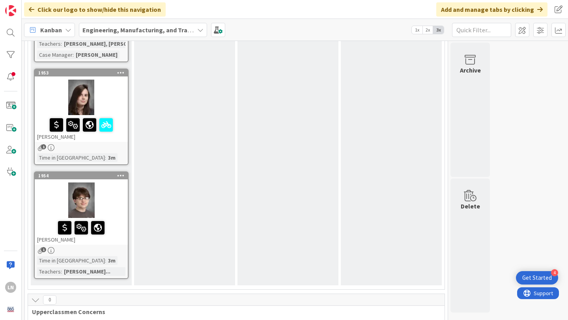
scroll to position [843, 0]
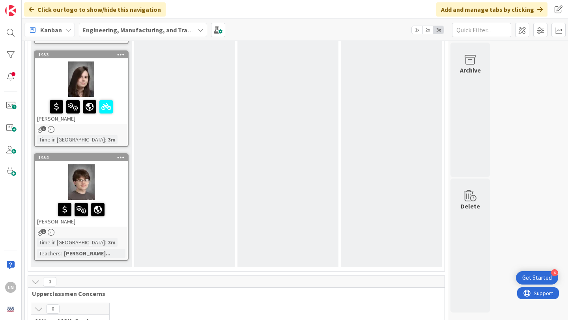
click at [103, 170] on div at bounding box center [81, 181] width 93 height 35
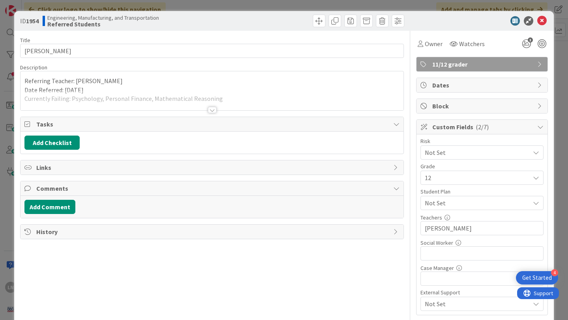
click at [190, 93] on div at bounding box center [211, 100] width 383 height 20
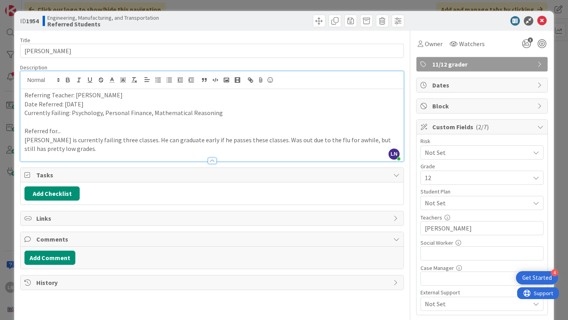
click at [130, 152] on p "Ronald is currently failing three classes. He can graduate early if he passes t…" at bounding box center [211, 145] width 375 height 18
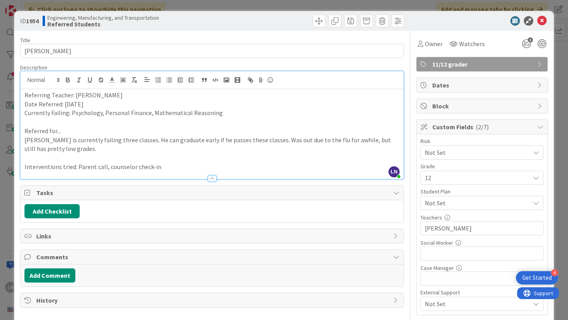
click at [276, 128] on p "Referred for..." at bounding box center [211, 131] width 375 height 9
click at [547, 22] on div at bounding box center [478, 20] width 140 height 9
click at [540, 19] on icon at bounding box center [541, 20] width 9 height 9
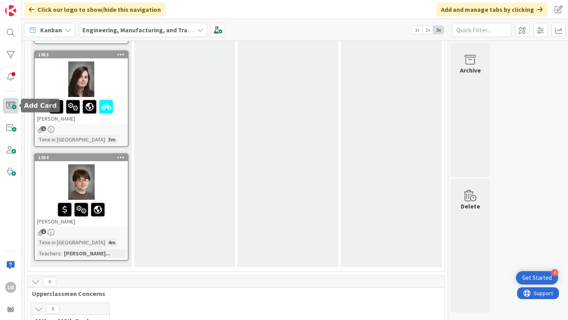
click at [6, 105] on span at bounding box center [11, 106] width 16 height 16
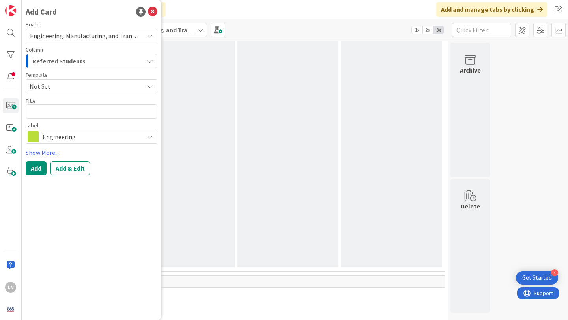
click at [80, 84] on span "Not Set" at bounding box center [84, 86] width 108 height 10
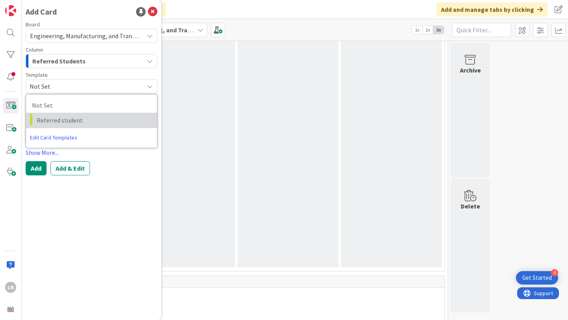
click at [77, 113] on link "Referred student" at bounding box center [91, 120] width 131 height 15
type textarea "x"
type textarea "Referred student"
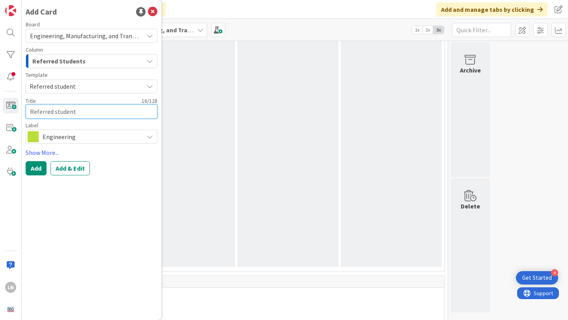
click at [76, 107] on textarea "Referred student" at bounding box center [92, 111] width 132 height 14
paste textarea "yan Montgomery"
type textarea "x"
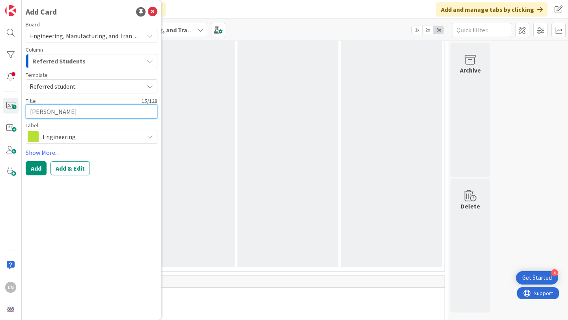
type textarea "Ryan Montgomery"
click at [71, 135] on span "Engineering" at bounding box center [91, 136] width 97 height 11
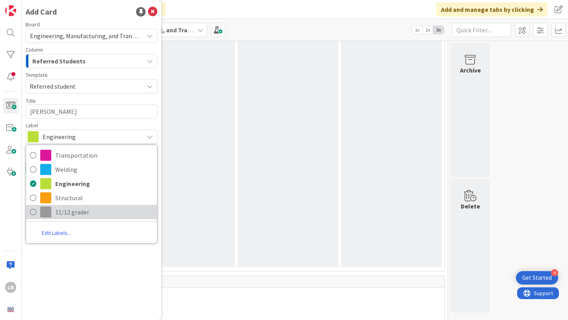
click at [31, 213] on icon at bounding box center [33, 212] width 6 height 12
type textarea "x"
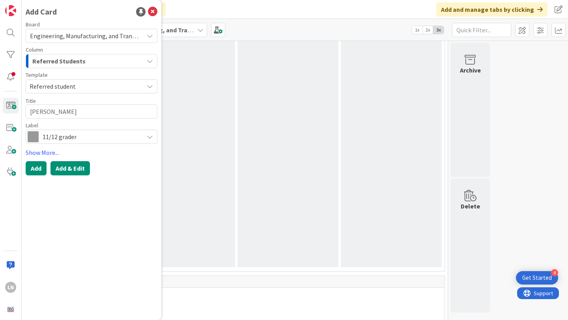
click at [73, 171] on button "Add & Edit" at bounding box center [69, 168] width 39 height 14
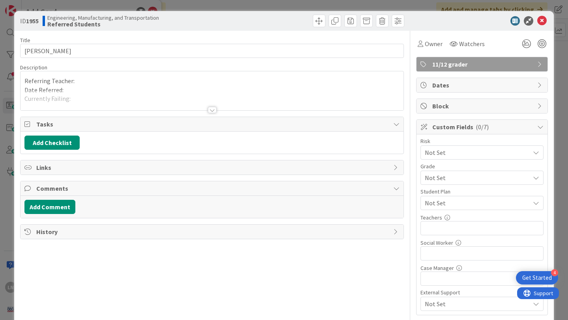
click at [142, 74] on div "Referring Teacher: Date Referred: Currently Failing: Referred for... -" at bounding box center [211, 90] width 383 height 39
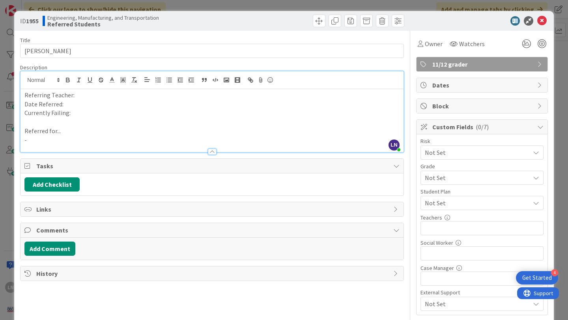
click at [115, 97] on p "Referring Teacher:" at bounding box center [211, 95] width 375 height 9
click at [101, 105] on p "Date Referred:" at bounding box center [211, 104] width 375 height 9
click at [97, 114] on p "Currently Failing:" at bounding box center [211, 112] width 375 height 9
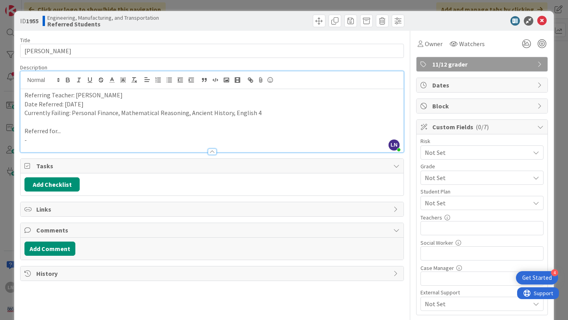
click at [114, 147] on div at bounding box center [211, 148] width 383 height 8
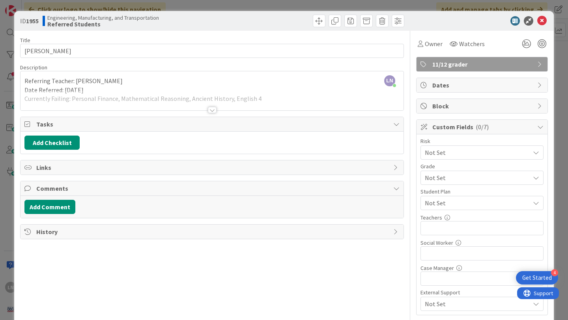
click at [107, 101] on div at bounding box center [211, 100] width 383 height 20
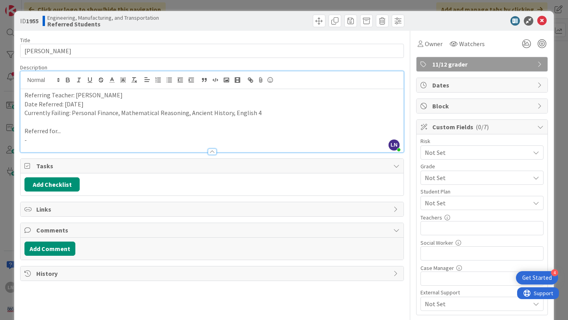
click at [46, 144] on div at bounding box center [211, 148] width 383 height 8
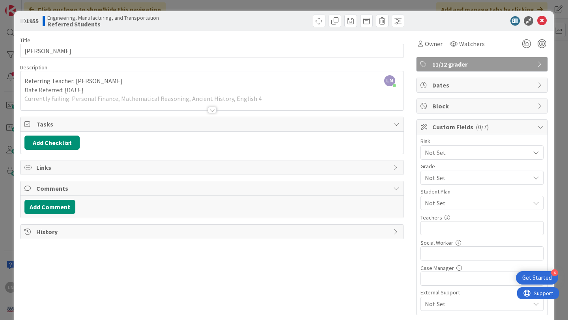
click at [82, 103] on div at bounding box center [211, 100] width 383 height 20
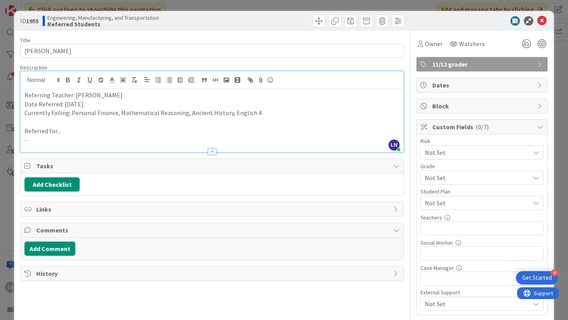
click at [38, 142] on p "-" at bounding box center [211, 140] width 375 height 9
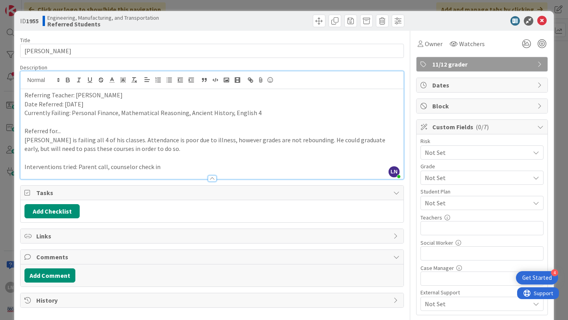
click at [456, 158] on span "Not Set" at bounding box center [475, 152] width 101 height 11
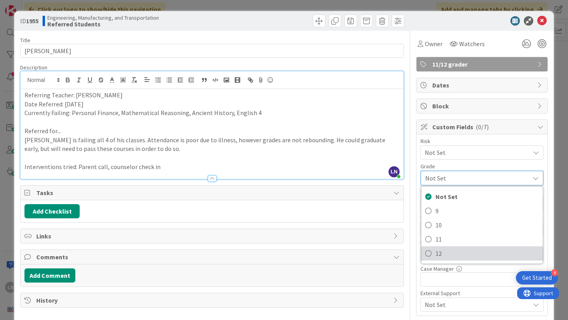
click at [428, 253] on icon at bounding box center [428, 254] width 6 height 12
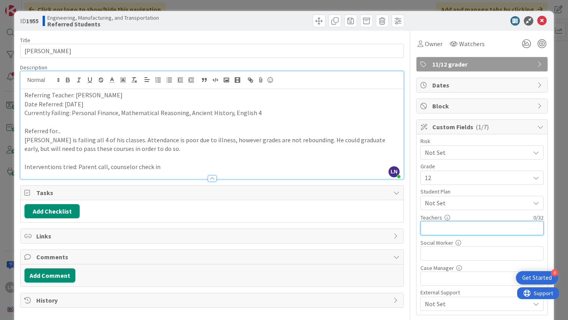
click at [465, 231] on input "text" at bounding box center [481, 228] width 123 height 14
click at [425, 229] on input "Webb," at bounding box center [481, 228] width 123 height 14
click at [490, 232] on input "Kimball, Reeves, Webb," at bounding box center [481, 228] width 123 height 14
type input "Kimball, Reeves, Webb, Mcphet"
click at [526, 44] on icon at bounding box center [526, 44] width 14 height 14
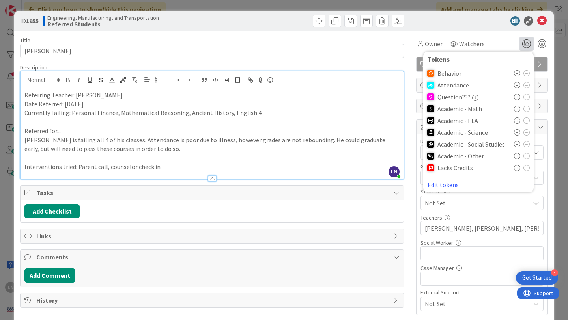
click at [518, 109] on icon at bounding box center [517, 109] width 6 height 6
click at [518, 147] on icon at bounding box center [517, 146] width 6 height 6
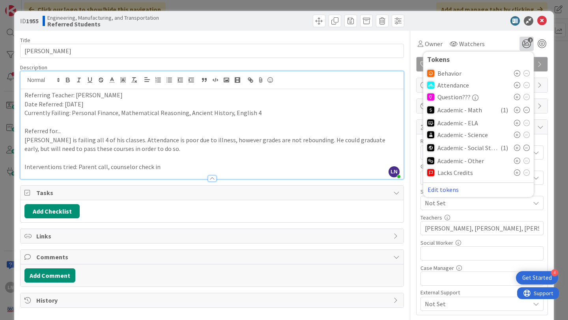
click at [517, 148] on icon at bounding box center [517, 148] width 6 height 6
click at [516, 122] on icon at bounding box center [517, 123] width 6 height 6
click at [503, 36] on div "Owner Watchers 4 Tokens Behavior Attendance Question??? Academic - Math ( 1 ) A…" at bounding box center [482, 41] width 132 height 20
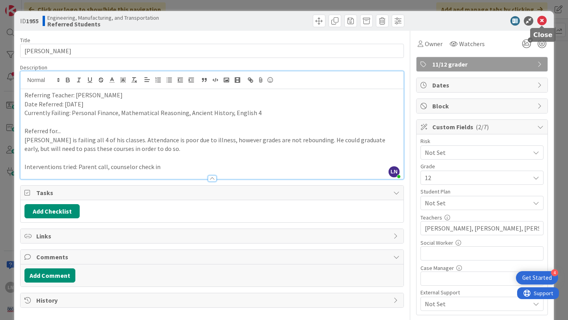
click at [539, 21] on icon at bounding box center [541, 20] width 9 height 9
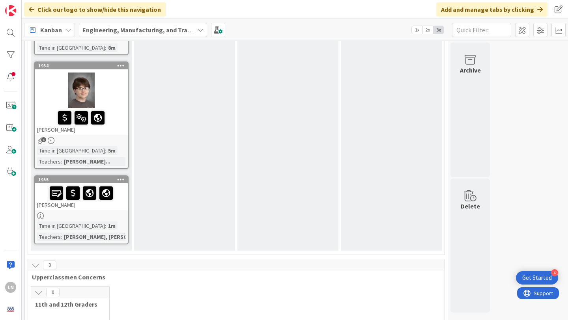
click at [110, 197] on div "Ryan Montgomery" at bounding box center [81, 196] width 93 height 27
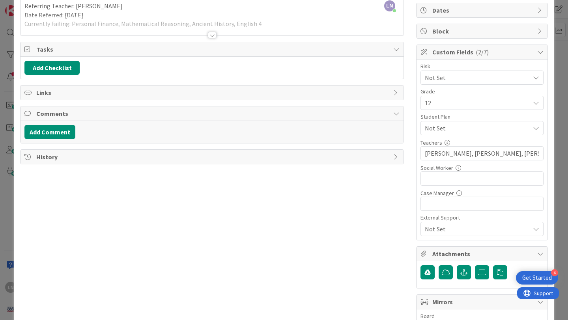
scroll to position [100, 0]
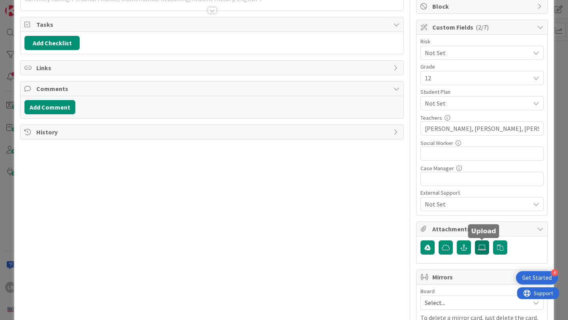
click at [482, 251] on label at bounding box center [482, 247] width 14 height 14
click at [475, 240] on input "file" at bounding box center [475, 240] width 0 height 0
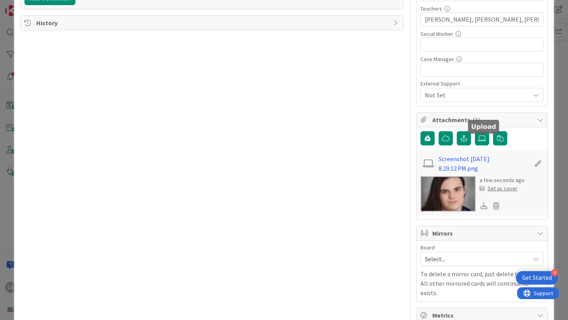
scroll to position [209, 0]
click at [499, 189] on div "Set as cover" at bounding box center [498, 188] width 38 height 8
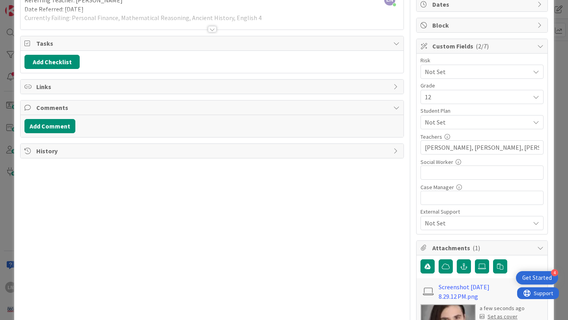
scroll to position [0, 0]
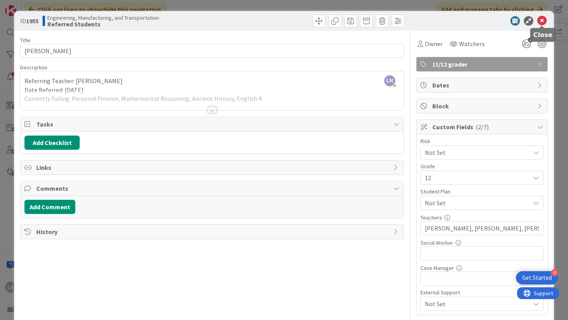
click at [544, 23] on icon at bounding box center [541, 20] width 9 height 9
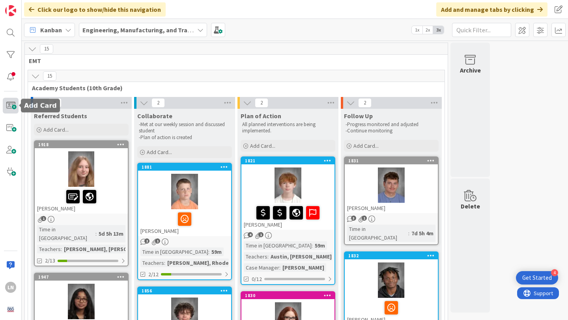
click at [11, 102] on span at bounding box center [11, 106] width 16 height 16
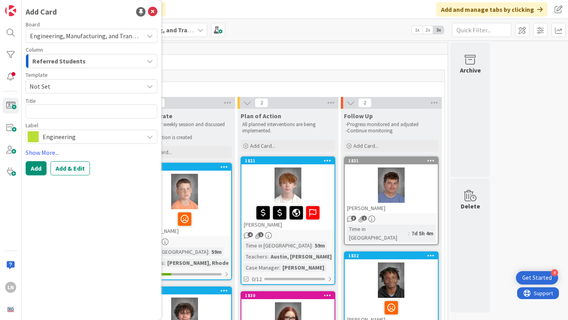
click at [64, 86] on span "Not Set" at bounding box center [84, 86] width 108 height 10
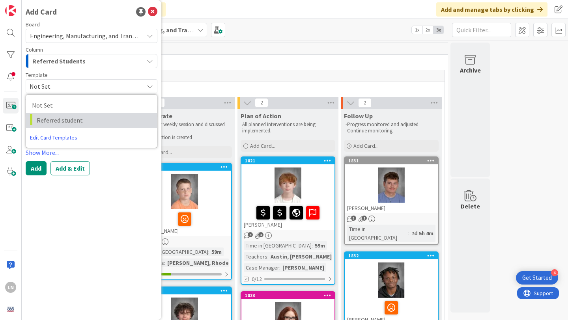
click at [63, 119] on span "Referred student" at bounding box center [94, 120] width 114 height 10
type textarea "x"
type textarea "Referred student"
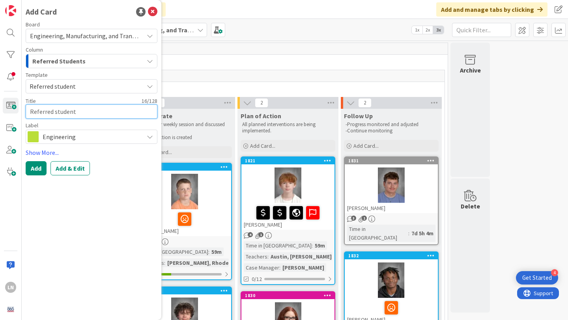
click at [62, 112] on textarea "Referred student" at bounding box center [92, 111] width 132 height 14
click at [61, 114] on textarea "Referred student" at bounding box center [92, 111] width 132 height 14
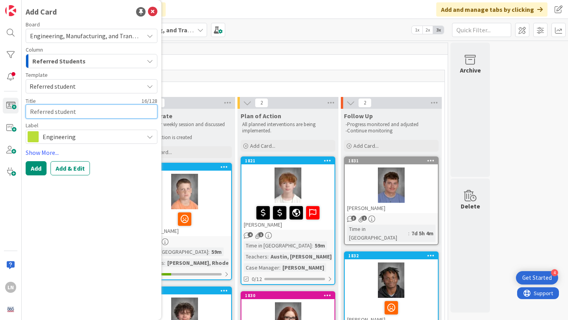
click at [61, 114] on textarea "Referred student" at bounding box center [92, 111] width 132 height 14
type textarea "x"
type textarea "C"
type textarea "x"
type textarea "Co"
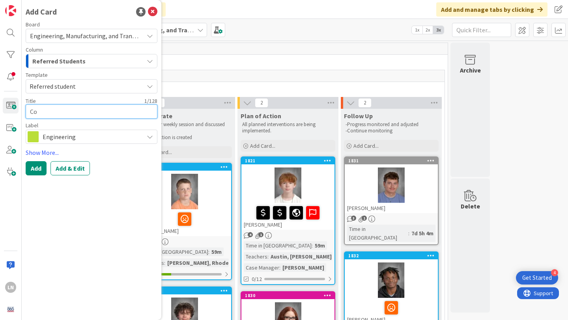
type textarea "x"
type textarea "Coe"
type textarea "x"
type textarea "Co"
type textarea "x"
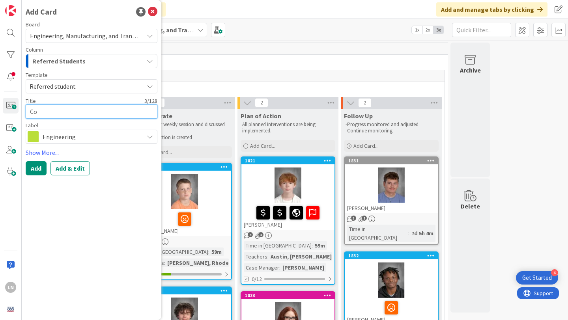
type textarea "Cod"
type textarea "x"
type textarea "Cody"
type textarea "x"
type textarea "Cody"
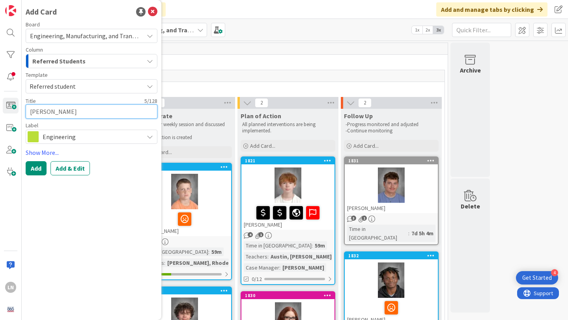
type textarea "x"
type textarea "Cody B"
type textarea "x"
type textarea "Cody Br"
type textarea "x"
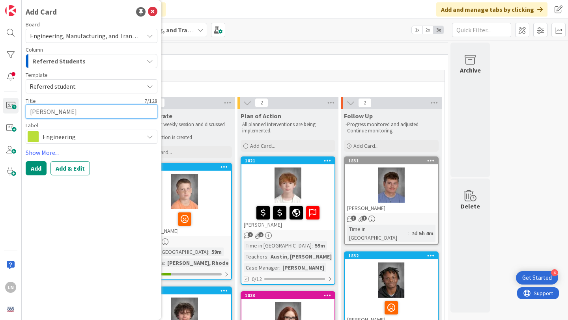
type textarea "Cody Bra"
type textarea "x"
type textarea "Cody Bray"
click at [93, 143] on div "Engineering" at bounding box center [92, 137] width 132 height 14
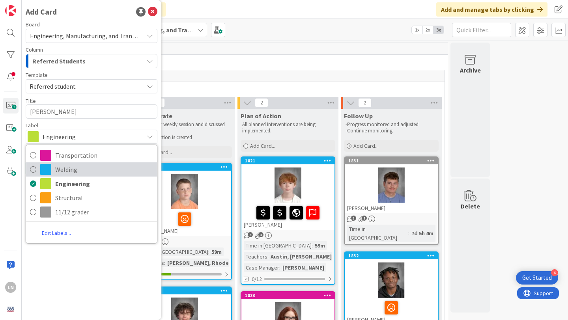
click at [31, 169] on icon at bounding box center [33, 170] width 6 height 12
type textarea "x"
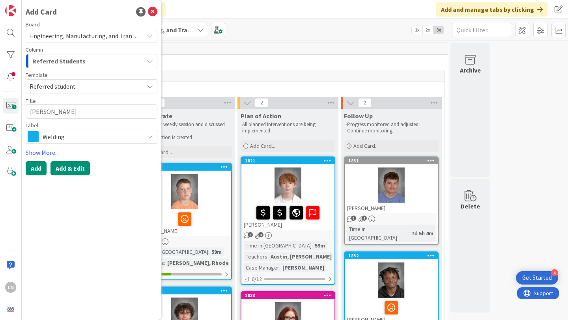
click at [76, 168] on button "Add & Edit" at bounding box center [69, 168] width 39 height 14
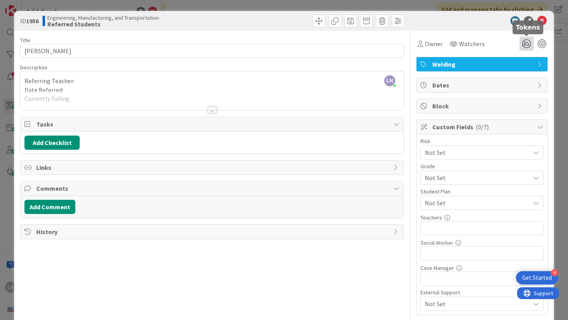
click at [526, 42] on icon at bounding box center [526, 44] width 14 height 14
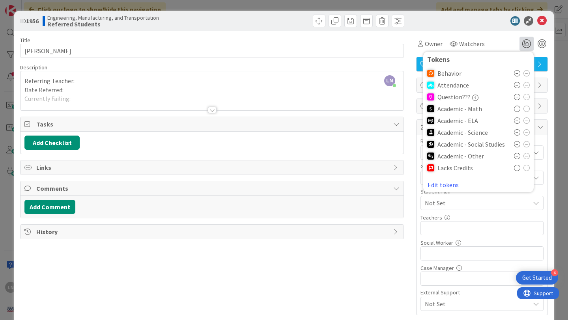
click at [516, 73] on icon at bounding box center [517, 73] width 6 height 6
click at [151, 80] on div "LN Logan Nester just joined Referring Teacher: Date Referred: Currently Failing…" at bounding box center [211, 90] width 383 height 39
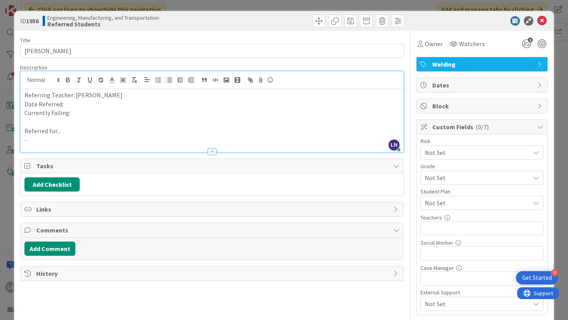
click at [187, 132] on p "Referred for..." at bounding box center [211, 131] width 375 height 9
click at [171, 140] on p "-" at bounding box center [211, 140] width 375 height 9
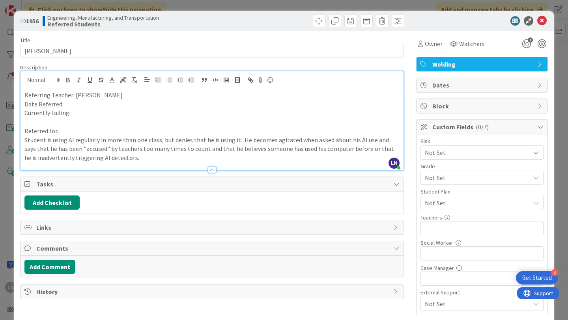
click at [78, 104] on p "Date Referred:" at bounding box center [211, 104] width 375 height 9
click at [78, 112] on p "Currently Failing:" at bounding box center [211, 112] width 375 height 9
click at [153, 157] on p "Student is using AI regularly in more than one class, but denies that he is usi…" at bounding box center [211, 149] width 375 height 27
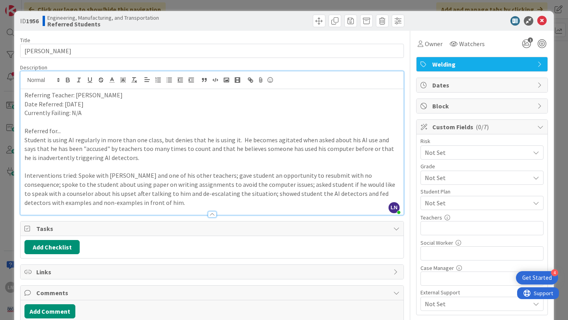
scroll to position [8, 0]
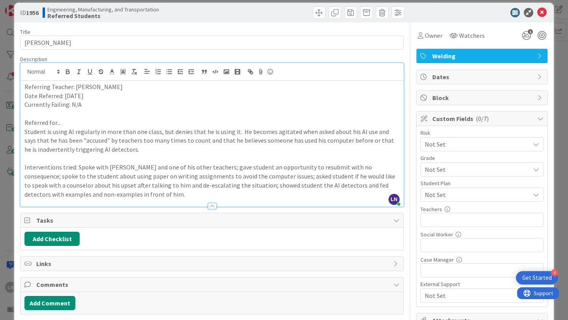
click at [484, 150] on span "Not Set" at bounding box center [475, 144] width 101 height 11
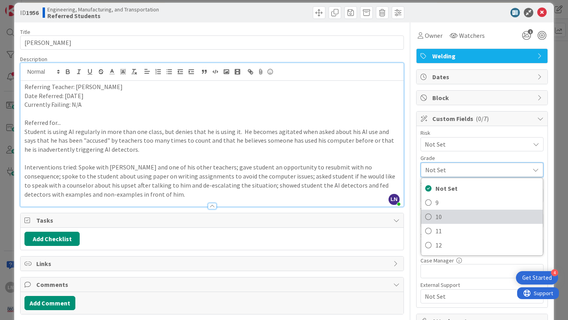
click at [458, 214] on span "10" at bounding box center [486, 217] width 103 height 12
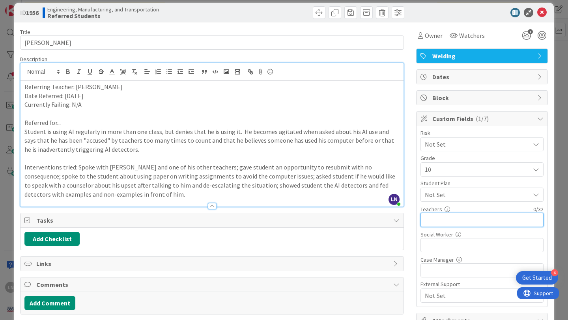
click at [465, 218] on input "text" at bounding box center [481, 220] width 123 height 14
type input "Alam, Lewis, Rhodes, Hartsell"
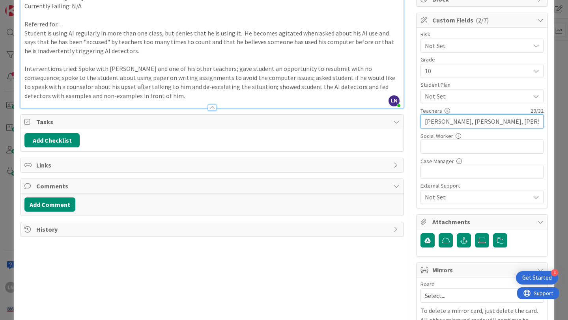
scroll to position [141, 0]
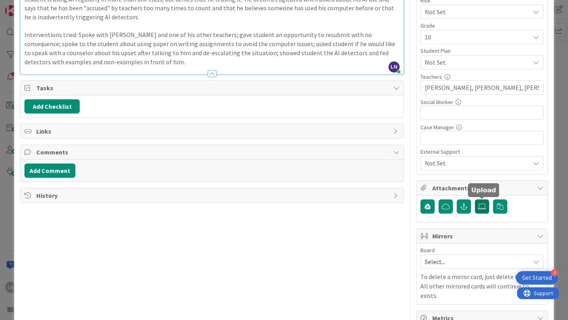
click at [479, 206] on icon at bounding box center [482, 206] width 8 height 6
click at [475, 199] on input "file" at bounding box center [475, 199] width 0 height 0
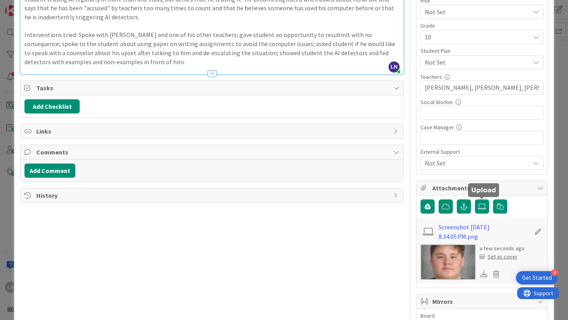
click at [506, 259] on div "Set as cover" at bounding box center [498, 257] width 38 height 8
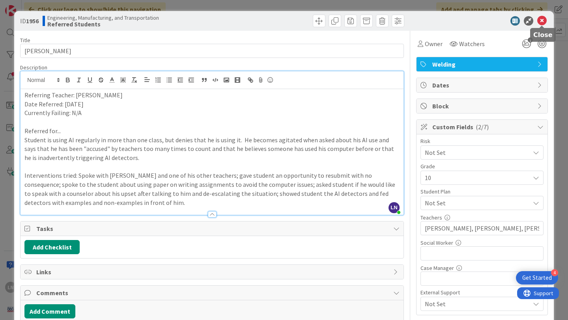
click at [543, 21] on icon at bounding box center [541, 20] width 9 height 9
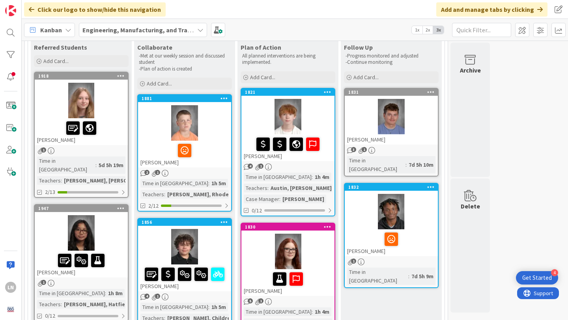
scroll to position [115, 0]
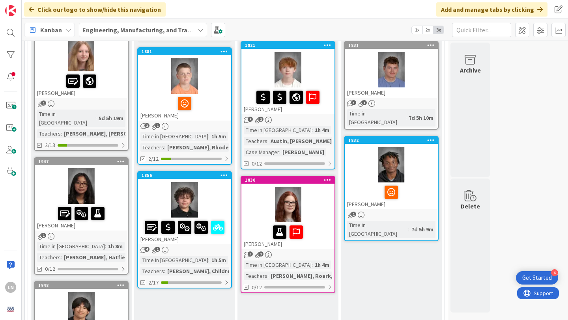
click at [320, 112] on div "[PERSON_NAME]" at bounding box center [287, 101] width 93 height 27
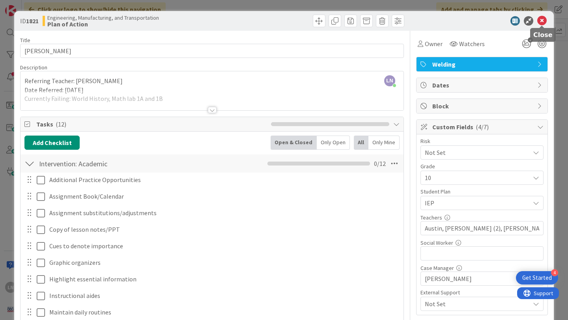
click at [543, 17] on icon at bounding box center [541, 20] width 9 height 9
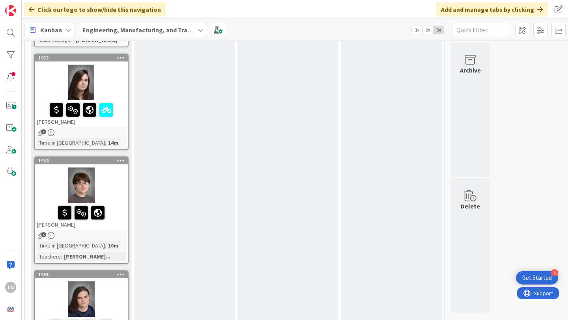
scroll to position [840, 0]
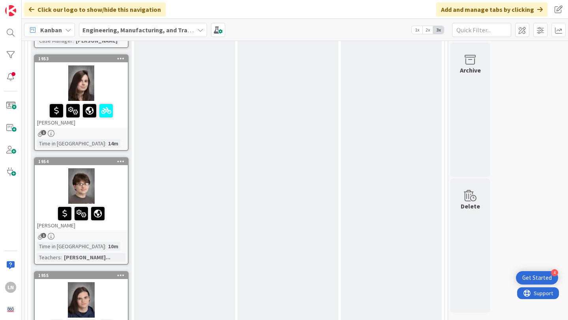
click at [110, 82] on div at bounding box center [81, 82] width 93 height 35
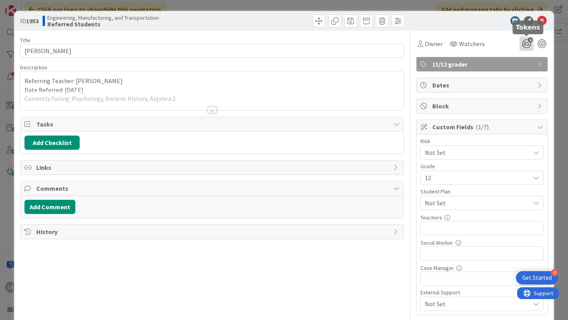
click at [526, 43] on icon "4" at bounding box center [526, 44] width 14 height 14
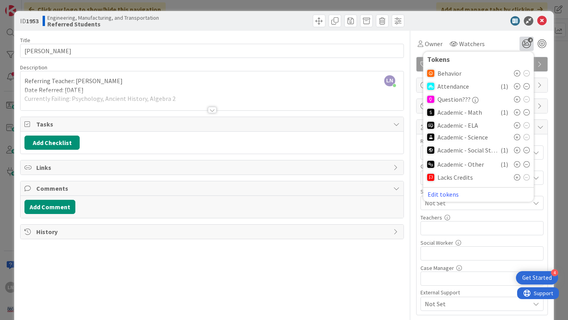
click at [515, 176] on icon at bounding box center [517, 177] width 6 height 6
click at [542, 21] on icon at bounding box center [541, 20] width 9 height 9
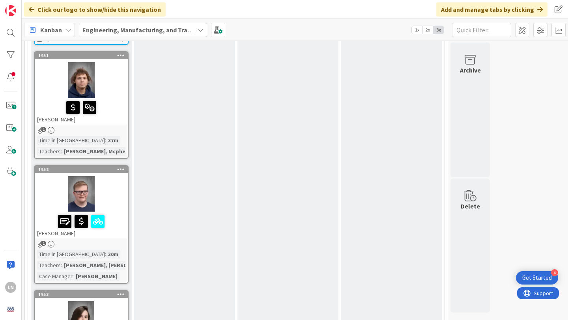
scroll to position [450, 0]
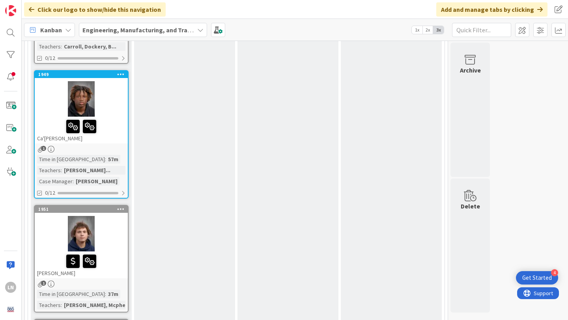
click at [106, 222] on div at bounding box center [81, 233] width 93 height 35
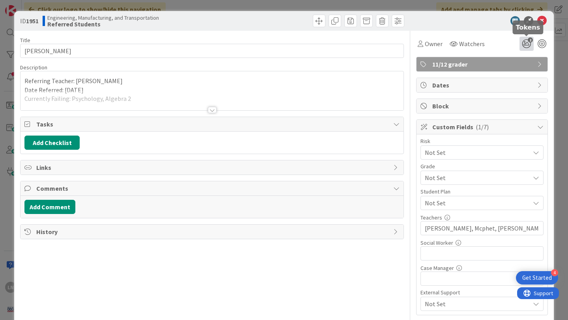
click at [530, 46] on icon "2" at bounding box center [526, 44] width 14 height 14
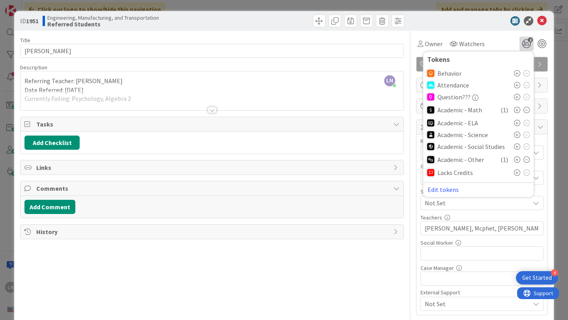
click at [517, 172] on icon at bounding box center [517, 172] width 6 height 6
click at [502, 41] on div "Owner Watchers 3 Tokens Behavior Attendance Question??? Academic - Math ( 1 ) A…" at bounding box center [482, 44] width 132 height 14
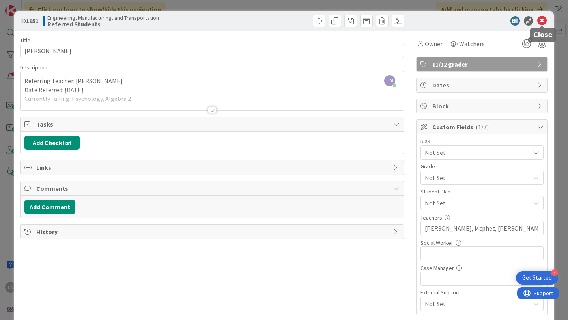
click at [543, 19] on icon at bounding box center [541, 20] width 9 height 9
